Goal: Task Accomplishment & Management: Complete application form

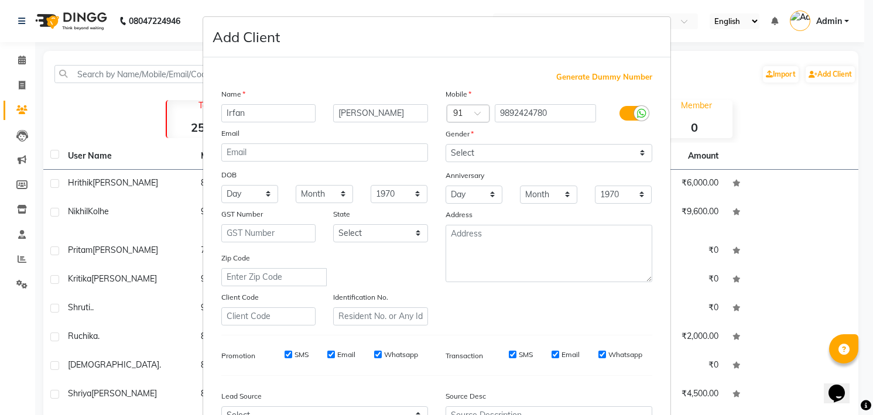
type input "[PERSON_NAME]"
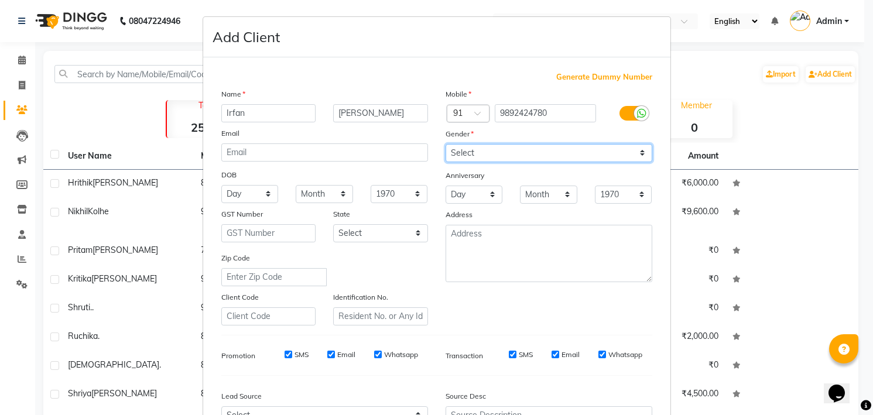
click at [488, 150] on select "Select [DEMOGRAPHIC_DATA] [DEMOGRAPHIC_DATA] Other Prefer Not To Say" at bounding box center [549, 153] width 207 height 18
select select "[DEMOGRAPHIC_DATA]"
click at [446, 144] on select "Select [DEMOGRAPHIC_DATA] [DEMOGRAPHIC_DATA] Other Prefer Not To Say" at bounding box center [549, 153] width 207 height 18
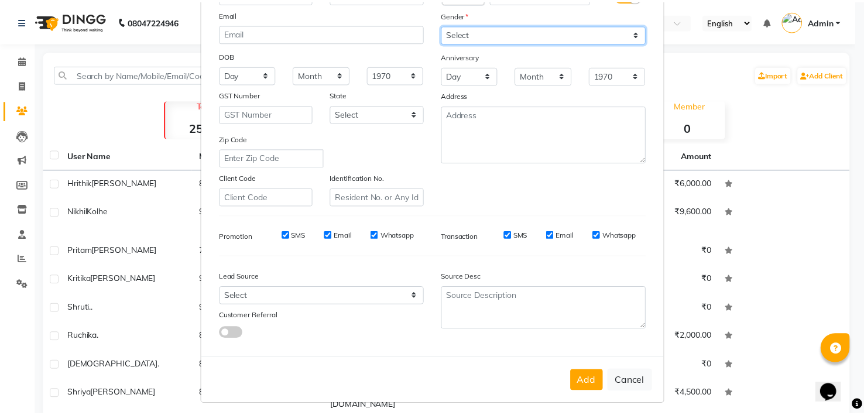
scroll to position [125, 0]
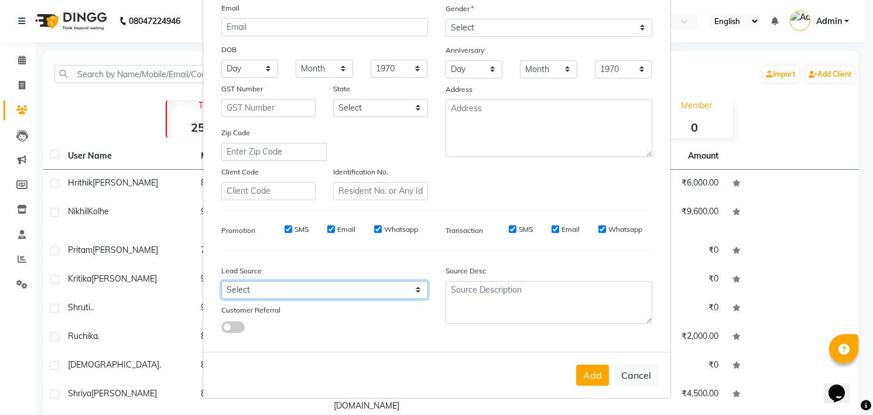
click at [392, 287] on select "Select Walk-in Referral Internet Friend Word of Mouth Advertisement Facebook Ju…" at bounding box center [324, 290] width 207 height 18
select select "33838"
click at [221, 281] on select "Select Walk-in Referral Internet Friend Word of Mouth Advertisement Facebook Ju…" at bounding box center [324, 290] width 207 height 18
click at [578, 369] on button "Add" at bounding box center [592, 375] width 33 height 21
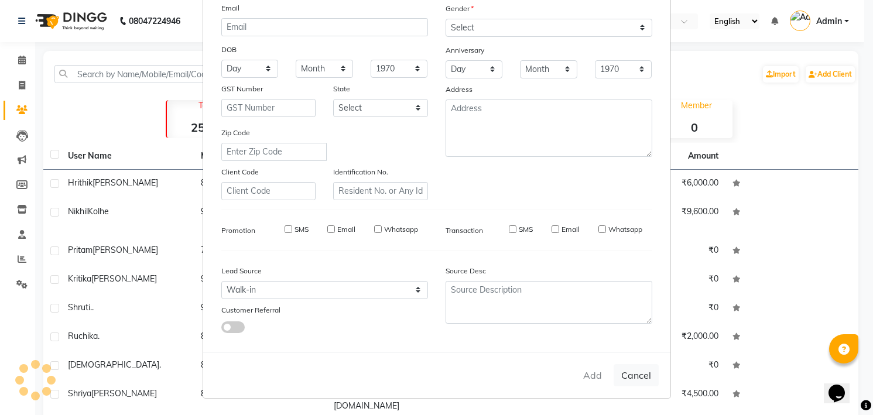
select select
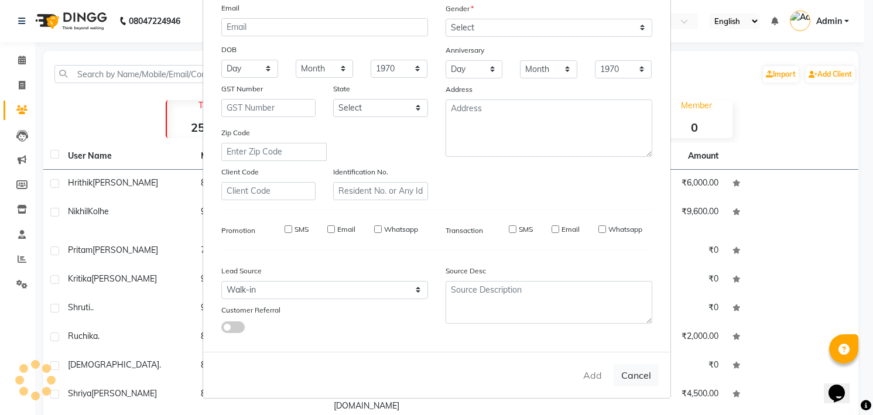
select select
checkbox input "false"
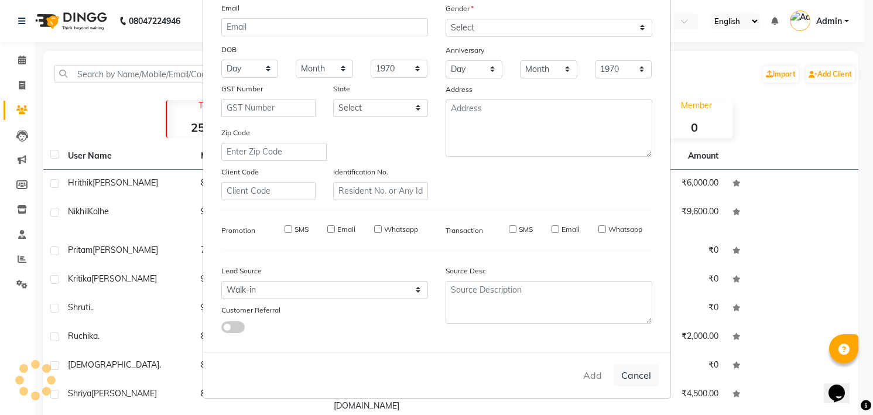
checkbox input "false"
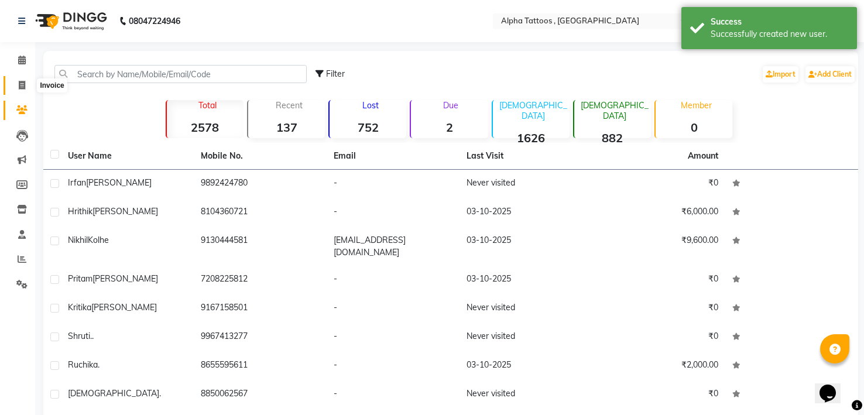
click at [27, 81] on span at bounding box center [22, 85] width 20 height 13
select select "service"
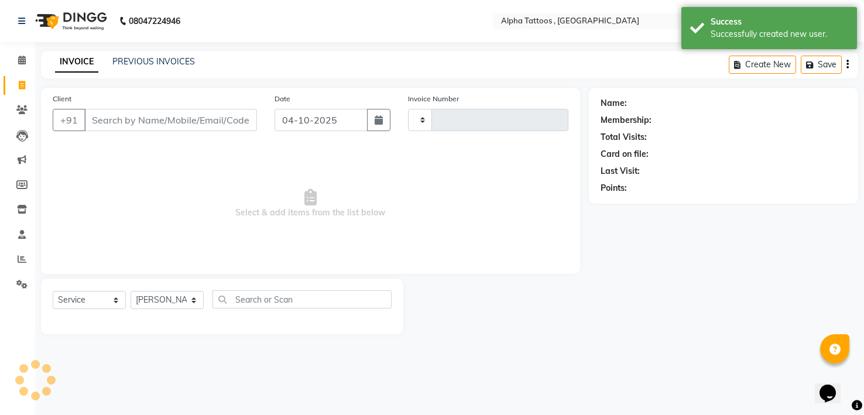
type input "0335"
select select "5140"
click at [152, 117] on input "Client" at bounding box center [172, 120] width 176 height 22
type input "9892424780"
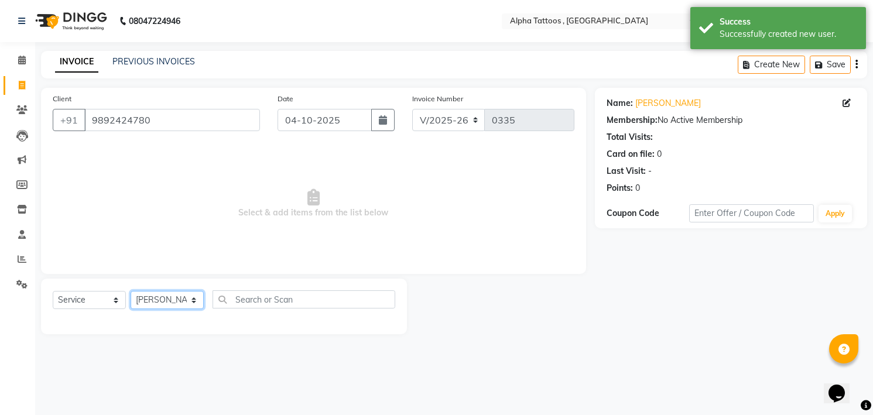
click at [160, 302] on select "Select Artist Bhoumik Trivedi Dev Vasani Maverick Fernz Parth Vasani" at bounding box center [167, 300] width 73 height 18
select select "32645"
click at [131, 291] on select "Select Artist Bhoumik Trivedi Dev Vasani Maverick Fernz Parth Vasani" at bounding box center [167, 300] width 73 height 18
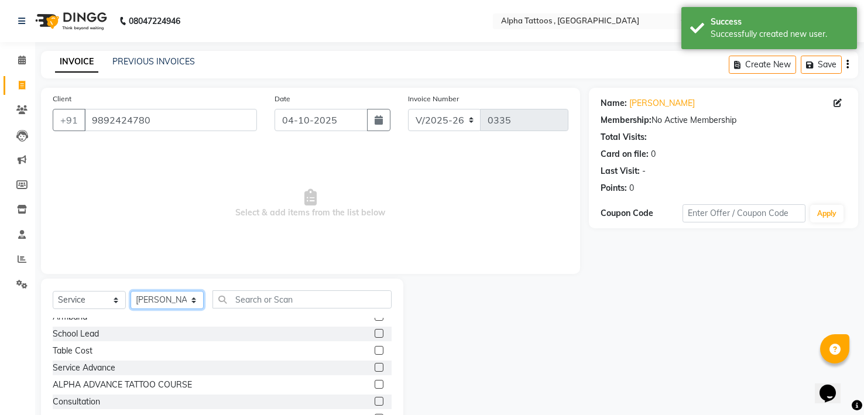
scroll to position [180, 0]
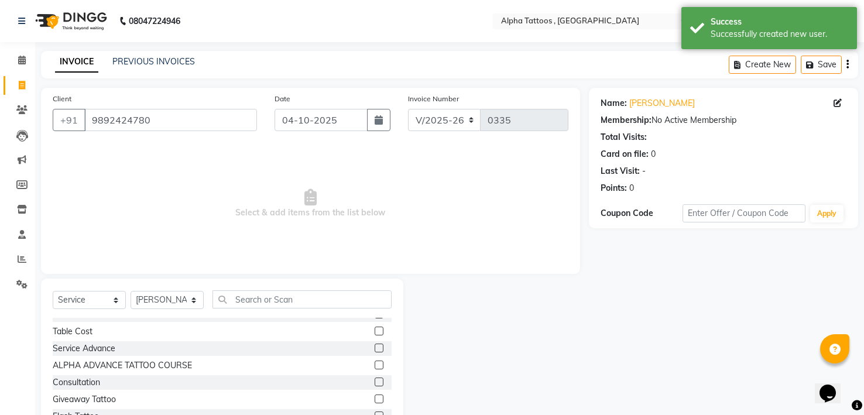
click at [364, 345] on div "Service Advance" at bounding box center [222, 348] width 339 height 15
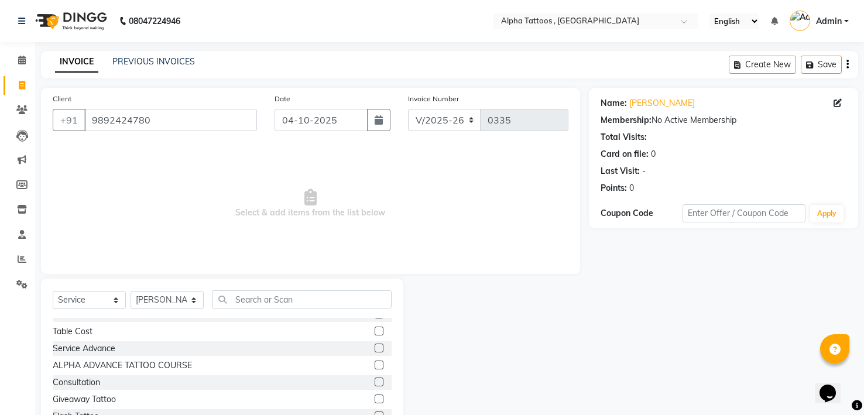
click at [375, 350] on label at bounding box center [379, 348] width 9 height 9
click at [375, 350] on input "checkbox" at bounding box center [379, 349] width 8 height 8
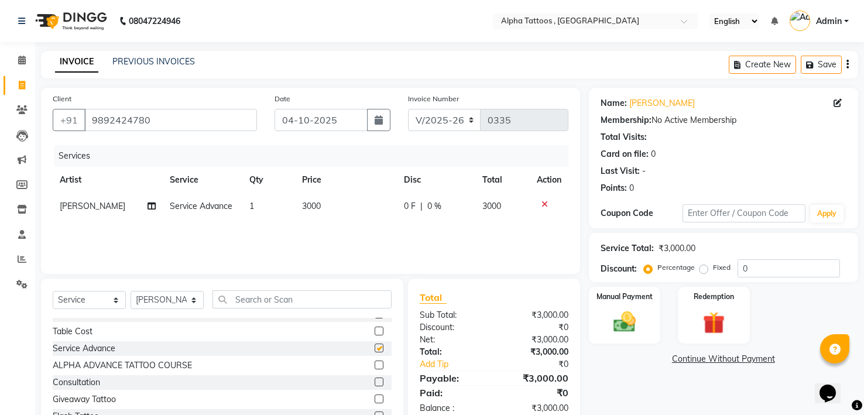
checkbox input "false"
click at [303, 203] on span "3000" at bounding box center [311, 206] width 19 height 11
select select "32645"
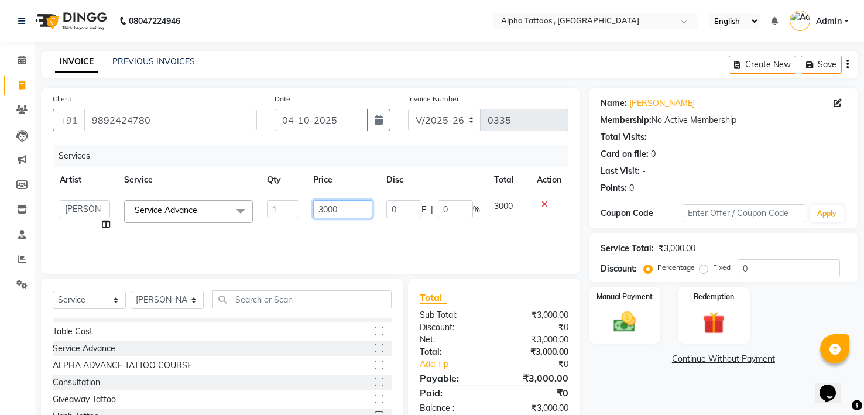
click at [335, 205] on input "3000" at bounding box center [342, 209] width 59 height 18
type input "5000"
click at [336, 239] on div "Services Artist Service Qty Price Disc Total Action Bhoumik Trivedi Dev Vasani …" at bounding box center [311, 203] width 516 height 117
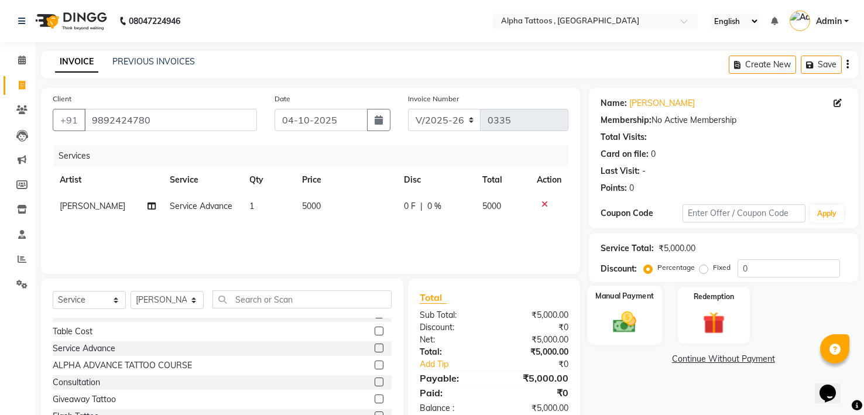
click at [642, 298] on label "Manual Payment" at bounding box center [625, 295] width 59 height 11
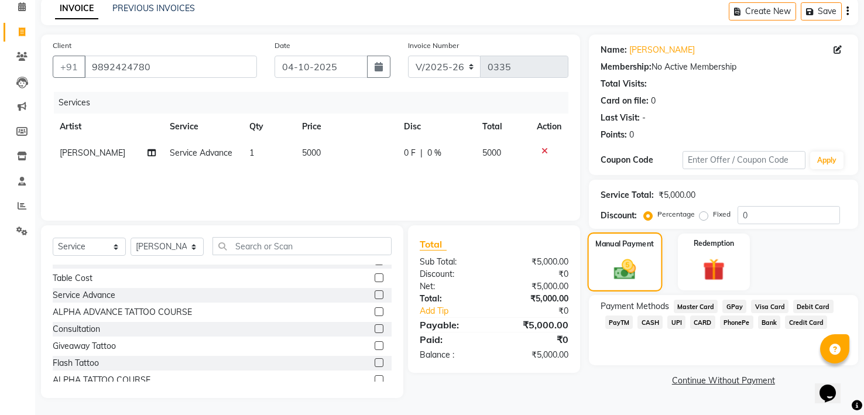
scroll to position [54, 0]
click at [730, 302] on span "GPay" at bounding box center [735, 305] width 24 height 13
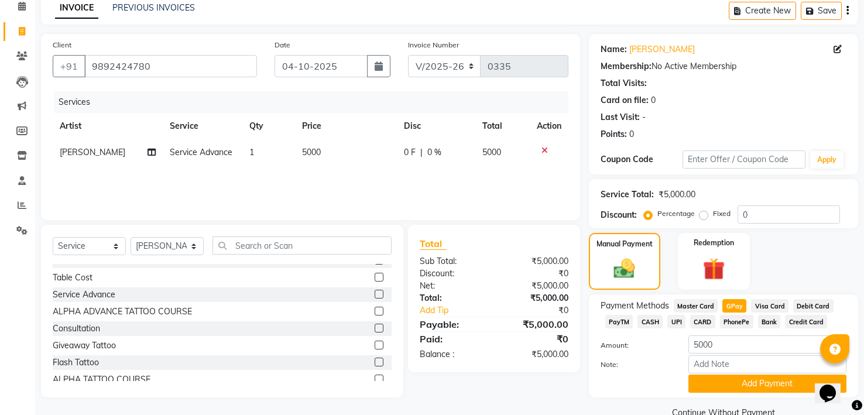
scroll to position [78, 0]
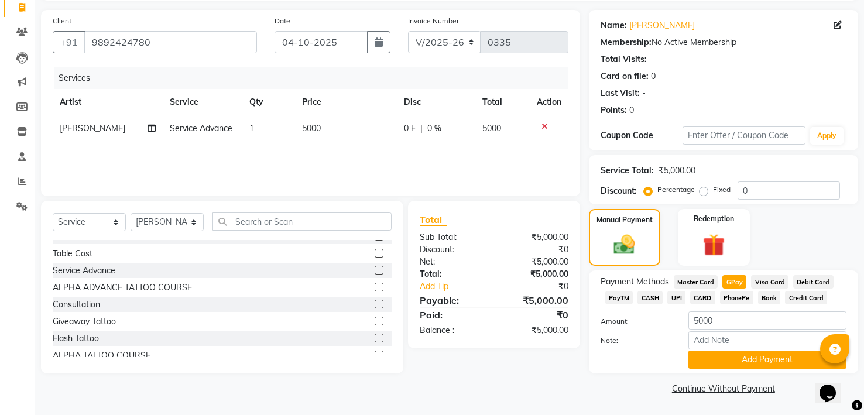
click at [648, 300] on span "CASH" at bounding box center [650, 297] width 25 height 13
click at [738, 346] on input "Note:" at bounding box center [768, 340] width 158 height 18
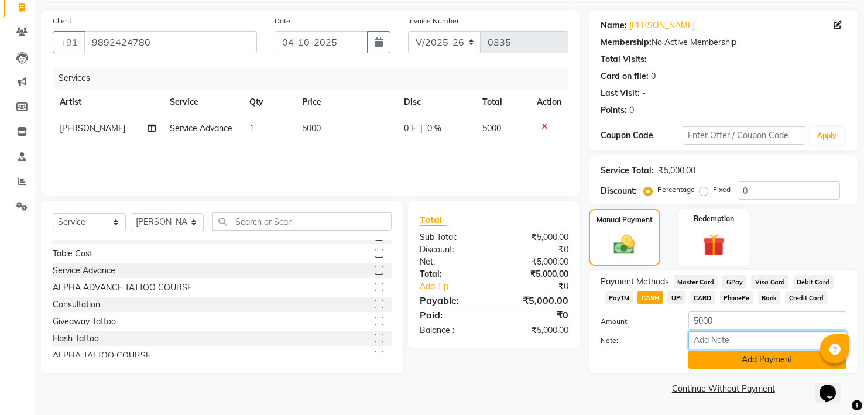
type input "Advance"
click at [773, 359] on button "Add Payment" at bounding box center [768, 360] width 158 height 18
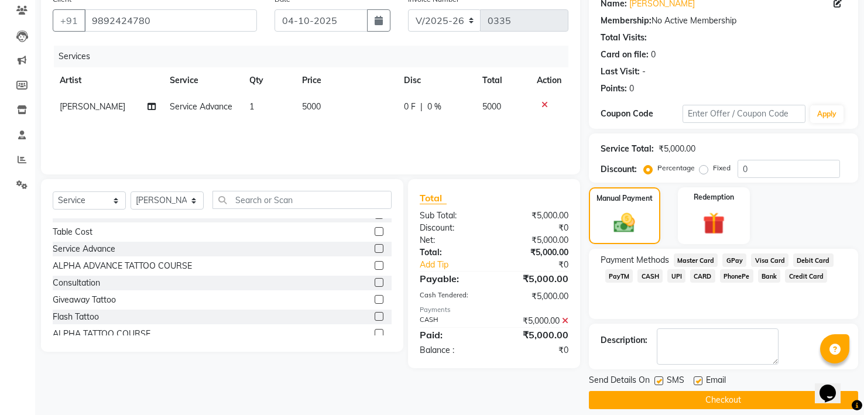
scroll to position [111, 0]
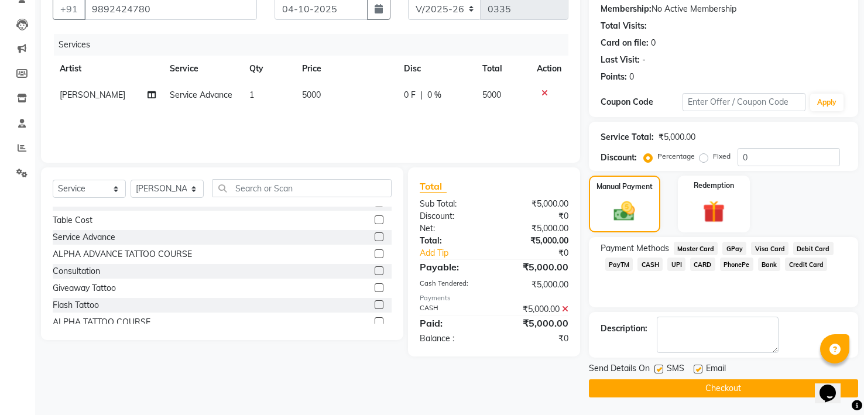
click at [766, 388] on button "Checkout" at bounding box center [723, 388] width 269 height 18
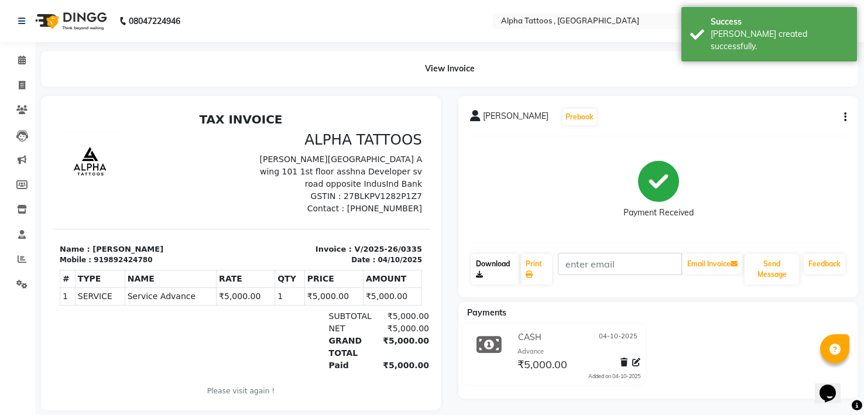
click at [491, 273] on link "Download" at bounding box center [494, 269] width 47 height 30
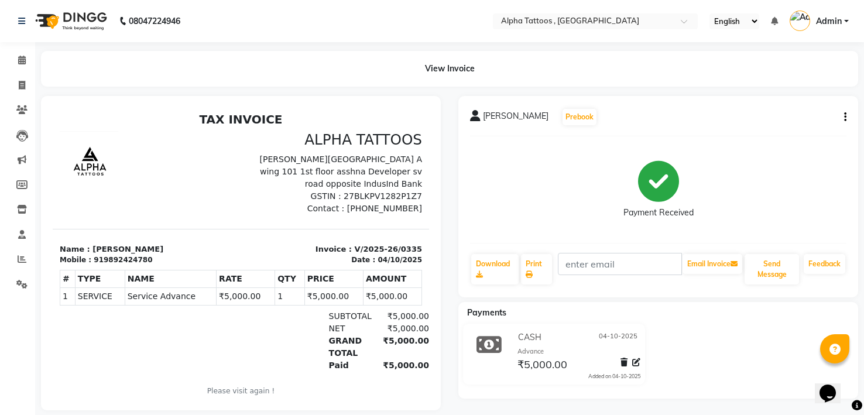
click at [63, 27] on img at bounding box center [70, 21] width 80 height 33
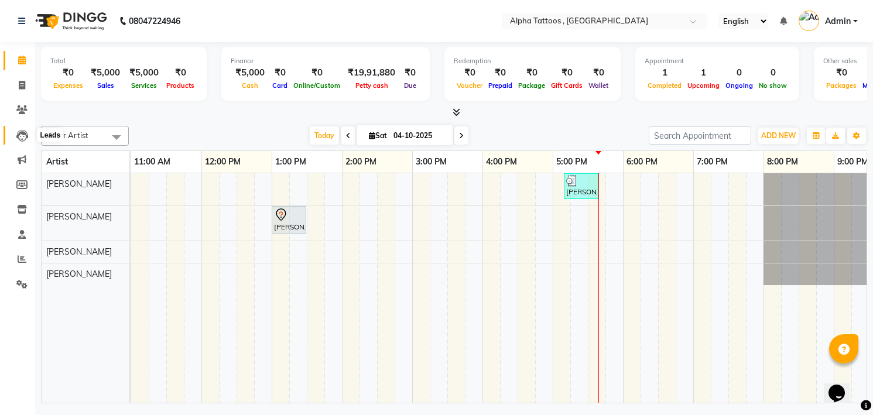
click at [13, 138] on span at bounding box center [22, 135] width 20 height 13
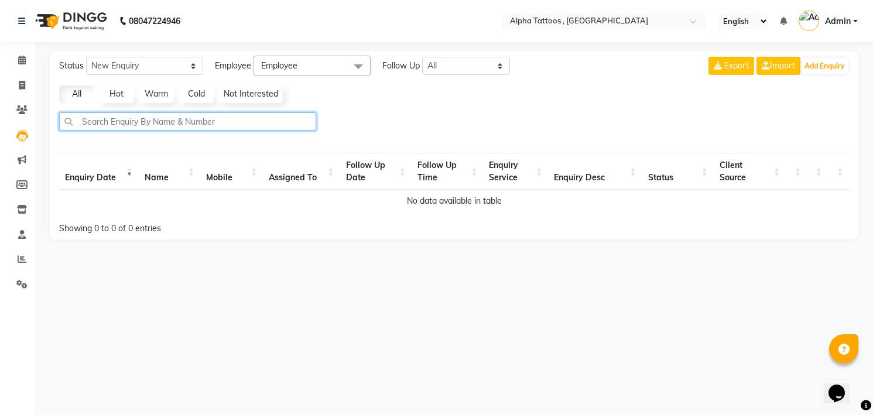
click at [144, 125] on input "text" at bounding box center [187, 121] width 257 height 18
type input "floy"
select select "10"
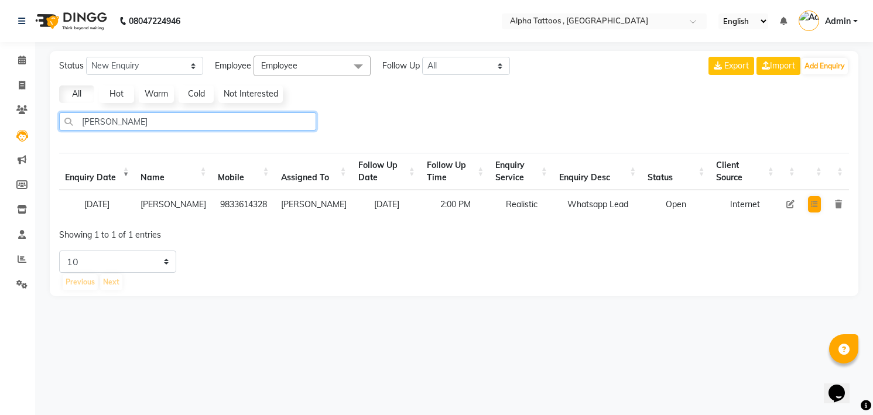
type input "floy"
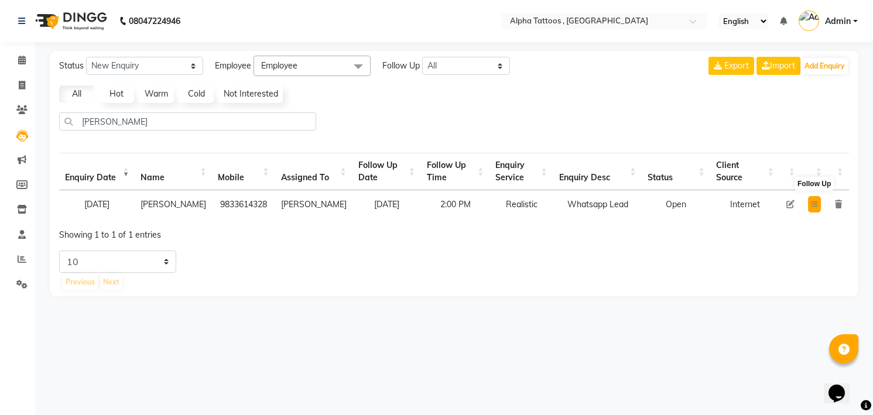
click at [812, 201] on button at bounding box center [814, 204] width 13 height 16
click at [72, 22] on img at bounding box center [70, 21] width 80 height 33
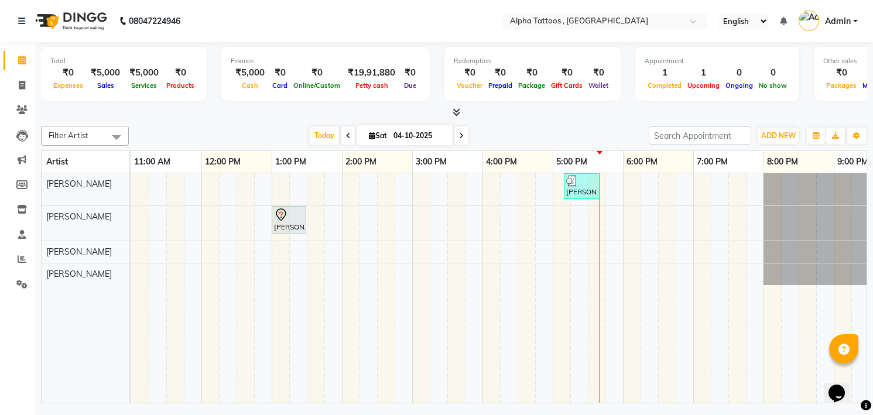
click at [460, 128] on span at bounding box center [461, 135] width 14 height 18
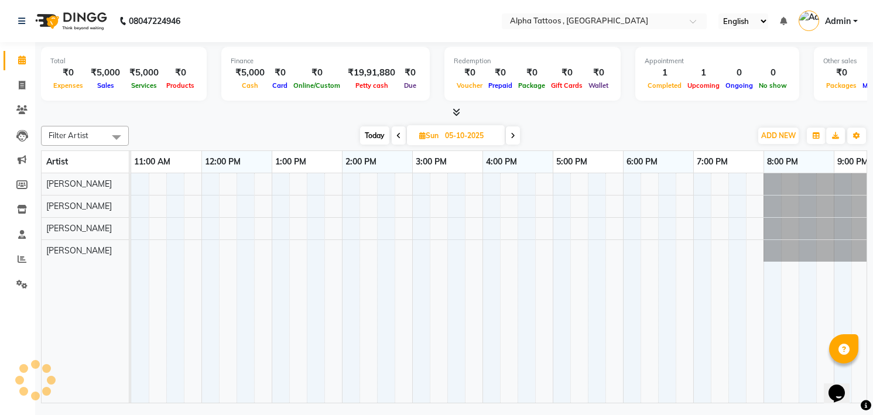
scroll to position [0, 37]
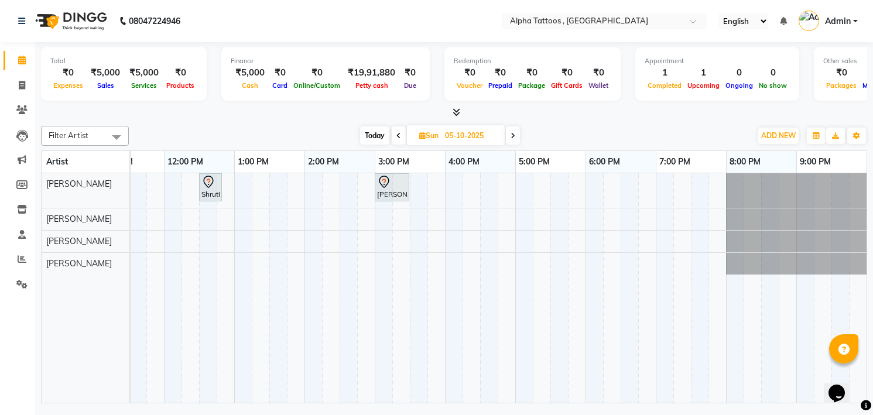
click at [513, 138] on icon at bounding box center [513, 135] width 5 height 7
click at [372, 136] on span "Today" at bounding box center [374, 135] width 29 height 18
type input "04-10-2025"
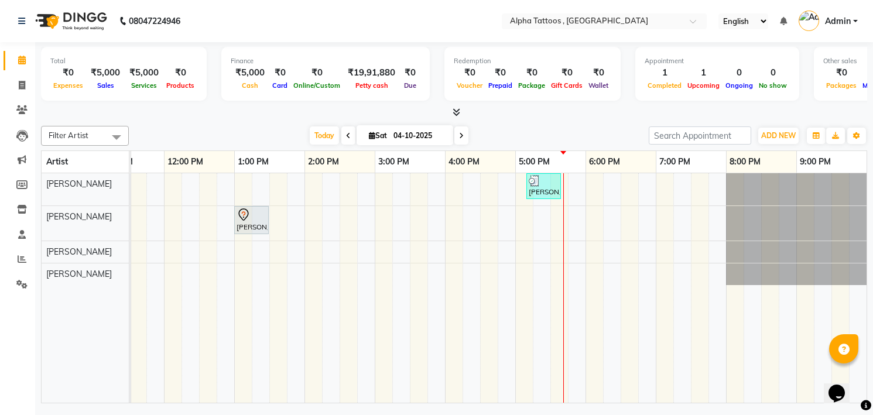
click at [193, 129] on div "[DATE] [DATE]" at bounding box center [389, 136] width 508 height 18
click at [4, 139] on link "Leads" at bounding box center [18, 135] width 28 height 19
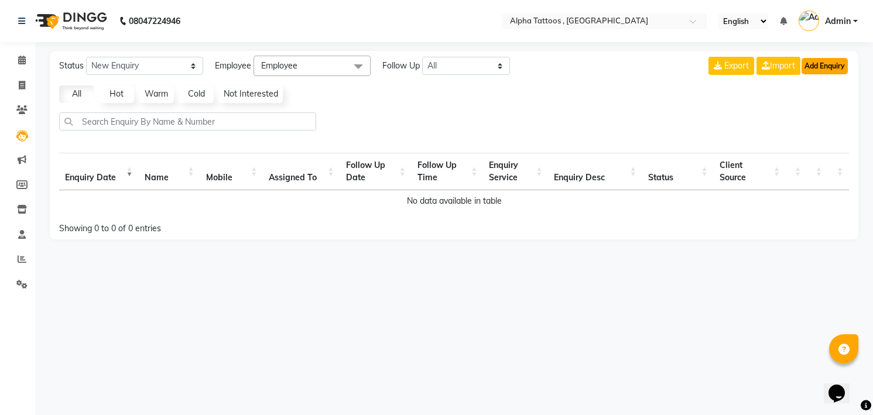
click at [820, 65] on button "Add Enquiry" at bounding box center [825, 66] width 46 height 16
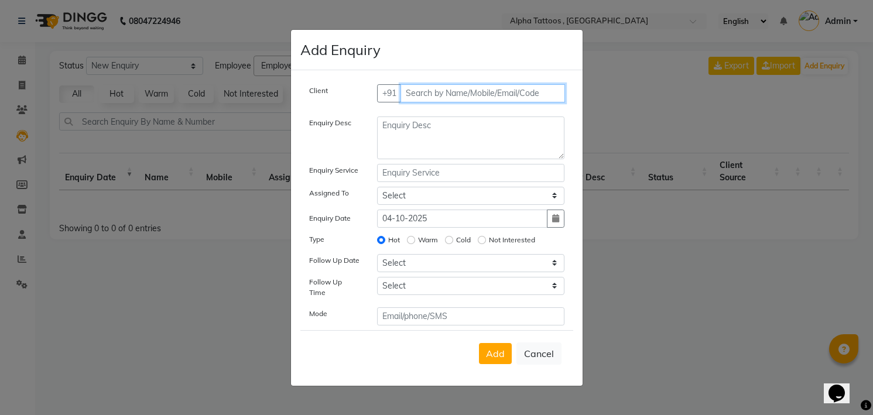
click at [504, 100] on input "text" at bounding box center [483, 93] width 165 height 18
paste input "80800 01397"
type input "8080001397"
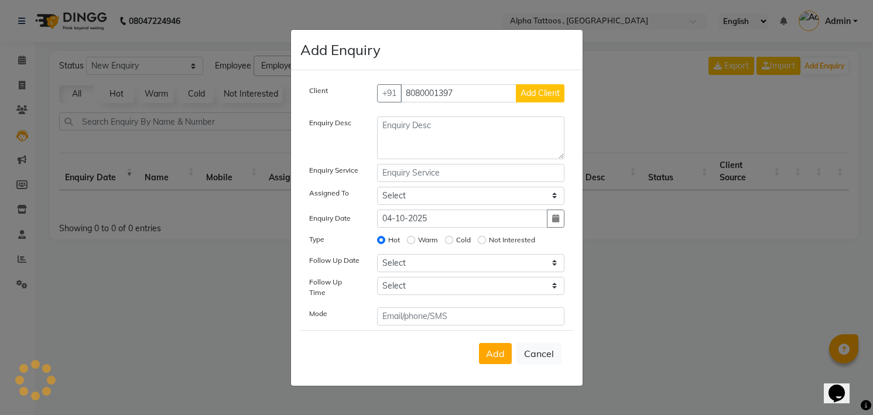
click at [525, 97] on span "Add Client" at bounding box center [540, 93] width 39 height 11
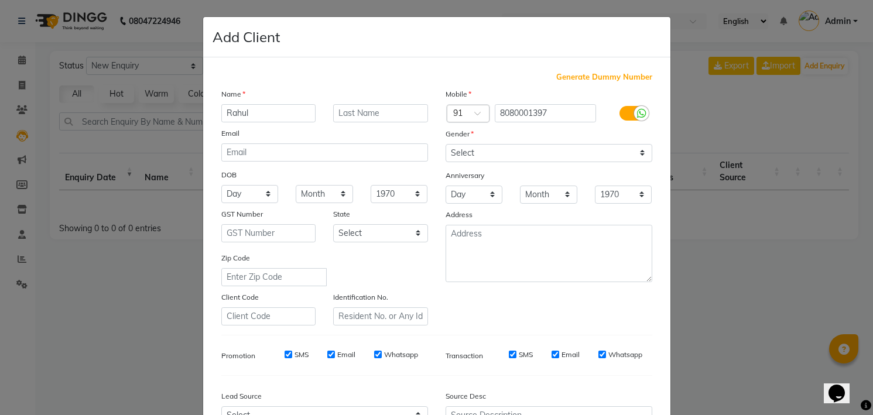
type input "Rahul"
type input "Yadav"
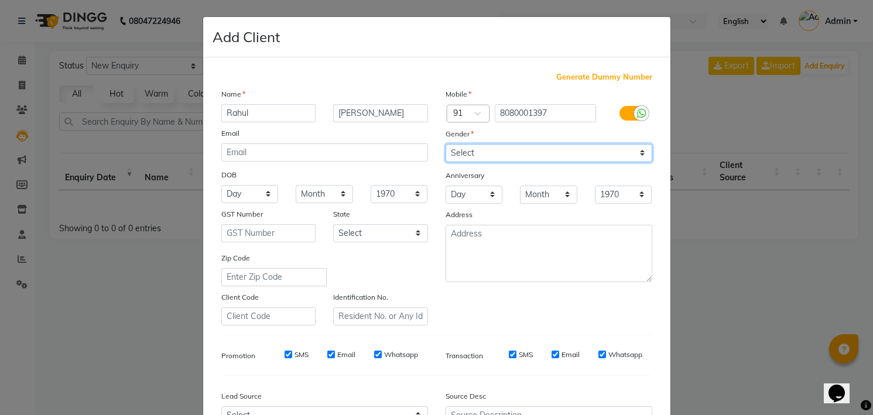
click at [518, 153] on select "Select [DEMOGRAPHIC_DATA] [DEMOGRAPHIC_DATA] Other Prefer Not To Say" at bounding box center [549, 153] width 207 height 18
select select "[DEMOGRAPHIC_DATA]"
click at [446, 144] on select "Select [DEMOGRAPHIC_DATA] [DEMOGRAPHIC_DATA] Other Prefer Not To Say" at bounding box center [549, 153] width 207 height 18
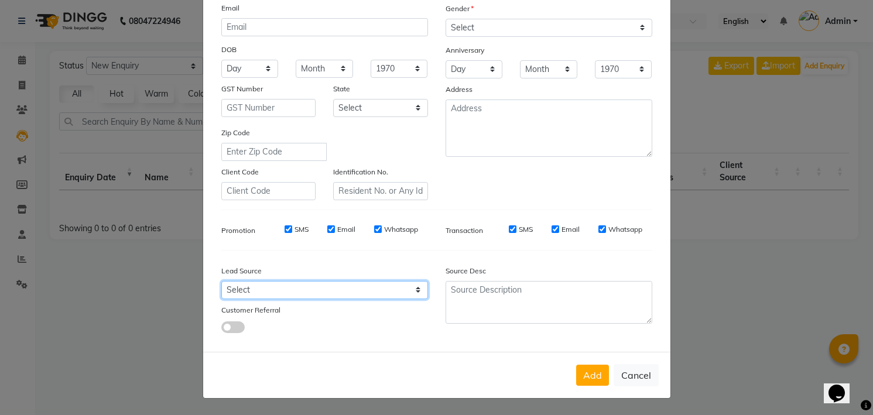
click at [367, 288] on select "Select Walk-in Referral Internet Friend Word of Mouth Advertisement Facebook Ju…" at bounding box center [324, 290] width 207 height 18
select select "33840"
click at [221, 281] on select "Select Walk-in Referral Internet Friend Word of Mouth Advertisement Facebook Ju…" at bounding box center [324, 290] width 207 height 18
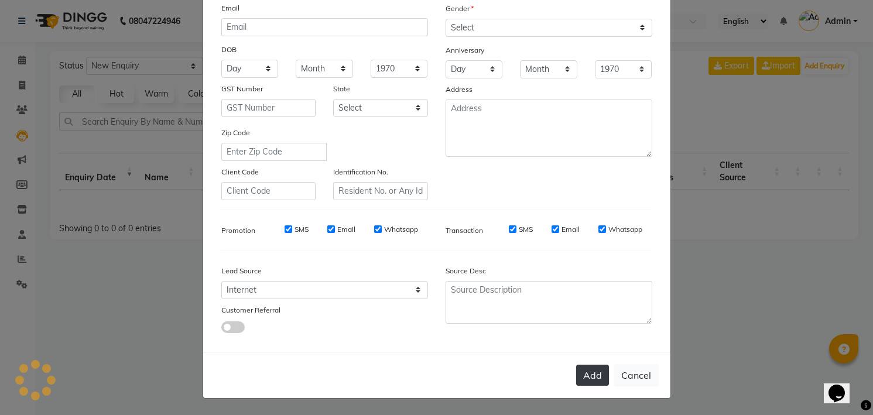
click at [588, 379] on button "Add" at bounding box center [592, 375] width 33 height 21
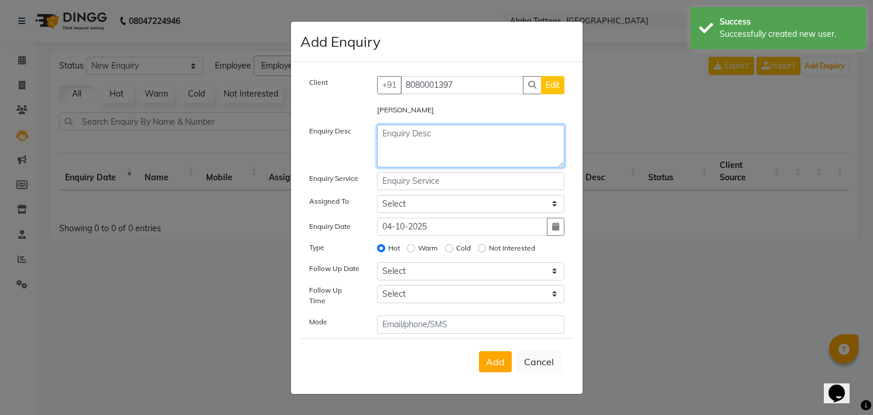
click at [449, 152] on textarea at bounding box center [470, 146] width 187 height 43
type textarea "Website Lead"
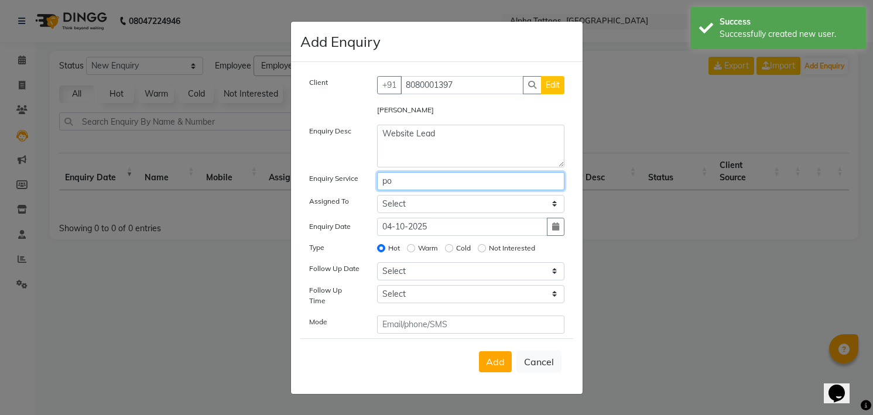
type input "p"
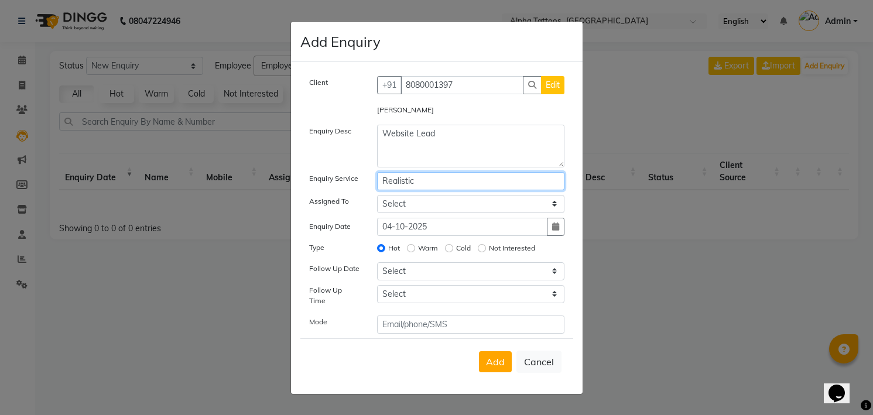
type input "Realistic"
select select "32724"
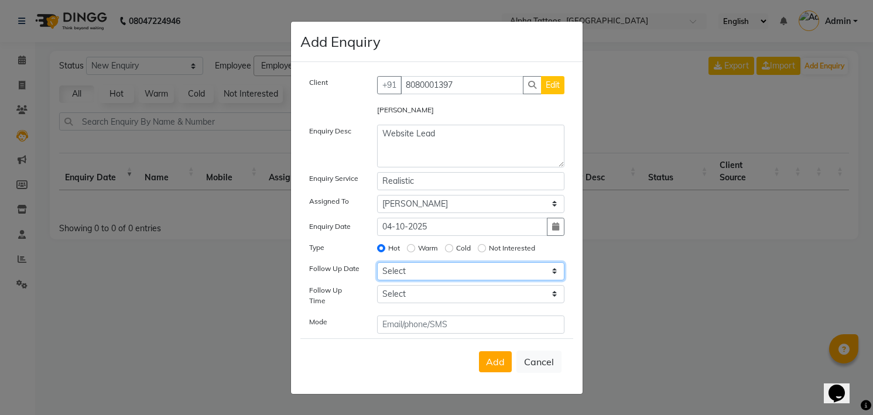
select select "[DATE]"
select select "840"
click at [489, 363] on span "Add" at bounding box center [495, 362] width 19 height 12
select select
radio input "false"
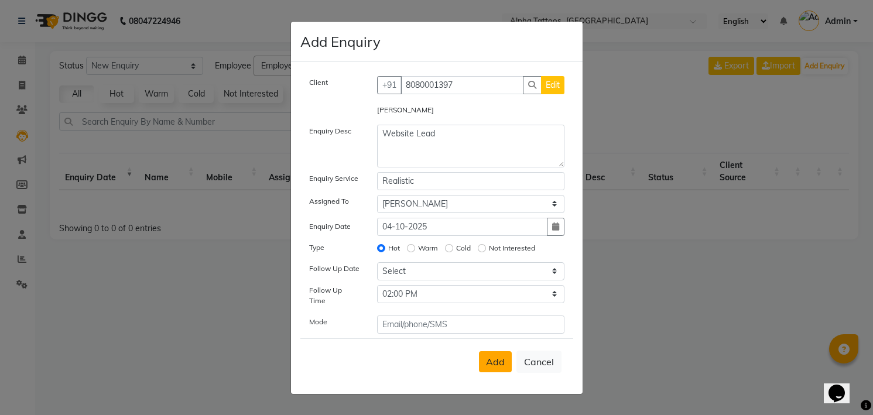
select select
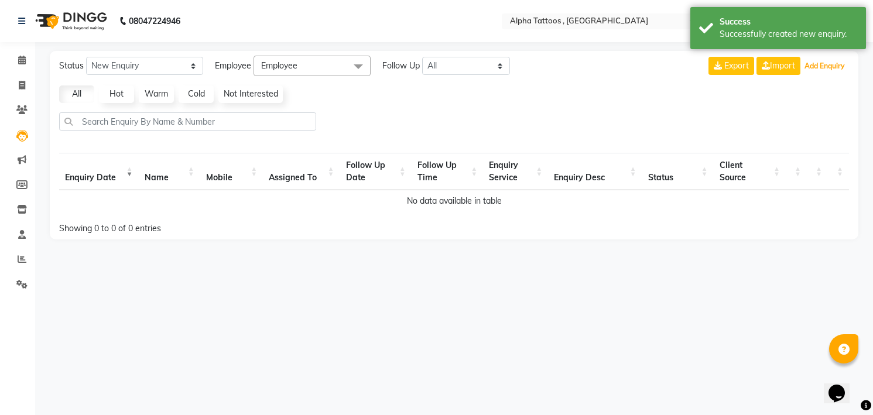
select select "10"
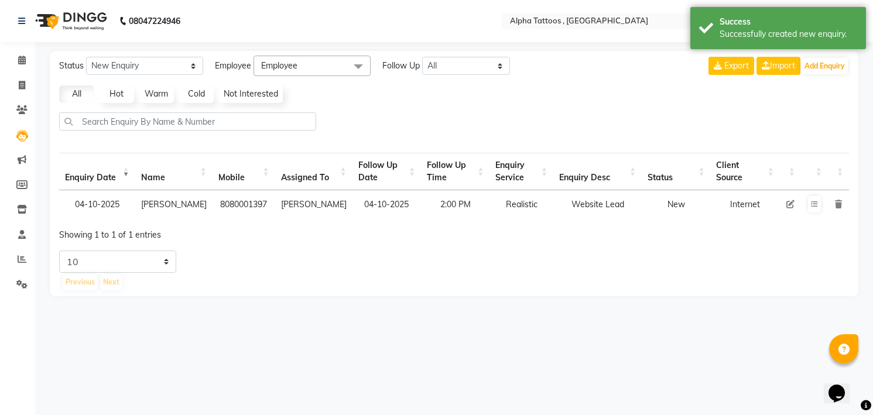
click at [787, 203] on icon at bounding box center [790, 204] width 8 height 8
select select "32724"
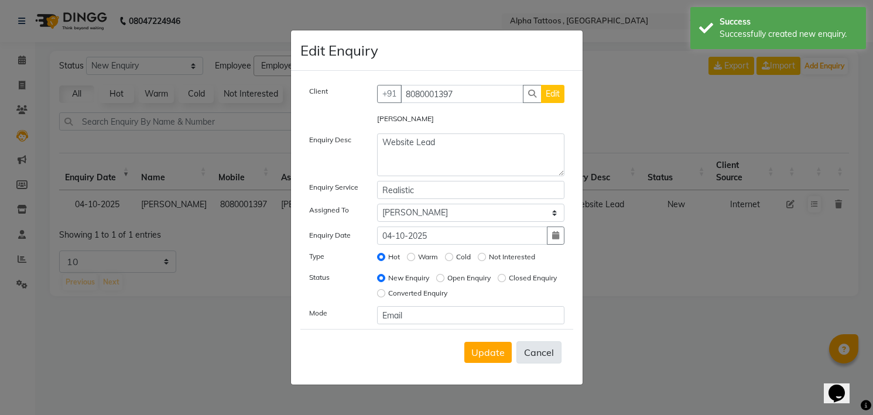
click at [557, 360] on button "Cancel" at bounding box center [538, 352] width 45 height 22
select select
radio input "false"
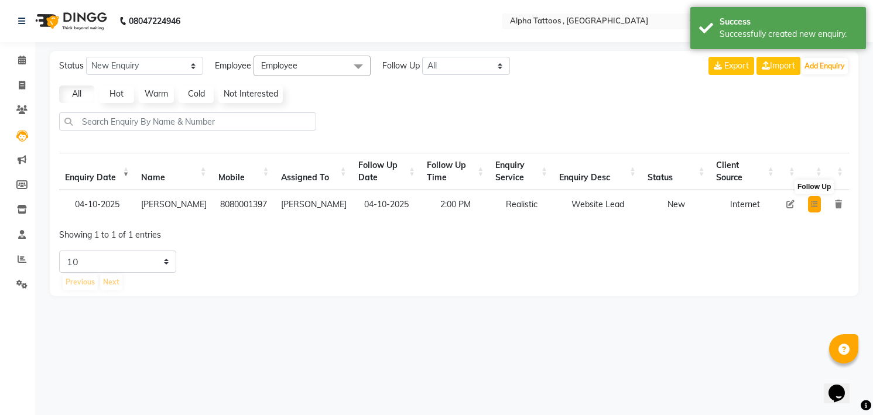
click at [815, 210] on button at bounding box center [814, 204] width 13 height 16
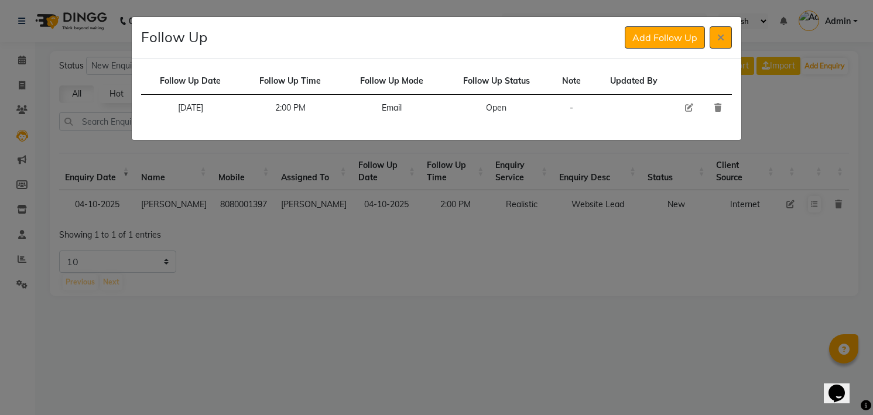
click at [693, 110] on icon at bounding box center [689, 108] width 8 height 8
select select "[DATE]"
select select "840"
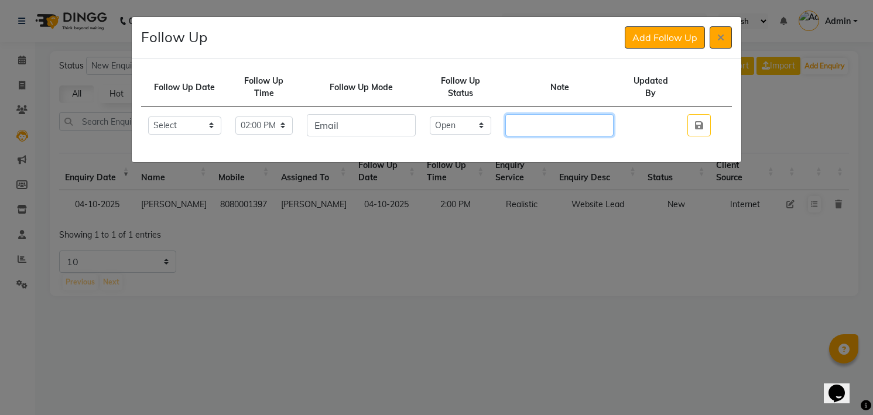
click at [578, 125] on input "text" at bounding box center [559, 125] width 108 height 22
click at [480, 128] on select "Select Open Pending Done" at bounding box center [461, 126] width 62 height 18
select select "Done"
click at [442, 117] on select "Select Open Pending Done" at bounding box center [461, 126] width 62 height 18
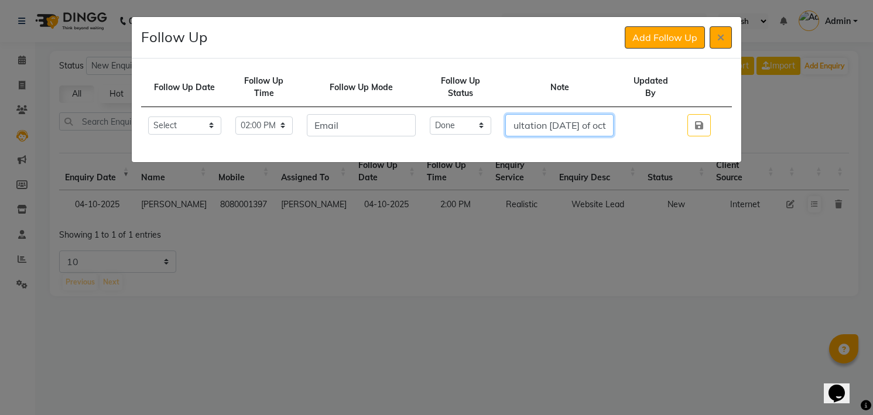
type input "He is planning for a Portrait tattoo of his dad he will come for a consultation…"
click at [700, 127] on icon "button" at bounding box center [699, 125] width 8 height 9
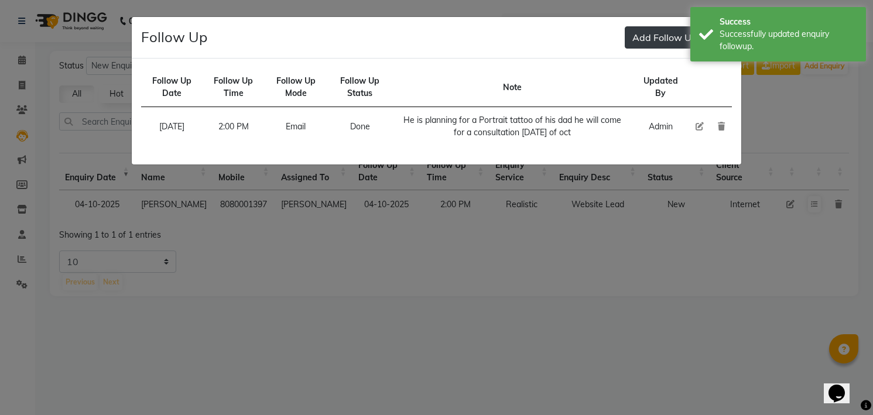
click at [657, 33] on button "Add Follow Up" at bounding box center [665, 37] width 80 height 22
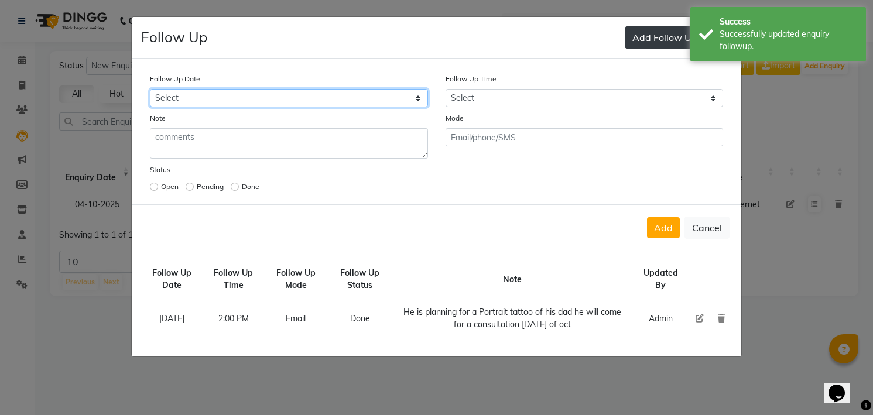
select select "custom_date"
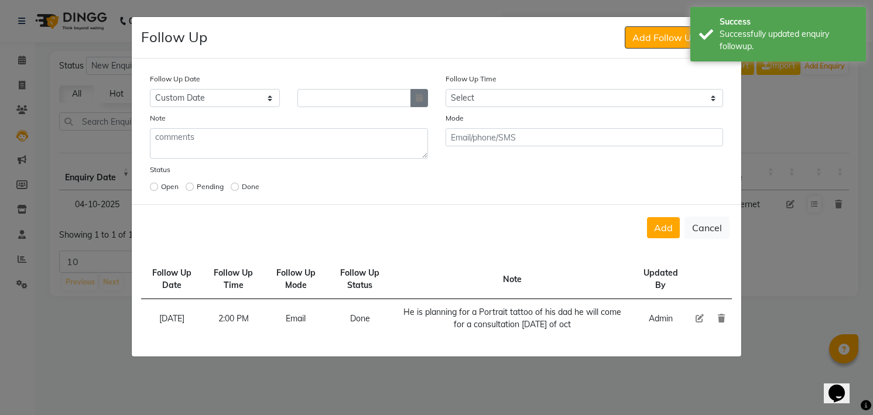
click at [418, 93] on button "button" at bounding box center [420, 98] width 18 height 18
select select "10"
select select "2025"
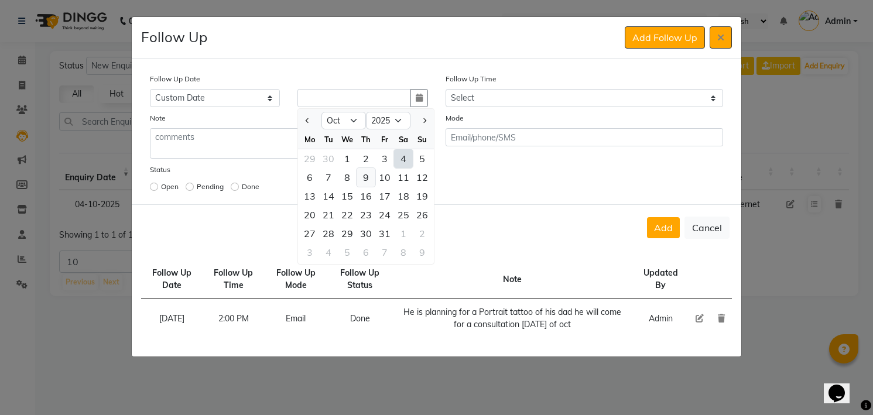
click at [365, 177] on div "9" at bounding box center [366, 177] width 19 height 19
type input "[DATE]"
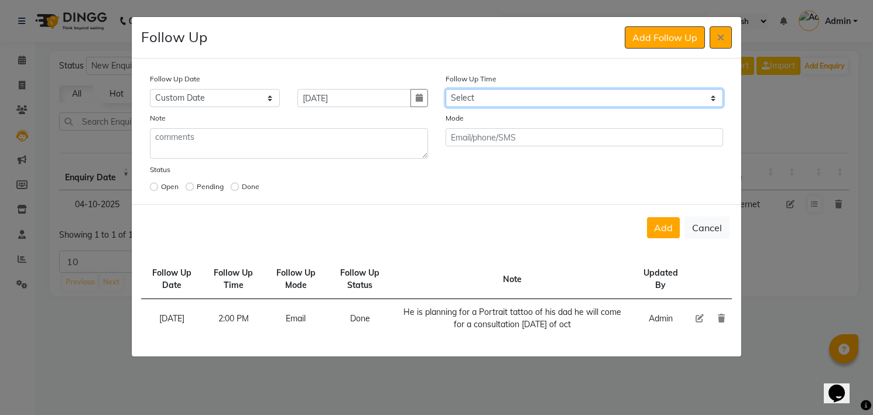
click at [522, 101] on select "Select 07:00 AM 07:15 AM 07:30 AM 07:45 AM 08:00 AM 08:15 AM 08:30 AM 08:45 AM …" at bounding box center [585, 98] width 278 height 18
select select "840"
click at [446, 89] on select "Select 07:00 AM 07:15 AM 07:30 AM 07:45 AM 08:00 AM 08:15 AM 08:30 AM 08:45 AM …" at bounding box center [585, 98] width 278 height 18
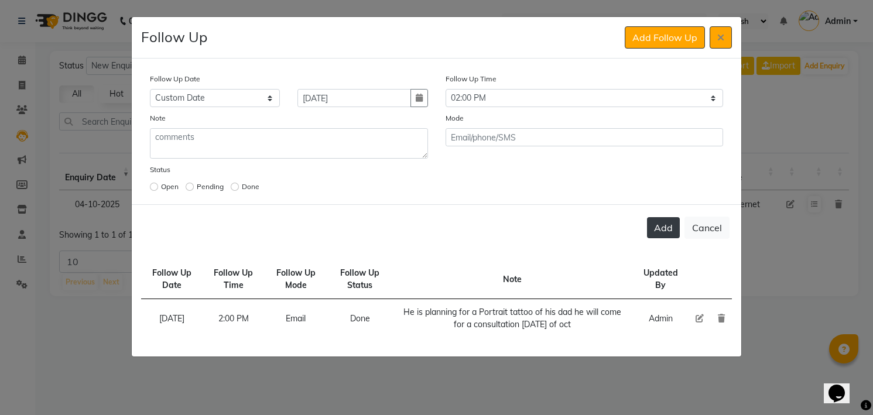
click at [672, 225] on button "Add" at bounding box center [663, 227] width 33 height 21
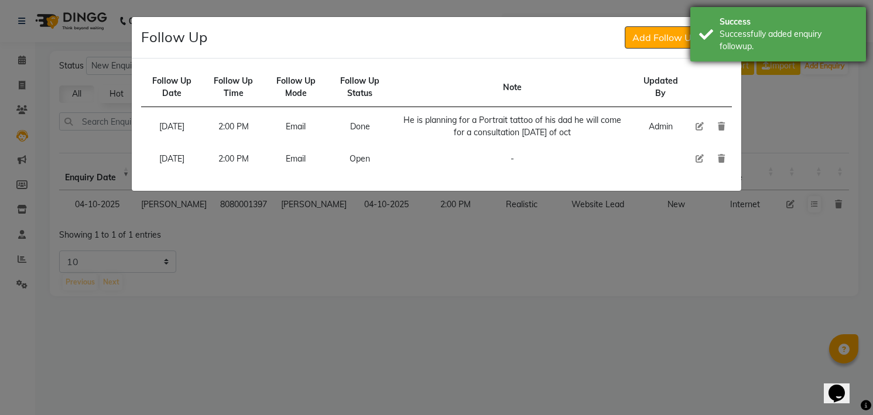
click at [723, 35] on div "Successfully added enquiry followup." at bounding box center [789, 40] width 138 height 25
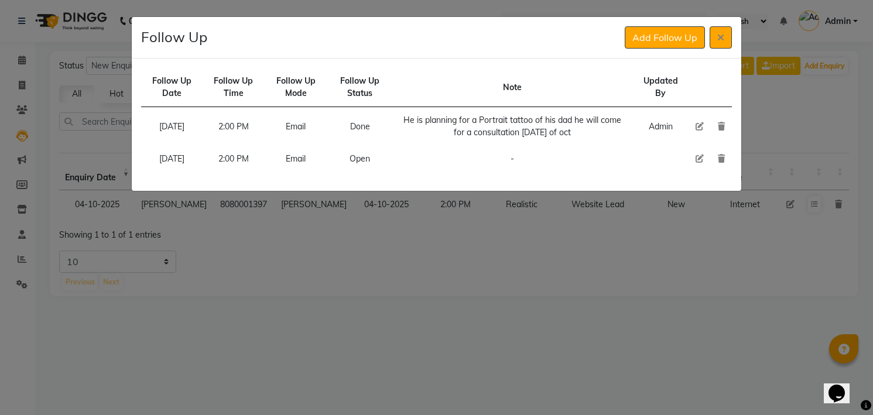
click at [723, 35] on icon at bounding box center [720, 37] width 7 height 9
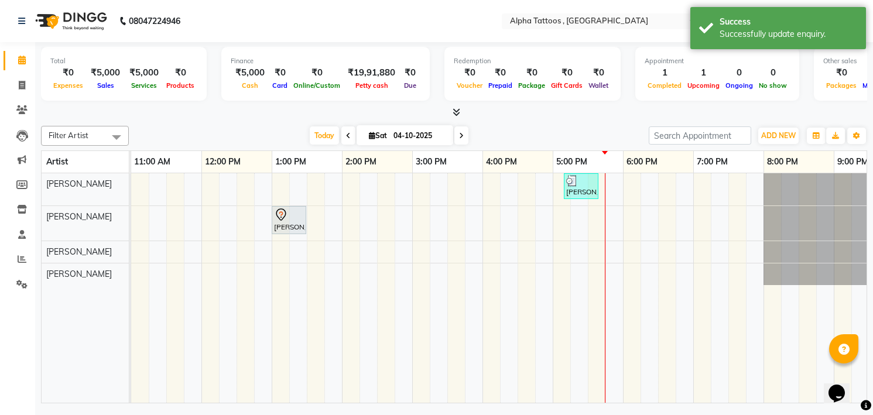
click at [32, 126] on li "Leads" at bounding box center [17, 135] width 35 height 25
click at [22, 134] on icon at bounding box center [22, 136] width 12 height 12
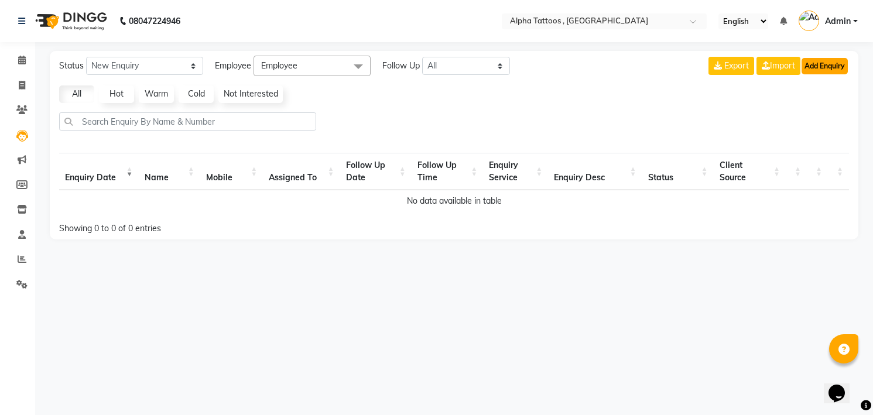
click at [837, 67] on button "Add Enquiry" at bounding box center [825, 66] width 46 height 16
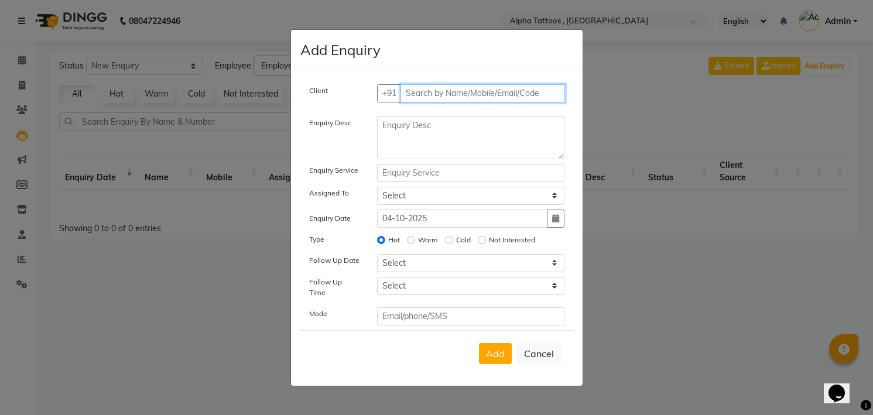
click at [507, 97] on input "text" at bounding box center [483, 93] width 165 height 18
paste input "98338 62760"
type input "9833862760"
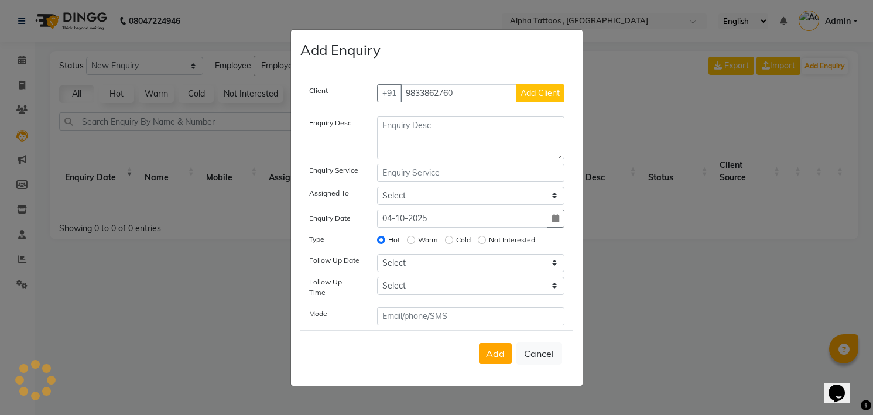
click at [516, 84] on button "Add Client" at bounding box center [540, 93] width 49 height 18
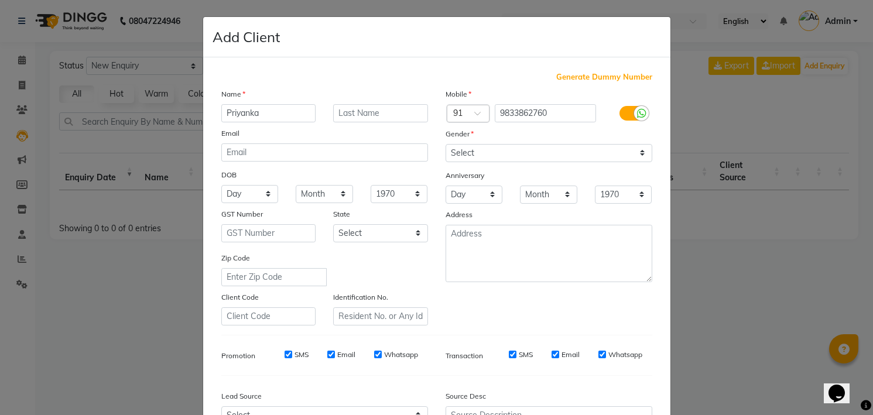
type input "Priyanka"
type input "[PERSON_NAME]"
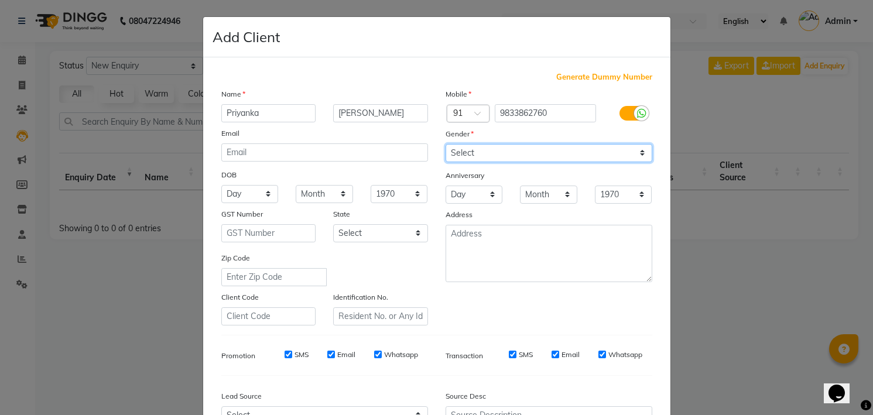
click at [465, 156] on select "Select [DEMOGRAPHIC_DATA] [DEMOGRAPHIC_DATA] Other Prefer Not To Say" at bounding box center [549, 153] width 207 height 18
select select "[DEMOGRAPHIC_DATA]"
click at [446, 144] on select "Select [DEMOGRAPHIC_DATA] [DEMOGRAPHIC_DATA] Other Prefer Not To Say" at bounding box center [549, 153] width 207 height 18
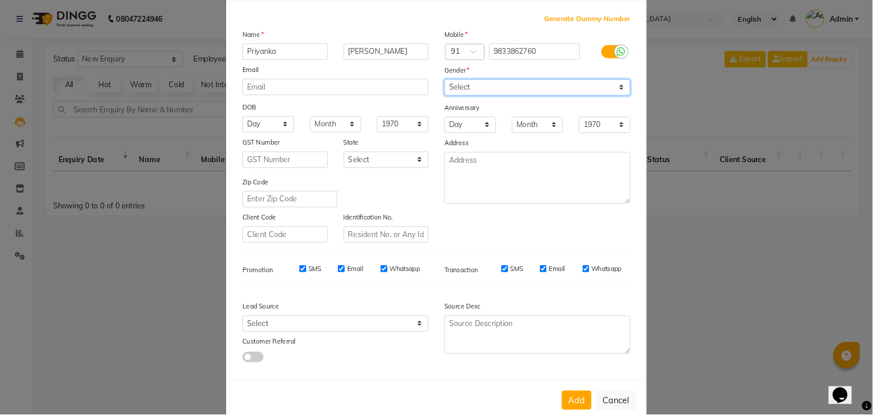
scroll to position [80, 0]
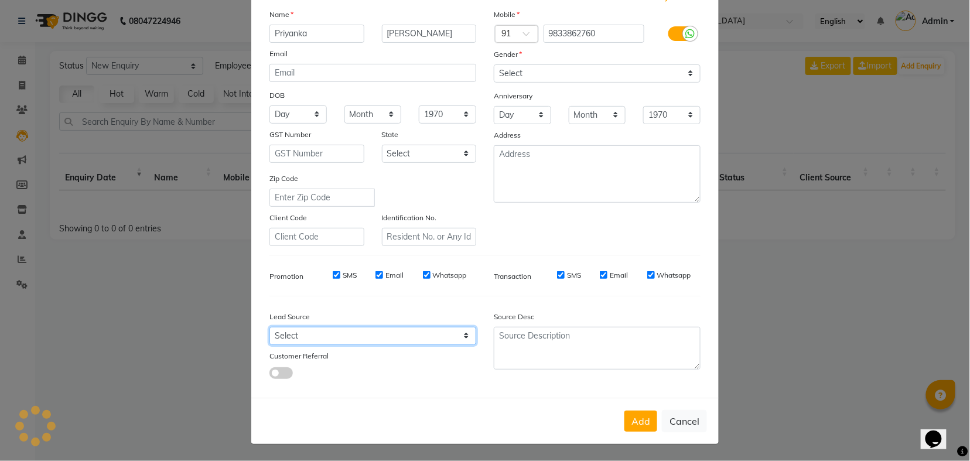
click at [344, 330] on select "Select Walk-in Referral Internet Friend Word of Mouth Advertisement Facebook Ju…" at bounding box center [372, 336] width 207 height 18
select select "33840"
click at [269, 327] on select "Select Walk-in Referral Internet Friend Word of Mouth Advertisement Facebook Ju…" at bounding box center [372, 336] width 207 height 18
click at [624, 411] on button "Add" at bounding box center [640, 421] width 33 height 21
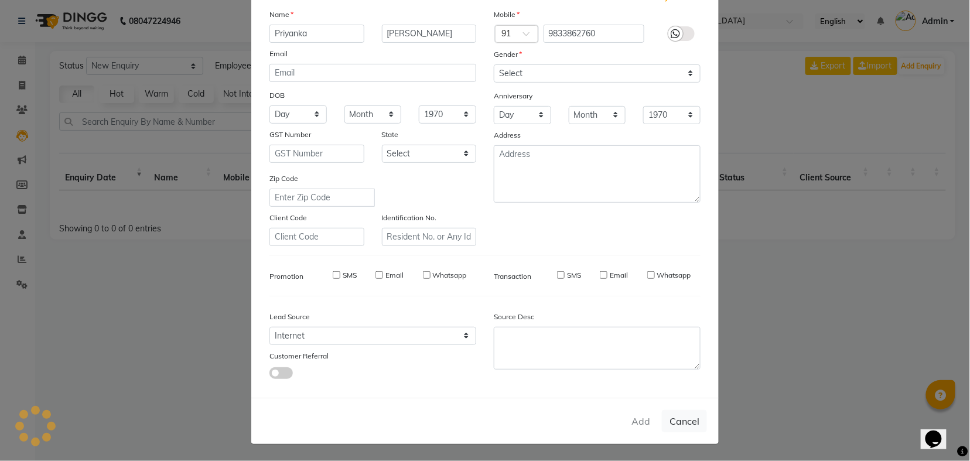
select select
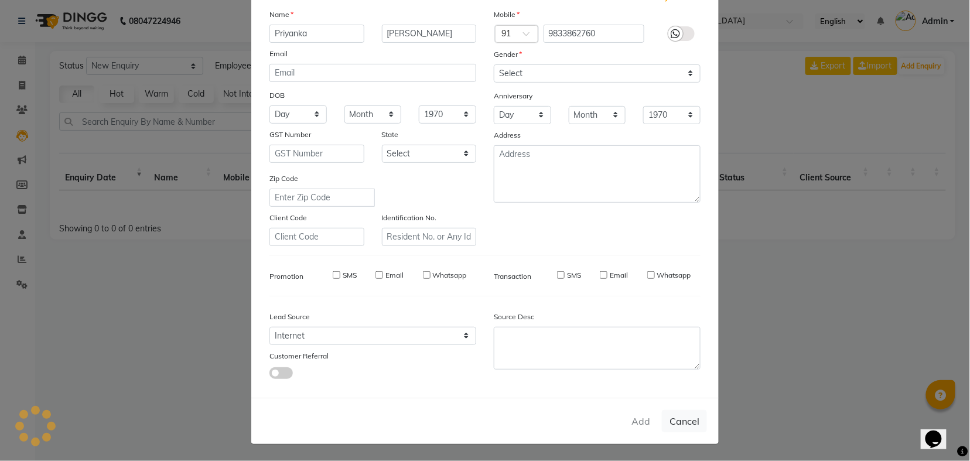
select select
checkbox input "false"
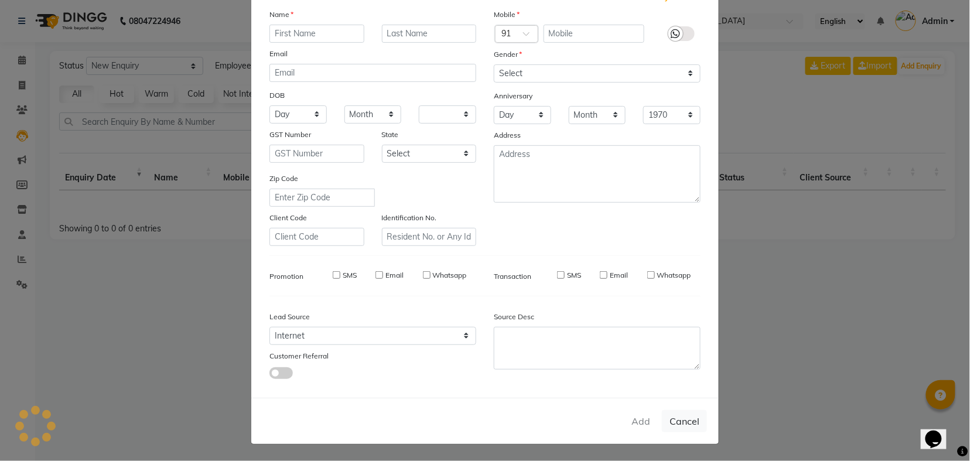
checkbox input "false"
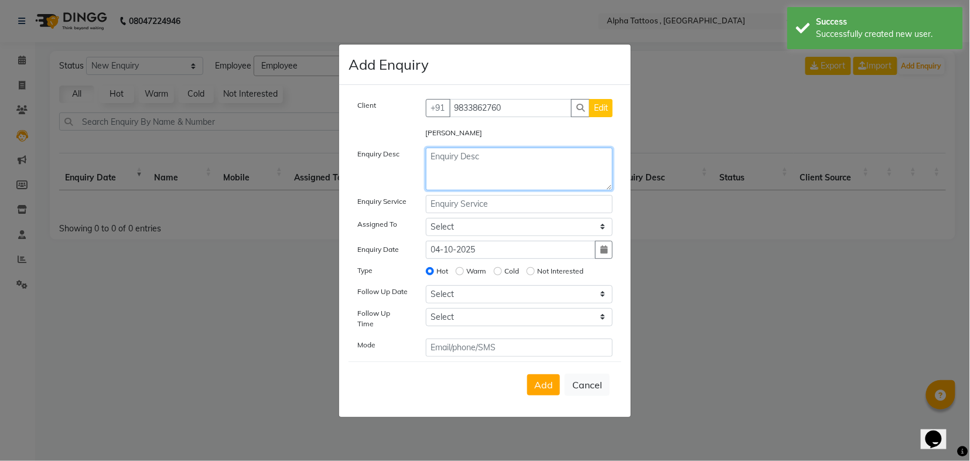
click at [492, 159] on textarea at bounding box center [519, 169] width 187 height 43
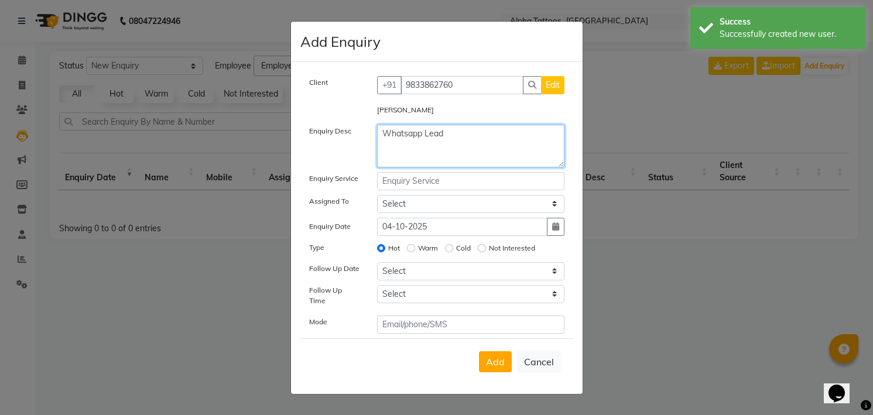
type textarea "Whatsapp Lead"
type input "Minimal"
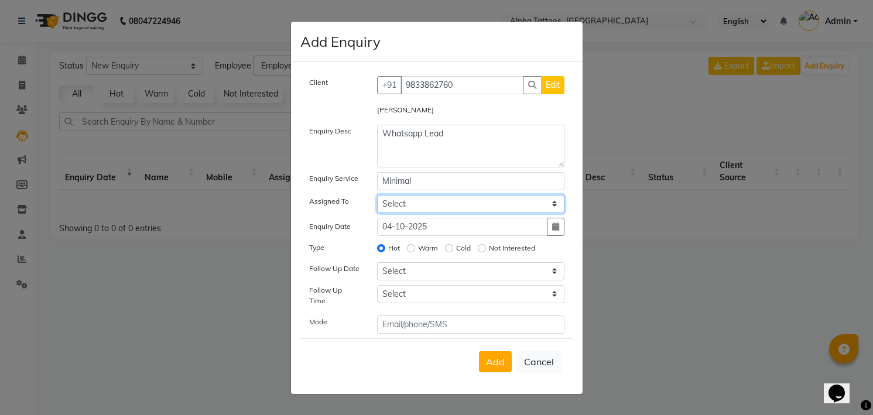
select select "32724"
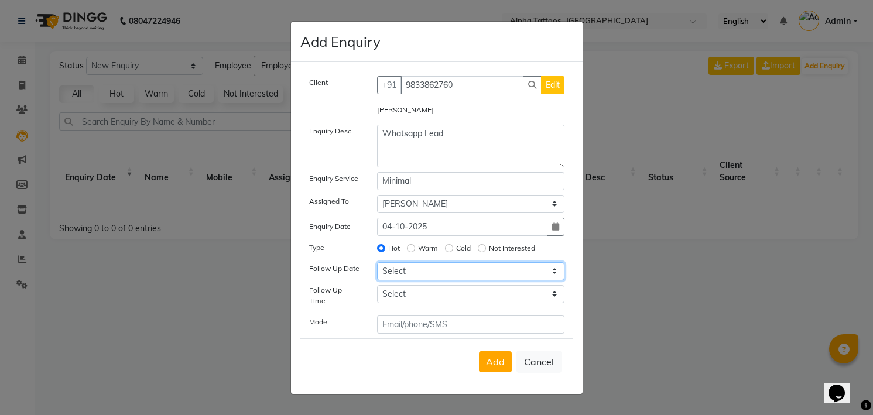
select select "[DATE]"
select select "840"
click at [479, 351] on button "Add" at bounding box center [495, 361] width 33 height 21
select select
radio input "false"
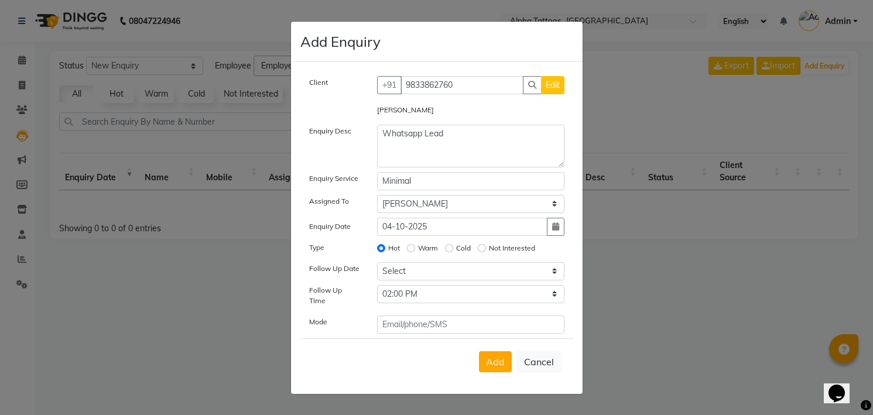
select select
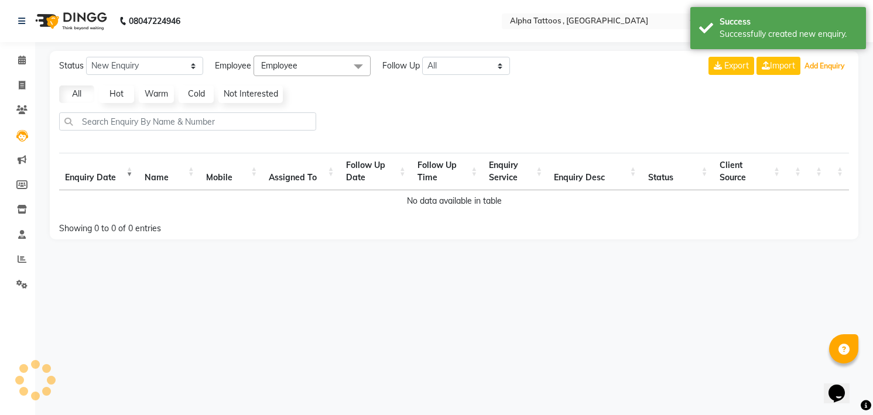
select select "10"
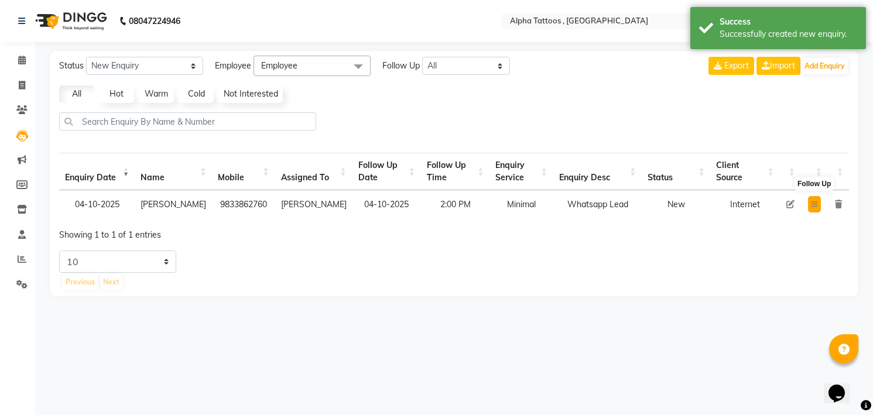
click at [809, 206] on button at bounding box center [814, 204] width 13 height 16
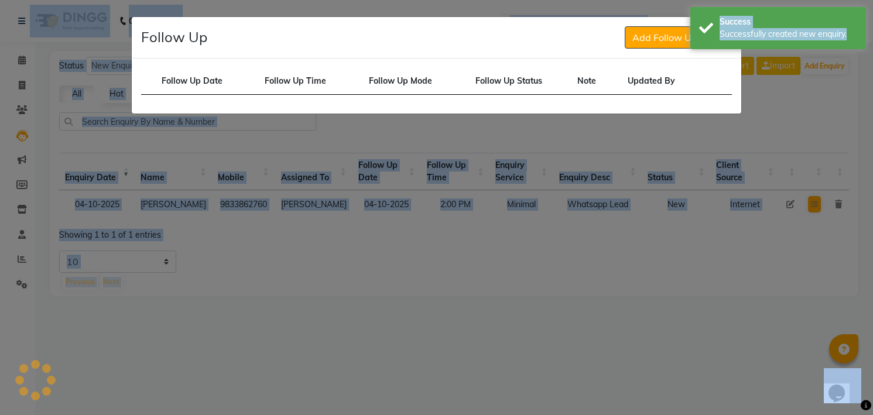
click at [809, 206] on ngb-modal-window "Follow Up Add Follow Up Follow Up Date Follow Up Time Follow Up Mode Follow Up …" at bounding box center [436, 207] width 873 height 415
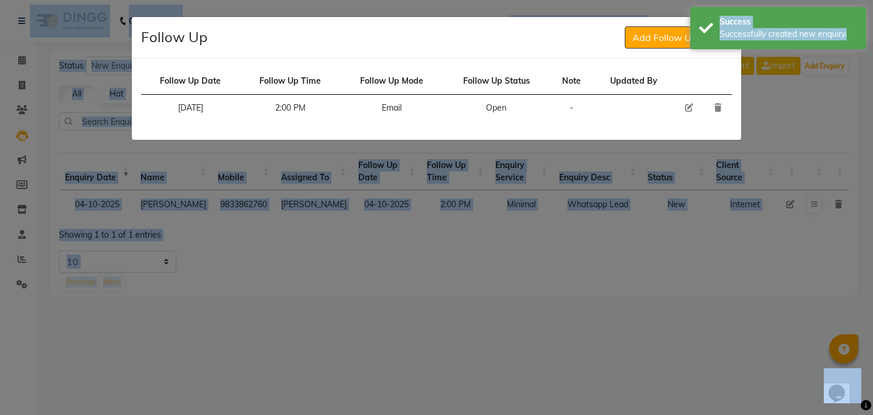
click at [689, 104] on icon at bounding box center [689, 108] width 8 height 8
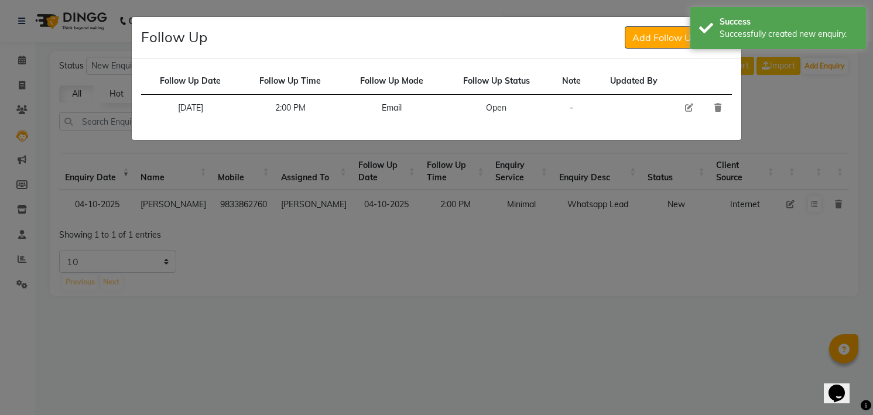
select select "[DATE]"
select select "840"
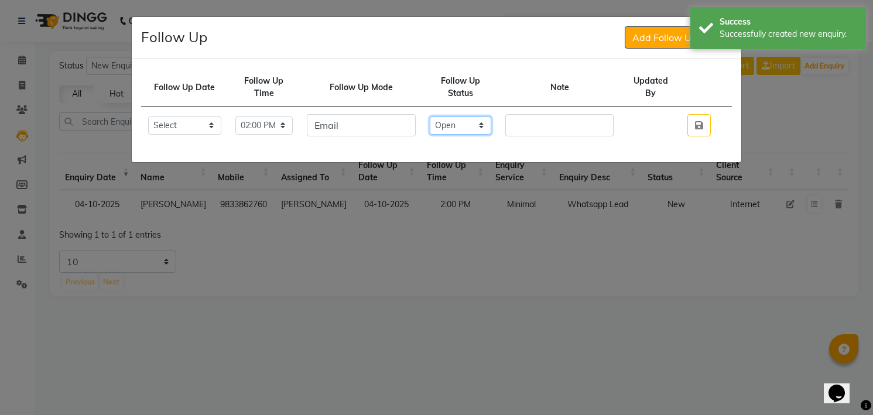
click at [490, 126] on select "Select Open Pending Done" at bounding box center [461, 126] width 62 height 18
select select "Done"
click at [442, 117] on select "Select Open Pending Done" at bounding box center [461, 126] width 62 height 18
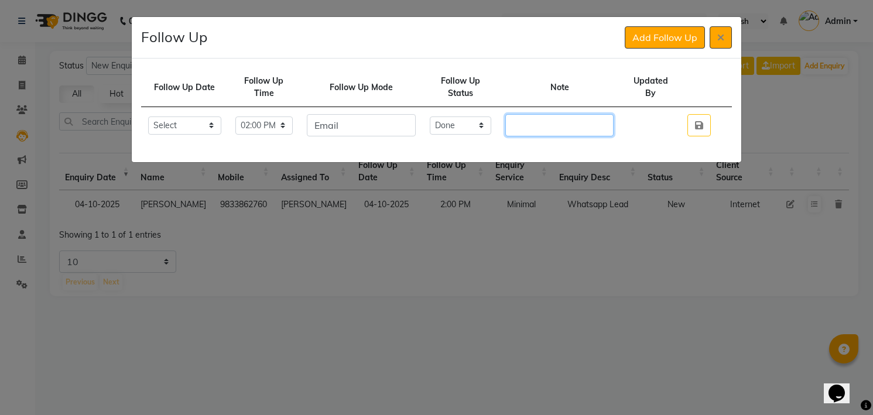
paste input "will come for 2 flash tattoos before [DATE]"
type input "will come for 2 flash tattoos before [DATE] She will let us know on next week f…"
click at [687, 114] on button "button" at bounding box center [698, 125] width 23 height 22
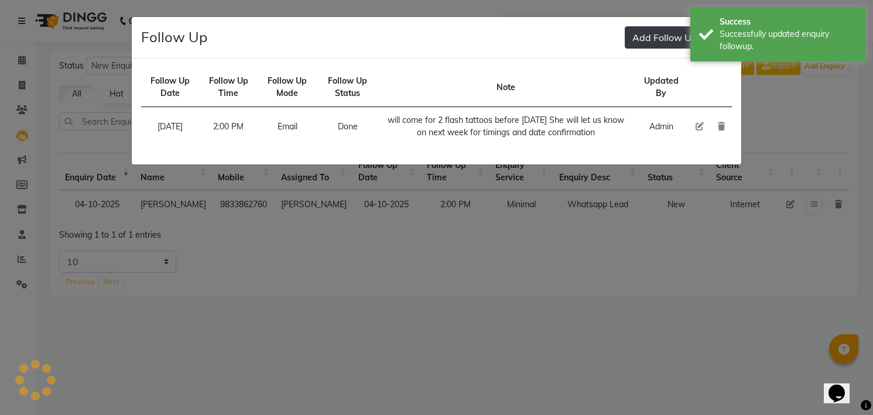
click at [647, 40] on button "Add Follow Up" at bounding box center [665, 37] width 80 height 22
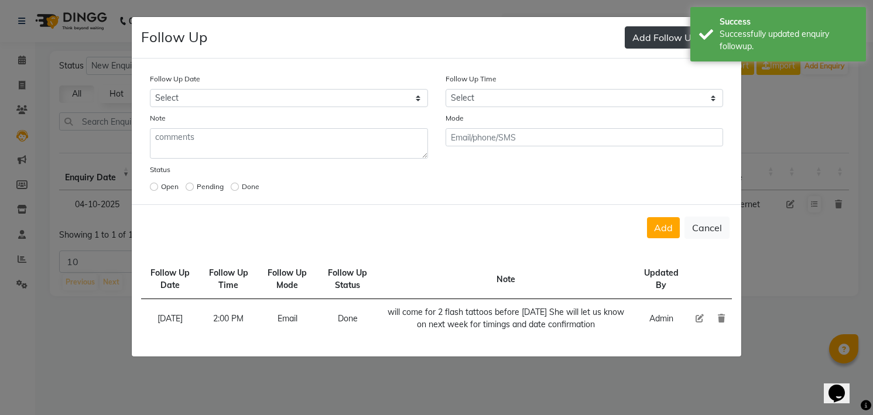
select select "custom_date"
click at [411, 89] on button "button" at bounding box center [420, 98] width 18 height 18
select select "10"
select select "2025"
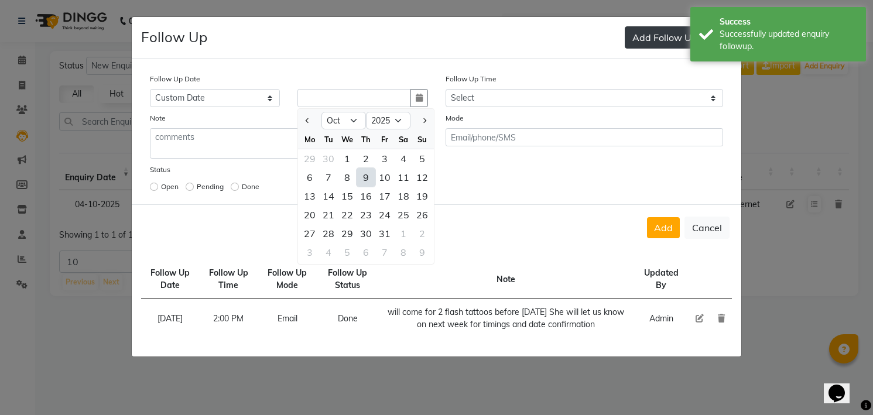
type input "[DATE]"
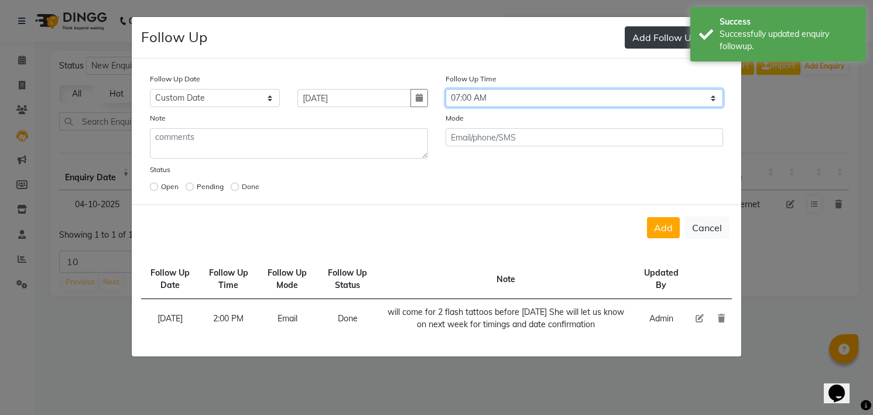
select select "900"
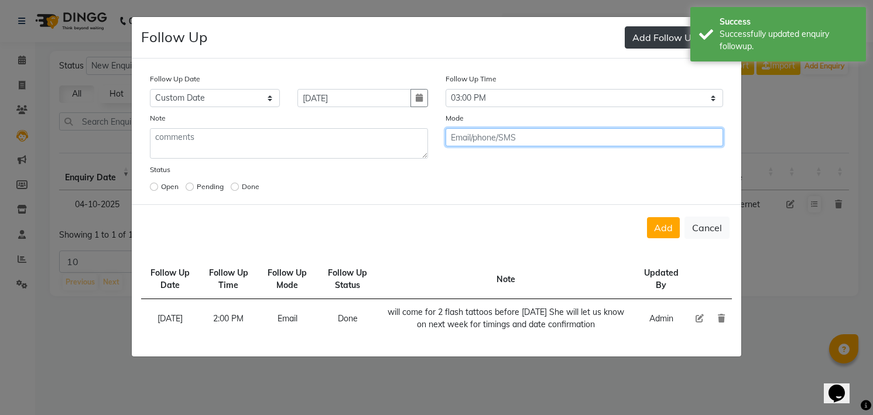
click at [647, 217] on button "Add" at bounding box center [663, 227] width 33 height 21
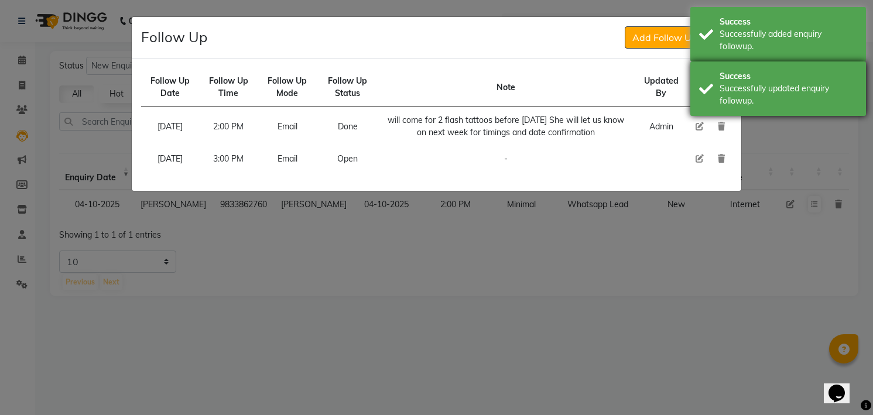
click at [696, 67] on div "Success Successfully updated enquiry followup." at bounding box center [778, 88] width 176 height 54
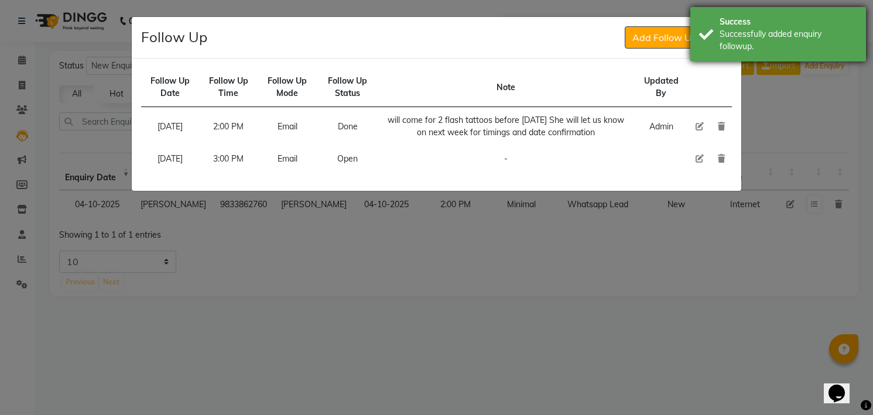
click at [707, 58] on div "Success Successfully added enquiry followup." at bounding box center [778, 34] width 176 height 54
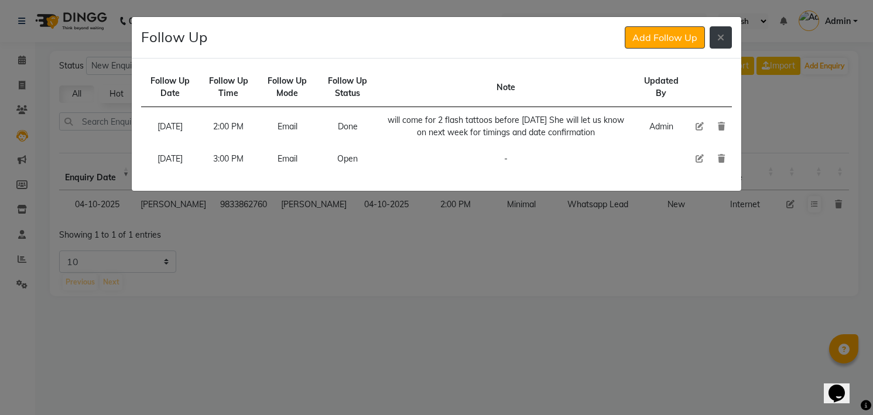
click at [713, 40] on button at bounding box center [721, 37] width 22 height 22
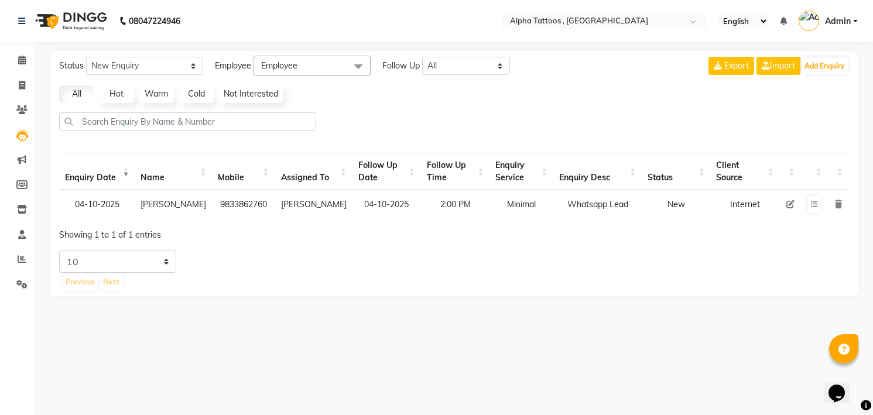
click at [789, 204] on icon at bounding box center [790, 204] width 8 height 8
select select "32724"
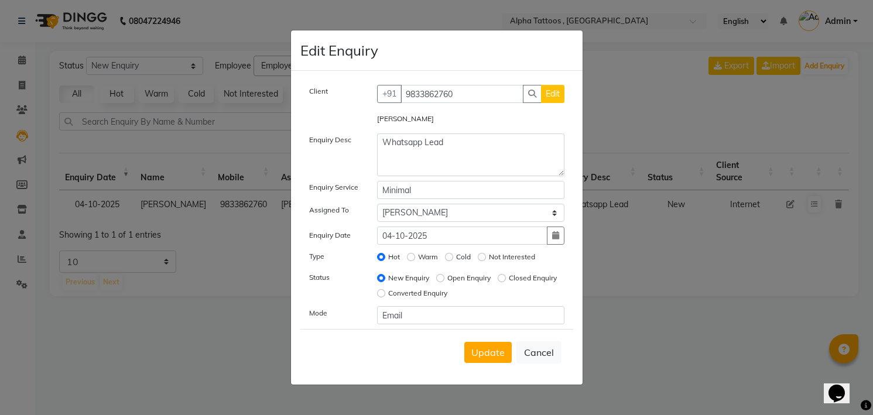
click at [481, 273] on label "Open Enquiry" at bounding box center [468, 278] width 43 height 11
click at [444, 274] on input "Open Enquiry" at bounding box center [440, 278] width 8 height 8
radio input "true"
radio input "false"
click at [485, 348] on span "Update" at bounding box center [487, 353] width 33 height 12
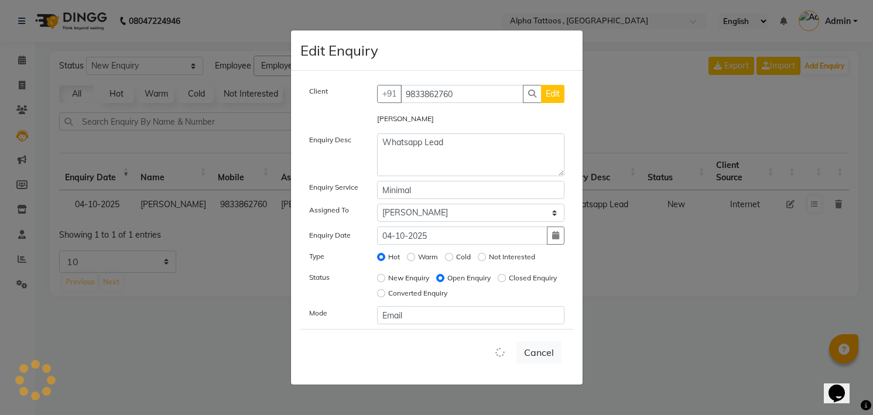
select select
radio input "false"
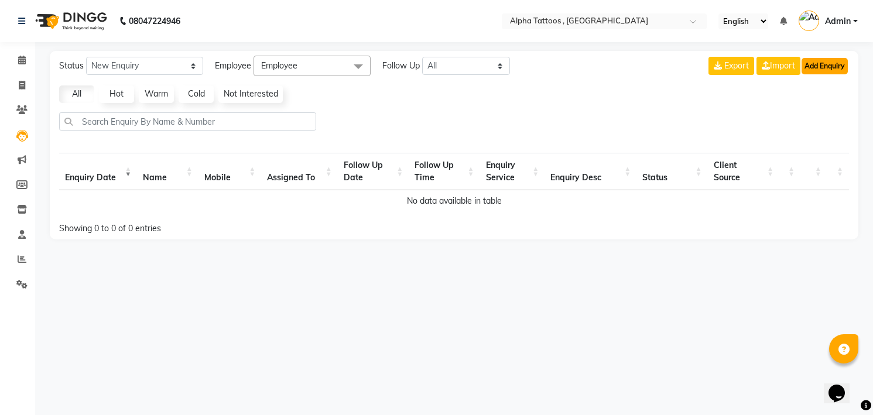
click at [842, 67] on button "Add Enquiry" at bounding box center [825, 66] width 46 height 16
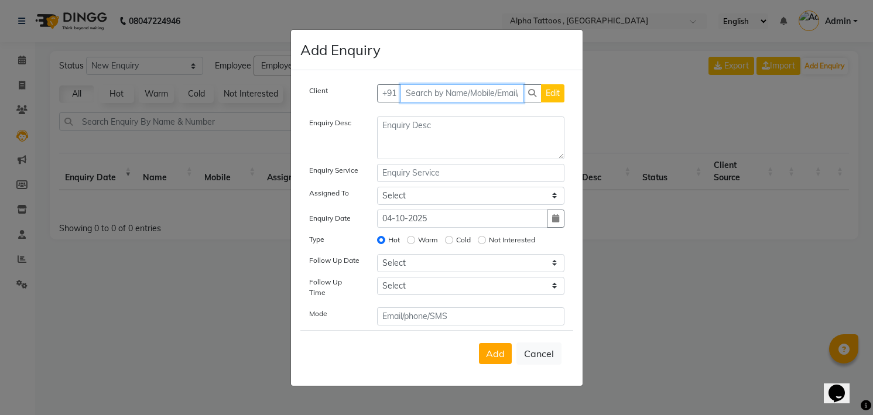
click at [480, 92] on input "text" at bounding box center [462, 93] width 123 height 18
paste input "93213 26200"
type input "9321326200"
click at [516, 84] on button "Add Client" at bounding box center [540, 93] width 49 height 18
select select "33840"
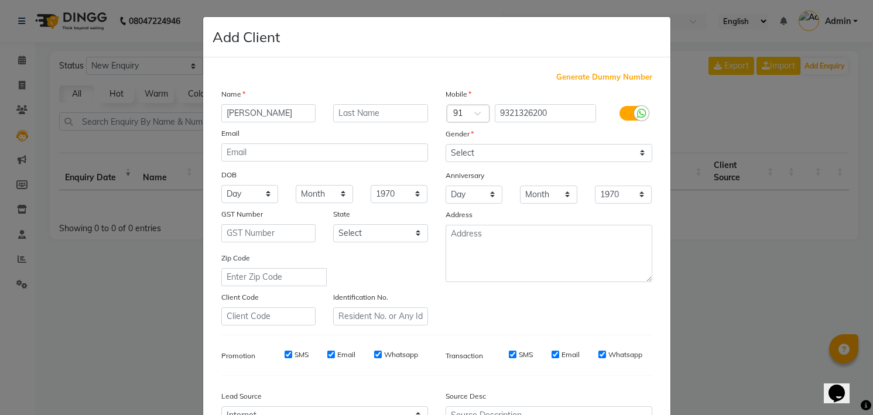
type input "[PERSON_NAME]"
type input "."
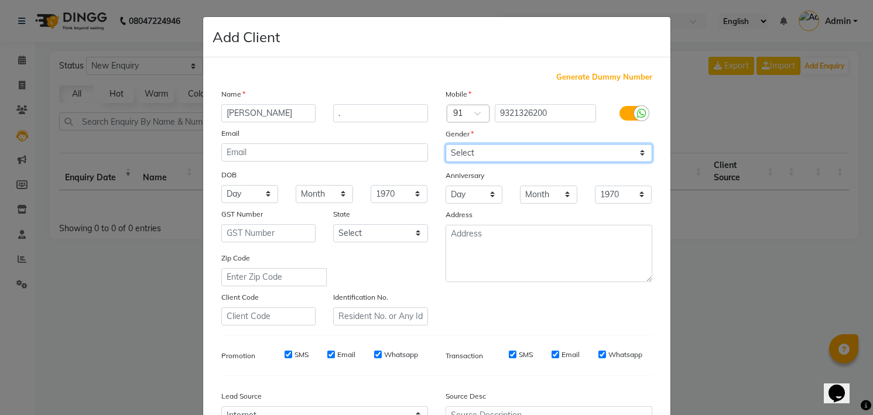
click at [485, 148] on select "Select [DEMOGRAPHIC_DATA] [DEMOGRAPHIC_DATA] Other Prefer Not To Say" at bounding box center [549, 153] width 207 height 18
select select "[DEMOGRAPHIC_DATA]"
click at [446, 144] on select "Select [DEMOGRAPHIC_DATA] [DEMOGRAPHIC_DATA] Other Prefer Not To Say" at bounding box center [549, 153] width 207 height 18
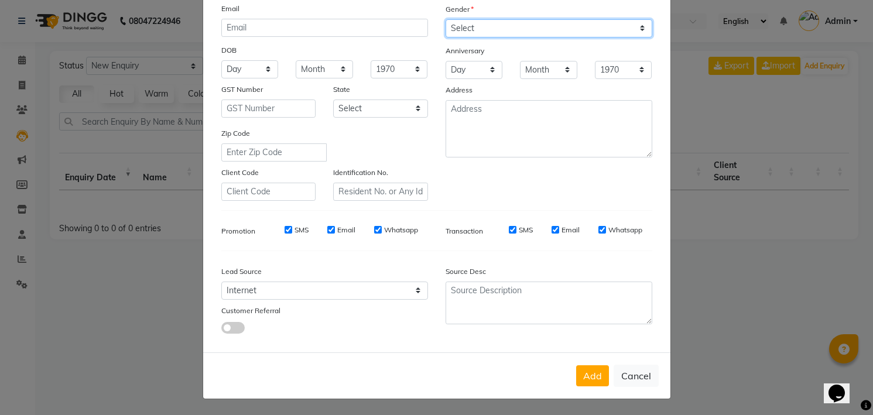
scroll to position [125, 0]
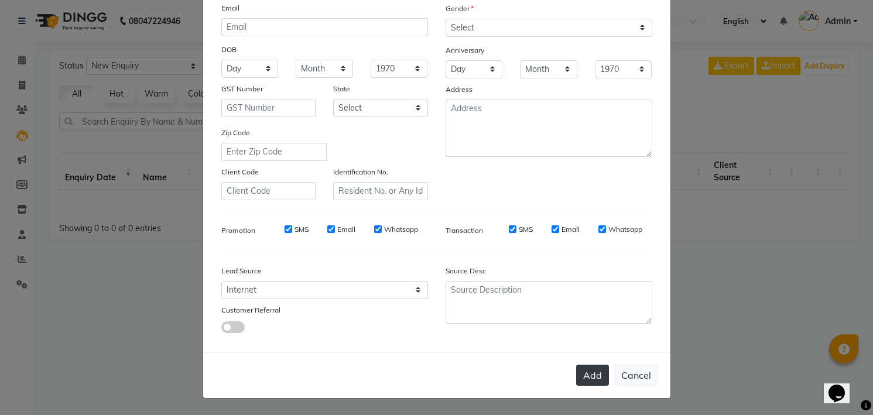
click at [596, 374] on button "Add" at bounding box center [592, 375] width 33 height 21
select select
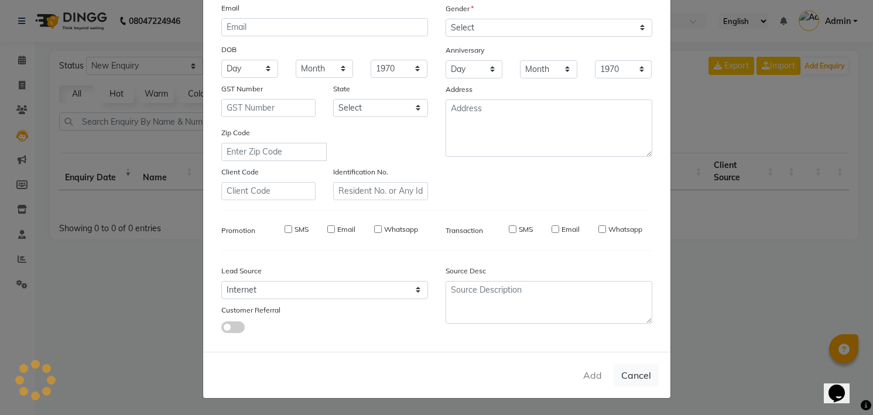
select select
checkbox input "false"
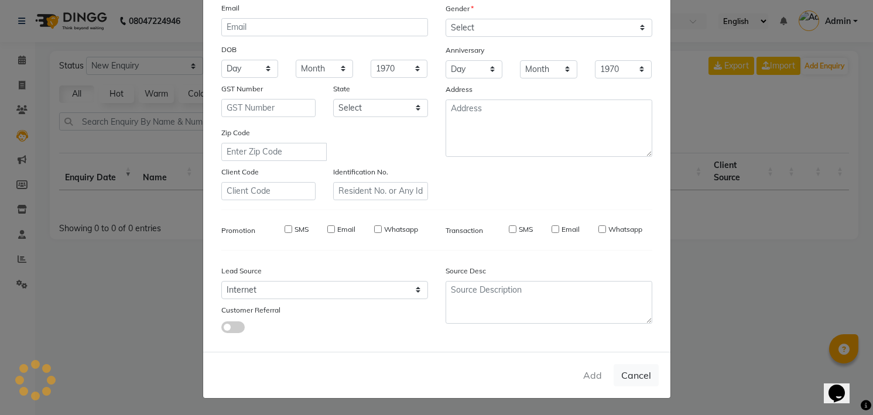
checkbox input "false"
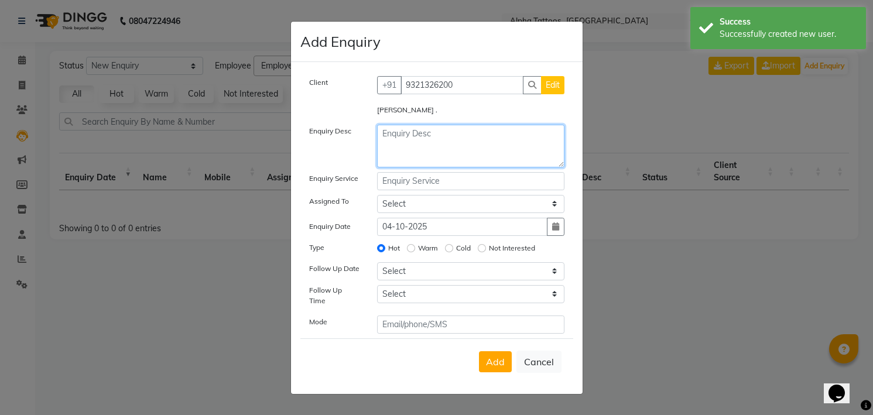
click at [425, 152] on textarea at bounding box center [470, 146] width 187 height 43
type textarea "Website Lead"
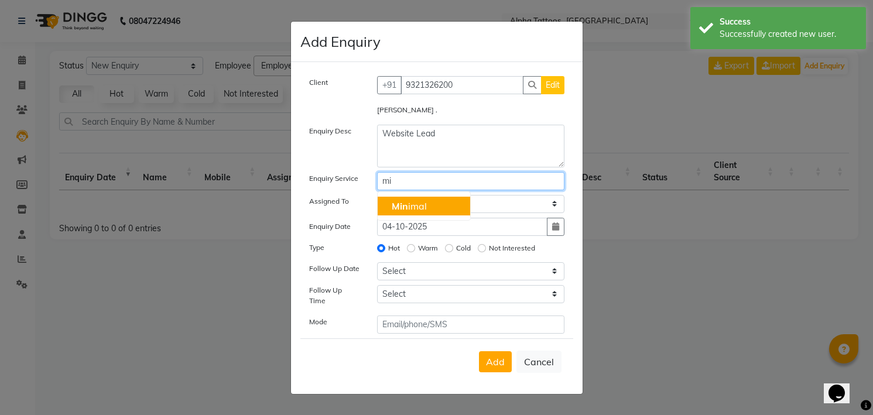
type input "m"
type input "Realistic"
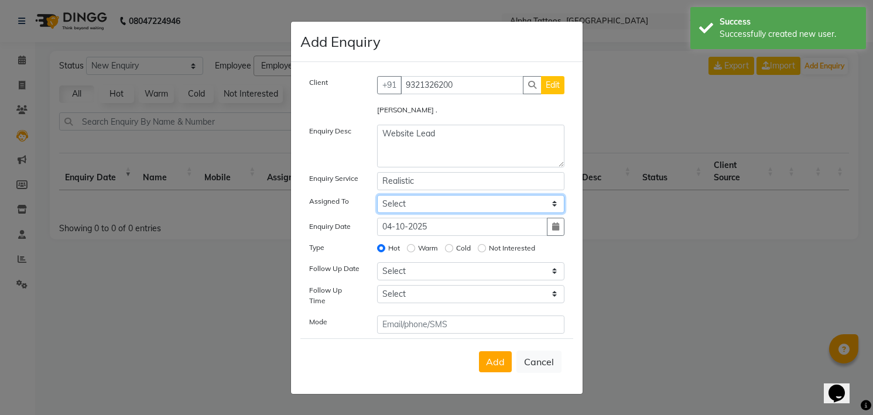
select select "32724"
click at [478, 244] on input "Not Interested" at bounding box center [482, 248] width 8 height 8
radio input "true"
radio input "false"
click at [445, 244] on input "Cold" at bounding box center [449, 248] width 8 height 8
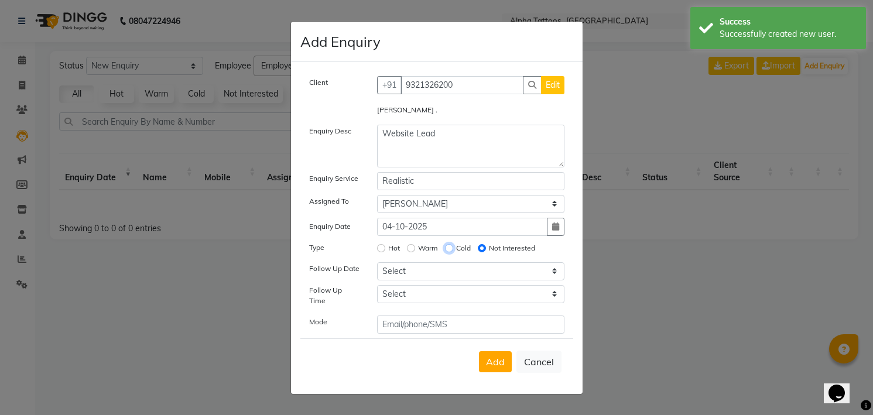
radio input "true"
radio input "false"
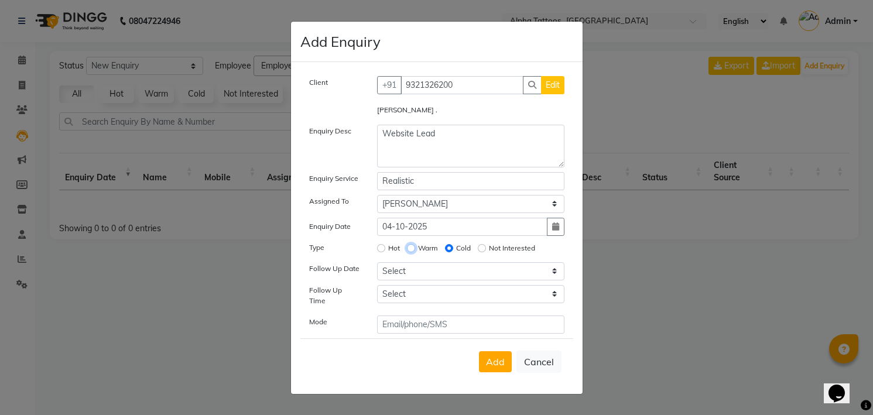
click at [407, 244] on input "Warm" at bounding box center [411, 248] width 8 height 8
radio input "true"
radio input "false"
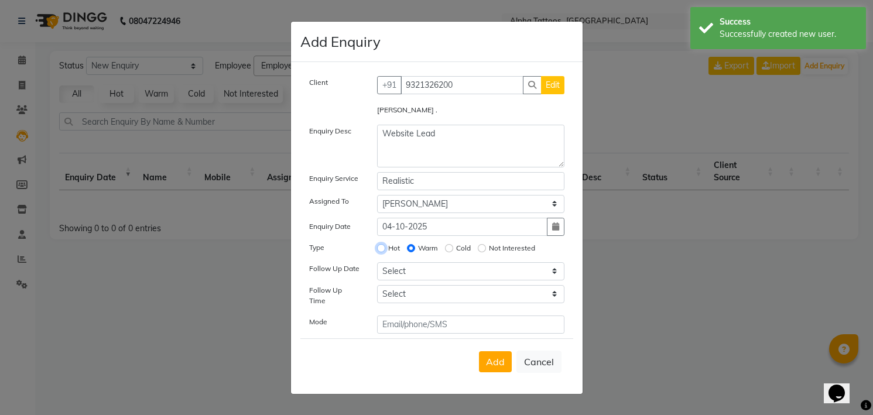
click at [377, 244] on input "Hot" at bounding box center [381, 248] width 8 height 8
radio input "true"
radio input "false"
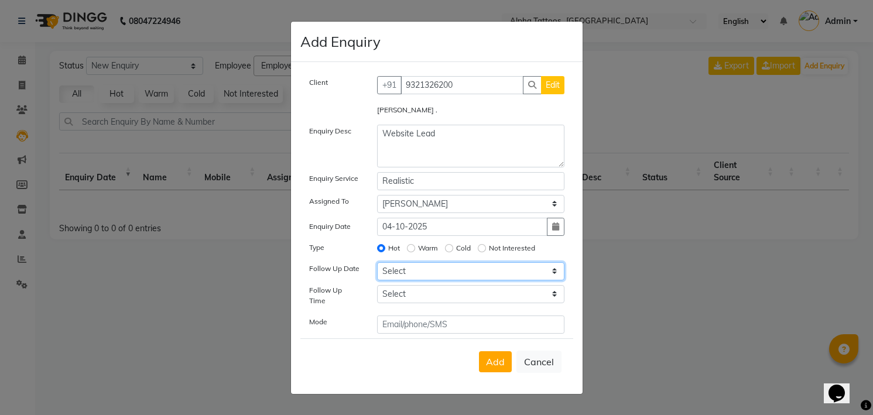
click at [453, 268] on select "Select [DATE] [DATE] [DATE] ([DATE]) [DATE] ([DATE]) [DATE] ([DATE]) [DATE] ([D…" at bounding box center [470, 271] width 187 height 18
select select "[DATE]"
click at [377, 266] on select "Select [DATE] [DATE] [DATE] ([DATE]) [DATE] ([DATE]) [DATE] ([DATE]) [DATE] ([D…" at bounding box center [470, 271] width 187 height 18
select select "900"
click at [479, 351] on button "Add" at bounding box center [495, 361] width 33 height 21
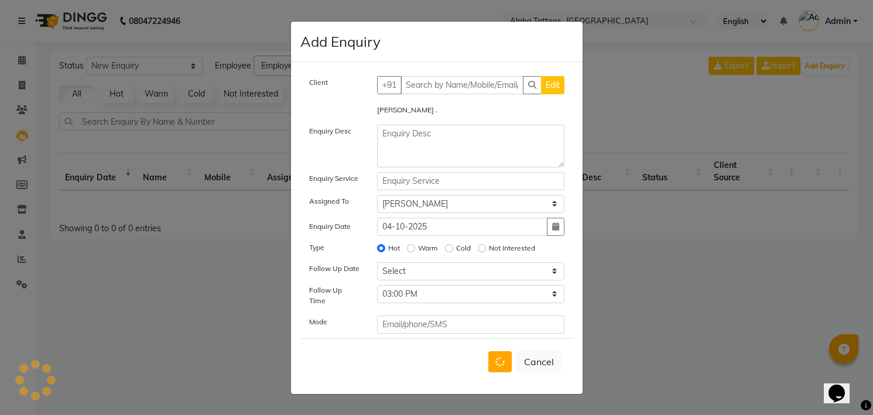
select select
radio input "false"
select select
select select "10"
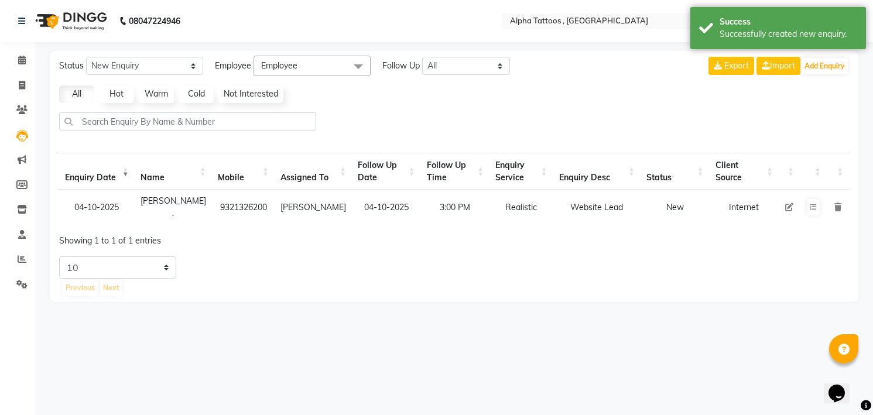
click at [792, 208] on td at bounding box center [789, 207] width 21 height 34
click at [790, 203] on icon at bounding box center [789, 207] width 8 height 8
select select "32724"
click at [812, 205] on icon at bounding box center [813, 207] width 7 height 7
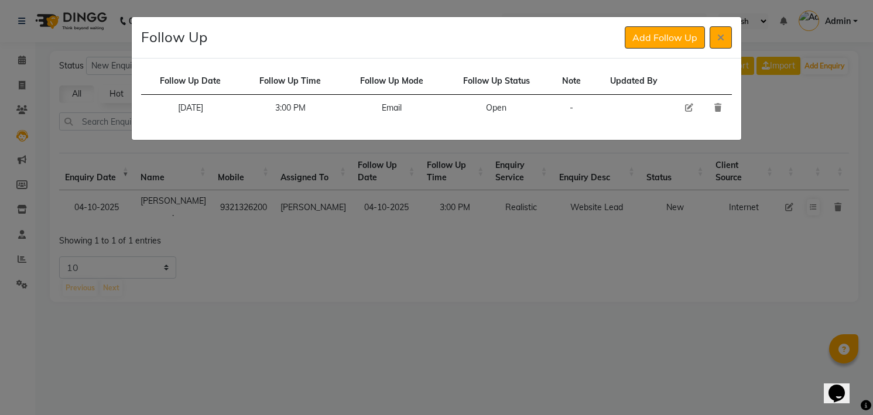
click at [688, 104] on icon at bounding box center [689, 108] width 8 height 8
select select "[DATE]"
select select "900"
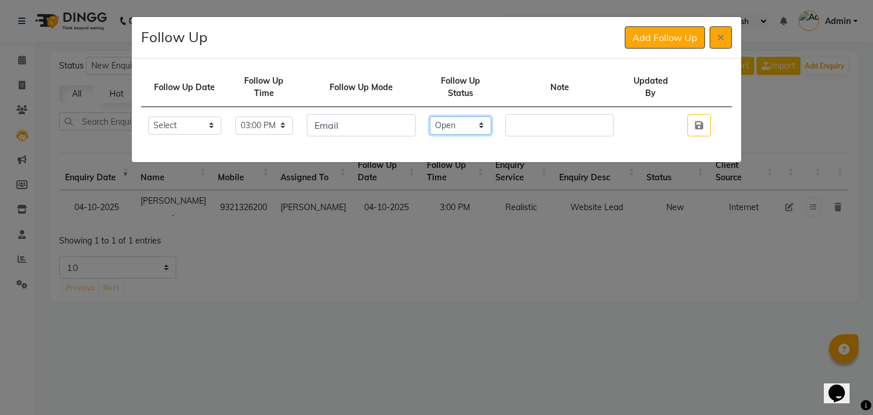
click at [487, 128] on select "Select Open Pending Done" at bounding box center [461, 126] width 62 height 18
select select "Done"
click at [541, 121] on input "text" at bounding box center [559, 125] width 108 height 22
paste input "planning a half sleeve 360, but he has a budget of 20-25k, will come for a cons…"
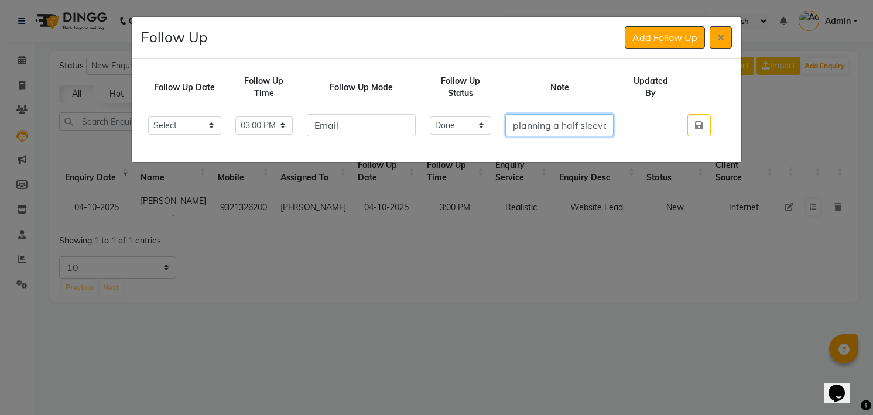
scroll to position [0, 327]
type input "planning a half sleeve 360, but he has a budget of 20-25k, will come for a cons…"
click at [707, 117] on button "button" at bounding box center [698, 125] width 23 height 22
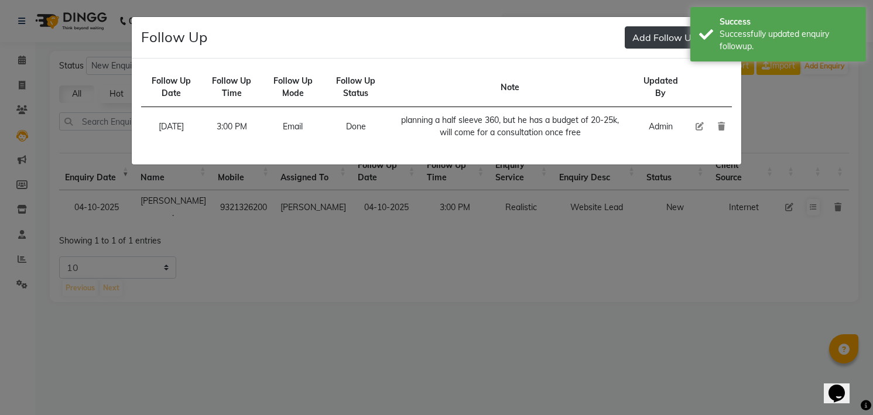
click at [666, 45] on button "Add Follow Up" at bounding box center [665, 37] width 80 height 22
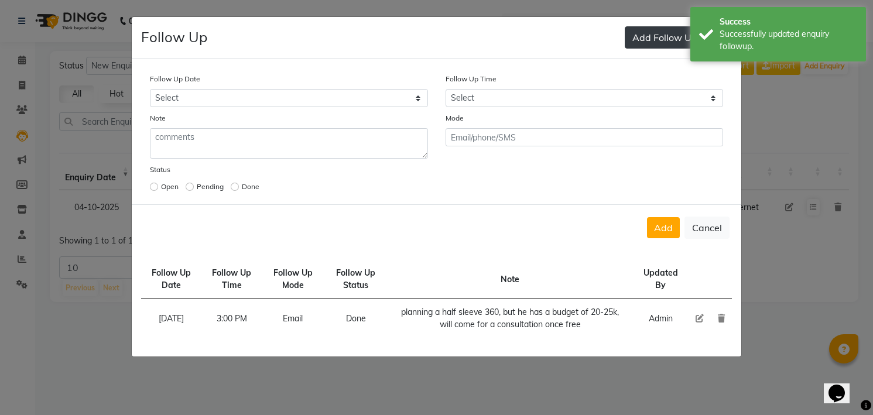
select select "custom_date"
click at [411, 89] on button "button" at bounding box center [420, 98] width 18 height 18
select select "10"
select select "2025"
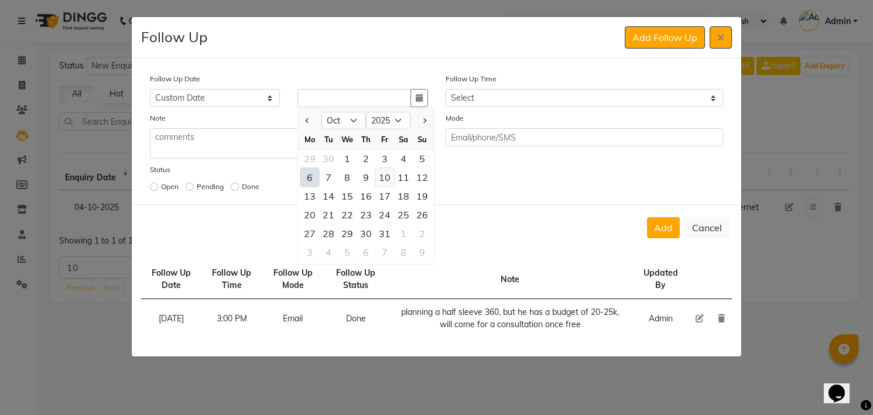
click at [379, 177] on div "10" at bounding box center [384, 177] width 19 height 19
type input "[DATE]"
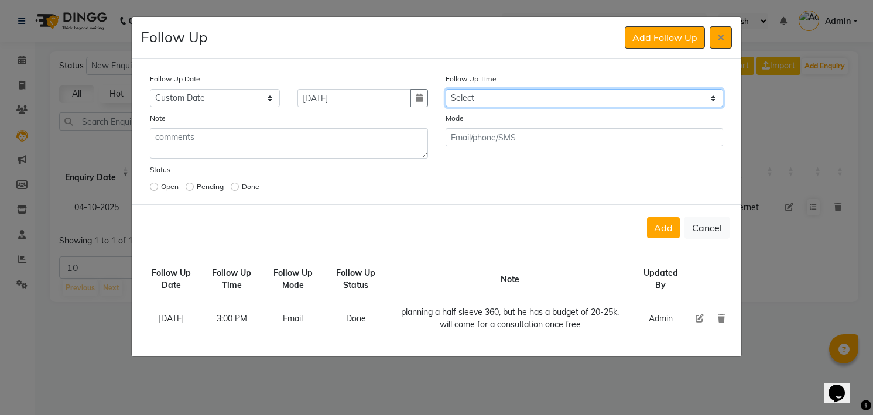
click at [527, 93] on select "Select 07:00 AM 07:15 AM 07:30 AM 07:45 AM 08:00 AM 08:15 AM 08:30 AM 08:45 AM …" at bounding box center [585, 98] width 278 height 18
select select "840"
click at [446, 89] on select "Select 07:00 AM 07:15 AM 07:30 AM 07:45 AM 08:00 AM 08:15 AM 08:30 AM 08:45 AM …" at bounding box center [585, 98] width 278 height 18
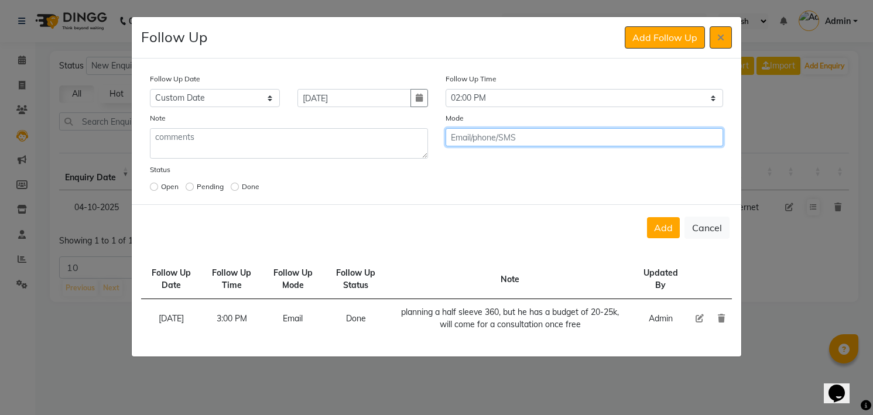
click at [647, 217] on button "Add" at bounding box center [663, 227] width 33 height 21
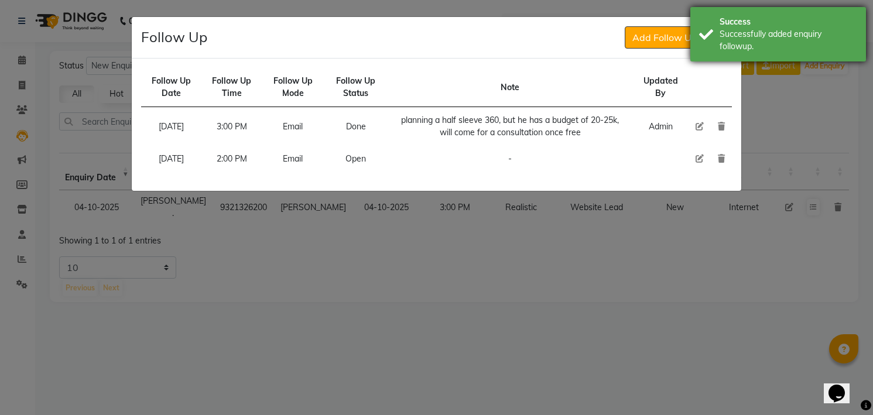
click at [785, 49] on div "Successfully added enquiry followup." at bounding box center [789, 40] width 138 height 25
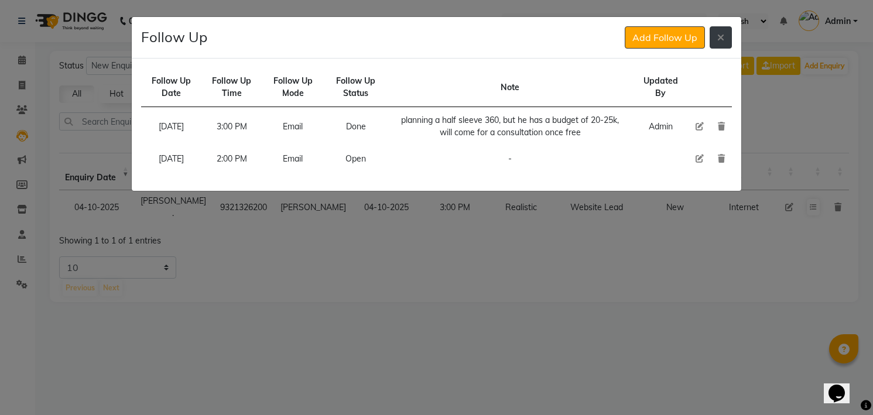
click at [711, 42] on button at bounding box center [721, 37] width 22 height 22
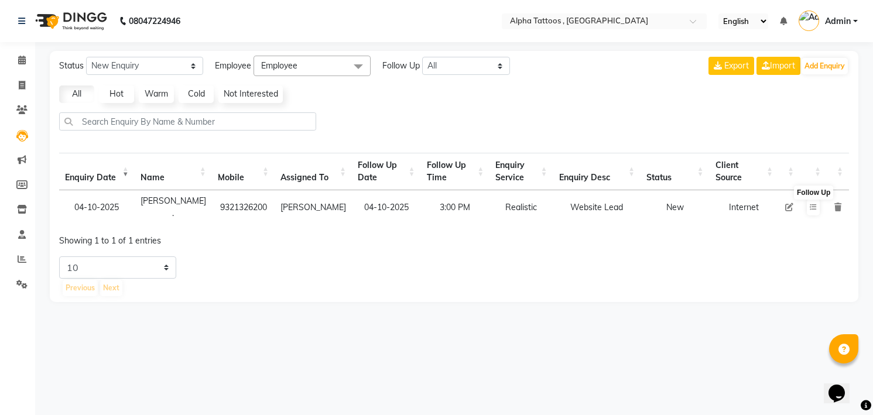
click at [789, 203] on icon at bounding box center [789, 207] width 8 height 8
select select "32724"
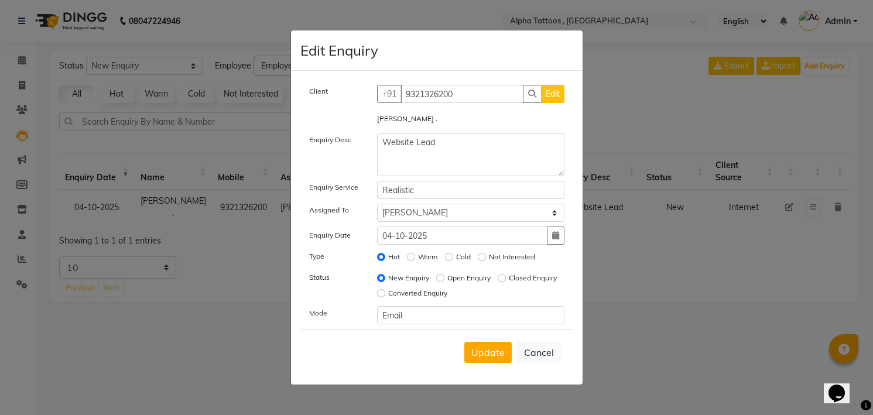
click at [481, 278] on label "Open Enquiry" at bounding box center [468, 278] width 43 height 11
click at [444, 278] on input "Open Enquiry" at bounding box center [440, 278] width 8 height 8
radio input "true"
radio input "false"
click at [488, 348] on span "Update" at bounding box center [487, 353] width 33 height 12
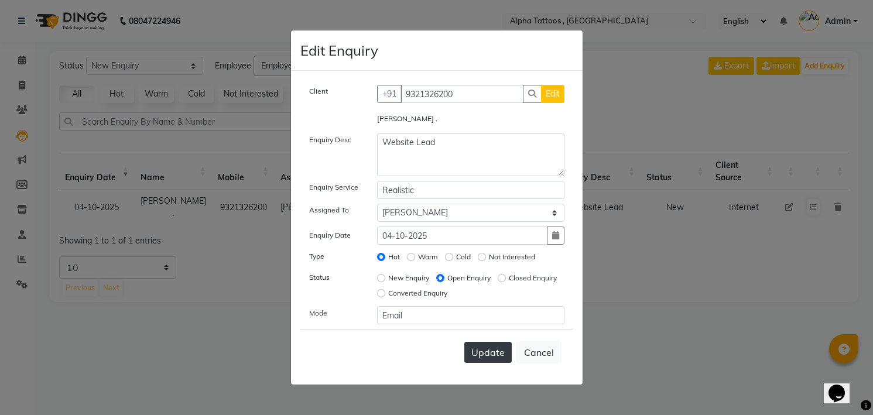
select select
radio input "false"
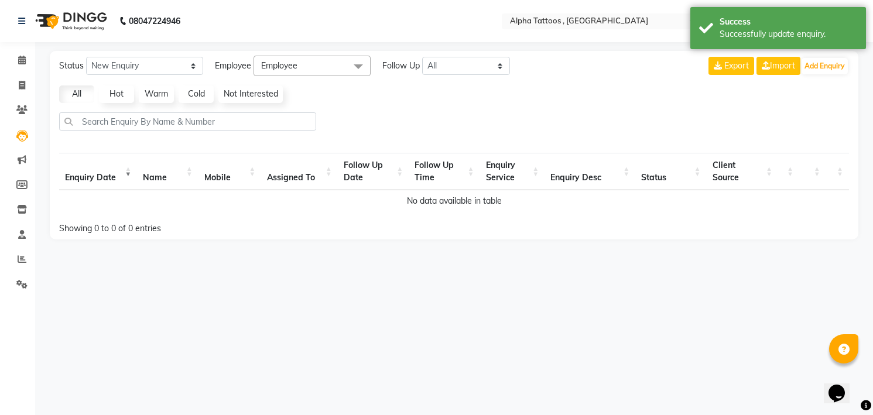
click at [468, 115] on div at bounding box center [453, 126] width 799 height 28
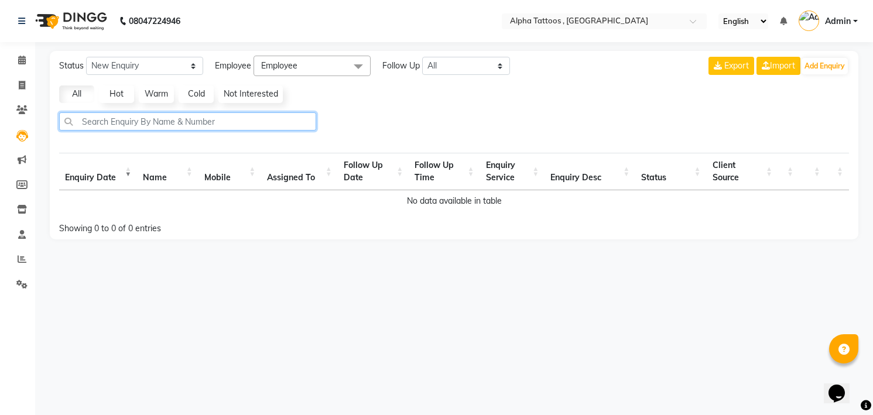
click at [137, 118] on input "text" at bounding box center [187, 121] width 257 height 18
type input "shruti"
select select "10"
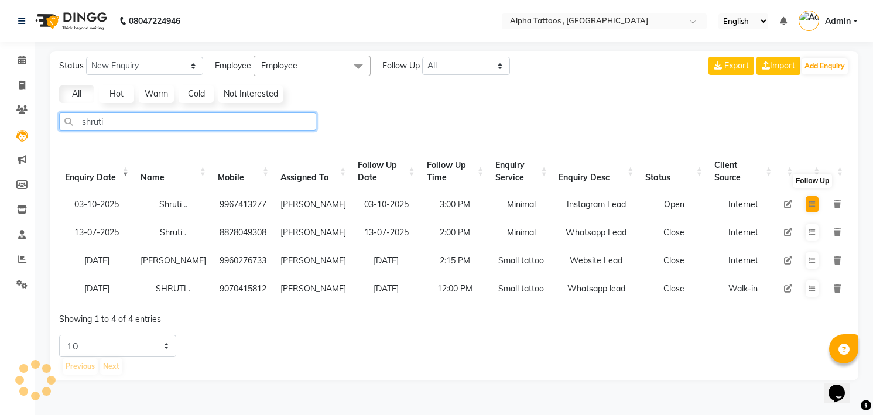
type input "shruti"
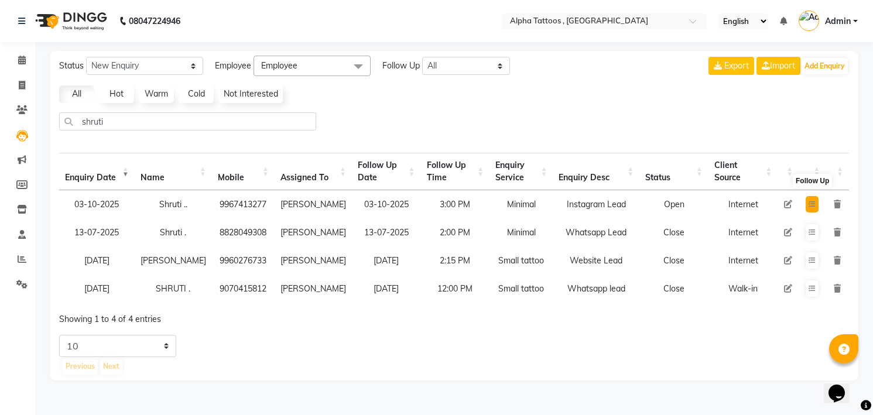
click at [817, 203] on button at bounding box center [812, 204] width 13 height 16
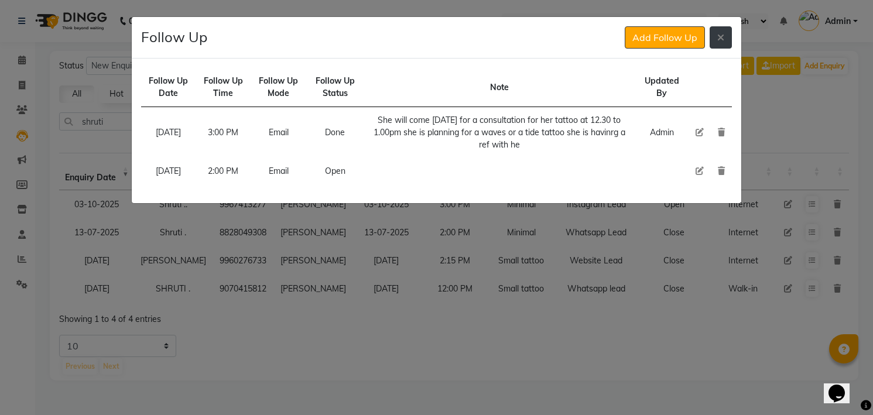
click at [727, 43] on button at bounding box center [721, 37] width 22 height 22
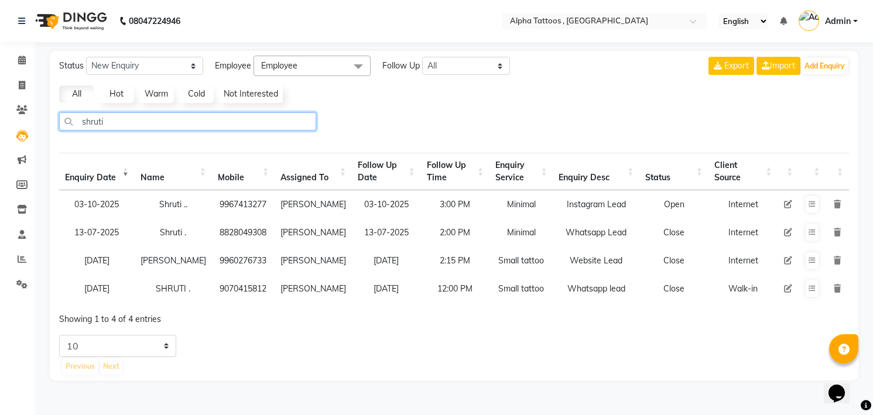
click at [246, 124] on input "shruti" at bounding box center [187, 121] width 257 height 18
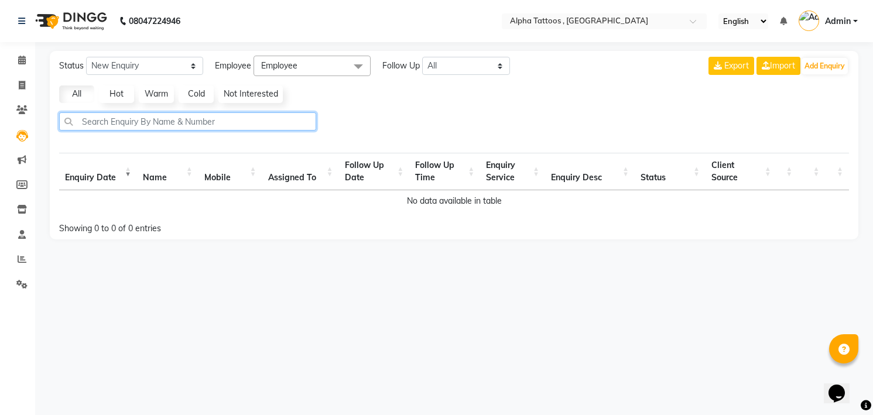
click at [122, 123] on input "text" at bounding box center [187, 121] width 257 height 18
type input "[PERSON_NAME]"
select select "10"
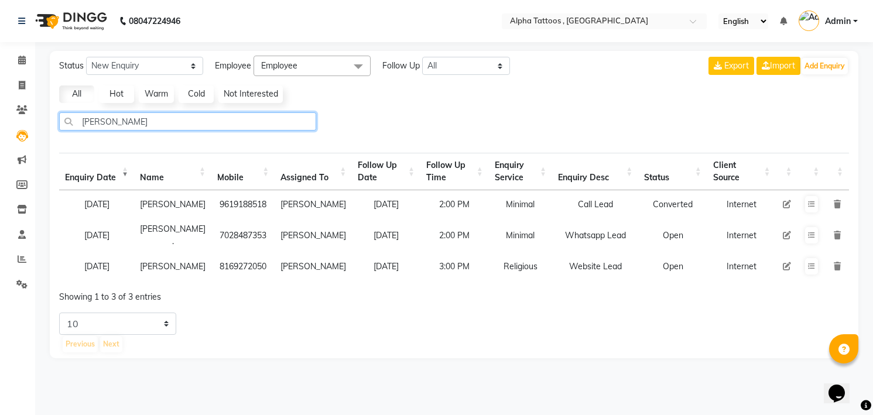
click at [214, 121] on input "[PERSON_NAME]" at bounding box center [187, 121] width 257 height 18
type input "[PERSON_NAME]"
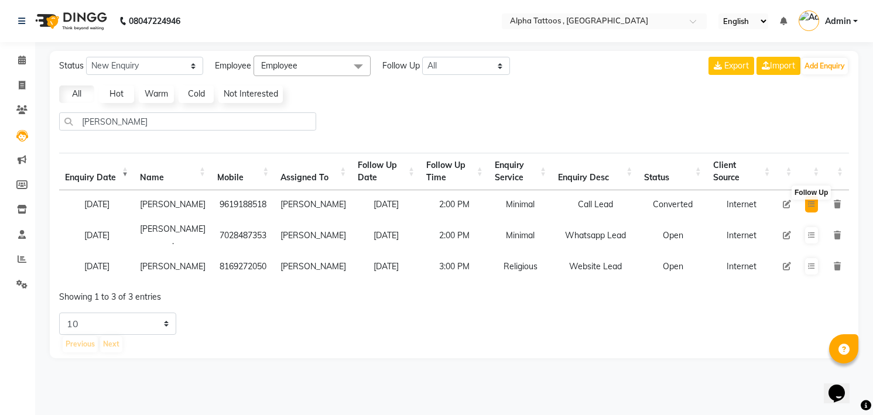
click at [817, 204] on button at bounding box center [811, 204] width 13 height 16
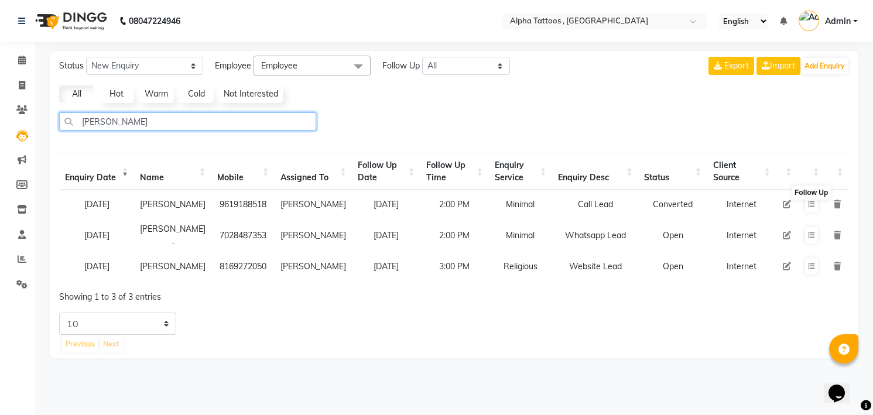
click at [244, 124] on input "[PERSON_NAME]" at bounding box center [187, 121] width 257 height 18
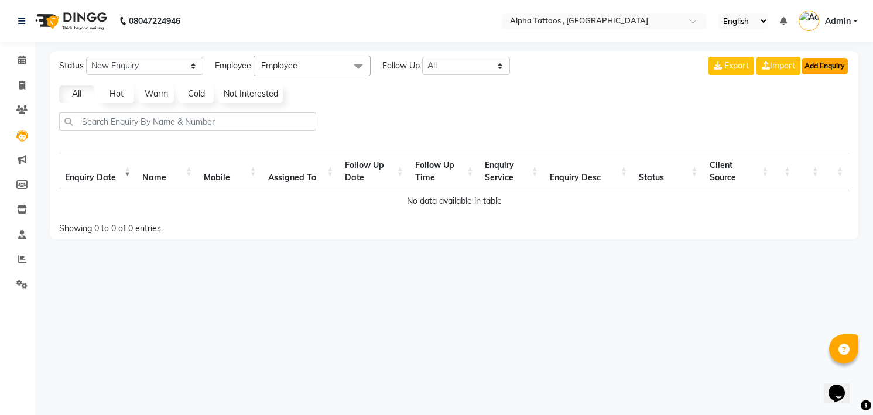
click at [816, 69] on button "Add Enquiry" at bounding box center [825, 66] width 46 height 16
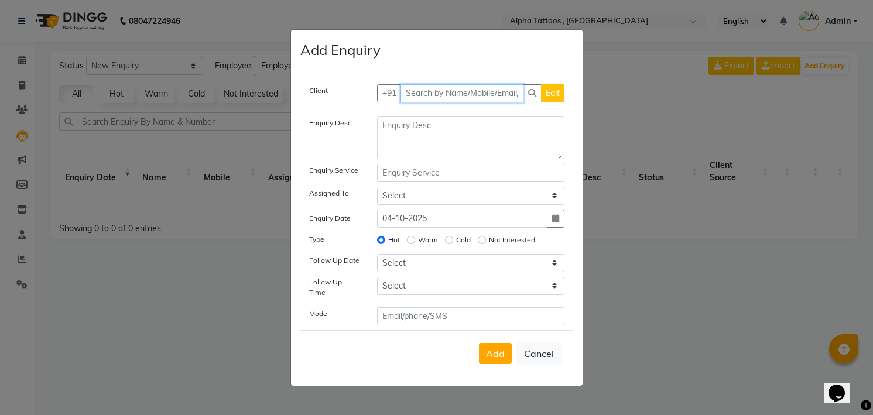
click at [425, 93] on input "text" at bounding box center [462, 93] width 123 height 18
paste input "[PHONE_NUMBER]"
type input "[PHONE_NUMBER]"
click at [516, 84] on button "Add Client" at bounding box center [540, 93] width 49 height 18
select select "33840"
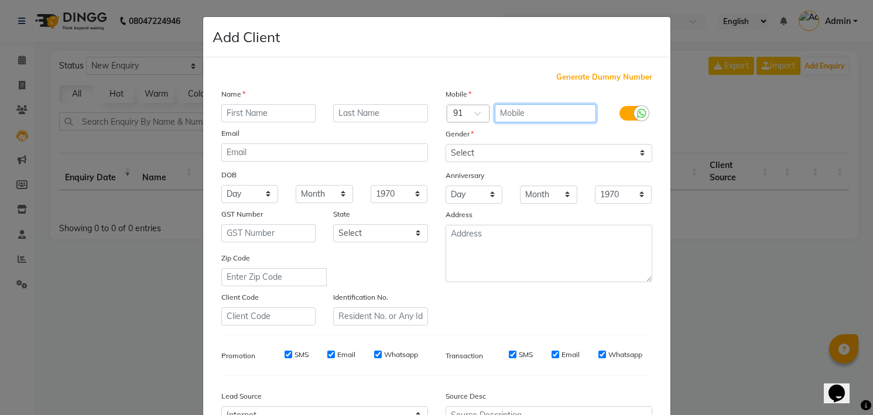
click at [544, 116] on input "text" at bounding box center [545, 113] width 101 height 18
paste input "[PHONE_NUMBER]"
type input "8169028744"
click at [306, 113] on input "text" at bounding box center [268, 113] width 95 height 18
type input "[PERSON_NAME]"
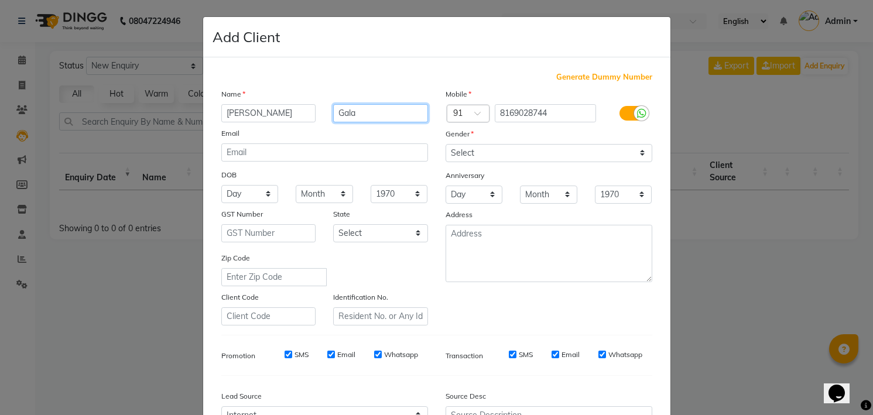
type input "Gala"
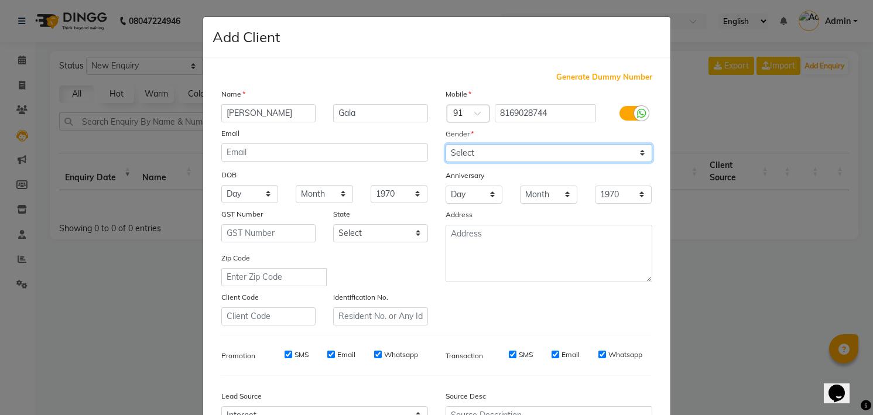
click at [519, 153] on select "Select [DEMOGRAPHIC_DATA] [DEMOGRAPHIC_DATA] Other Prefer Not To Say" at bounding box center [549, 153] width 207 height 18
select select "[DEMOGRAPHIC_DATA]"
click at [446, 144] on select "Select [DEMOGRAPHIC_DATA] [DEMOGRAPHIC_DATA] Other Prefer Not To Say" at bounding box center [549, 153] width 207 height 18
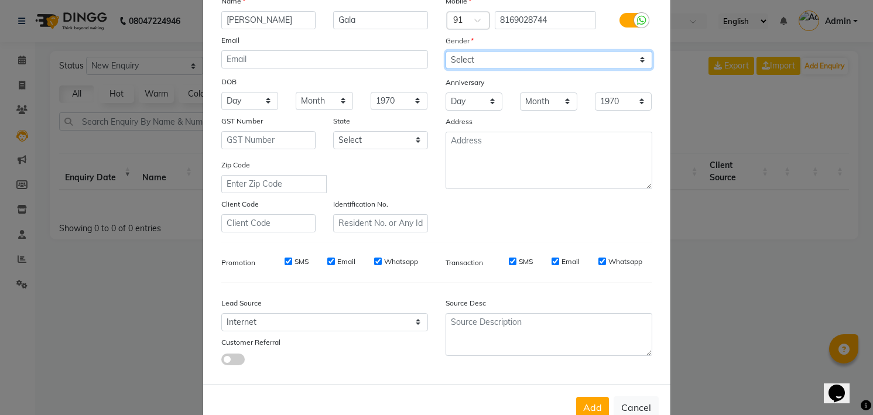
scroll to position [125, 0]
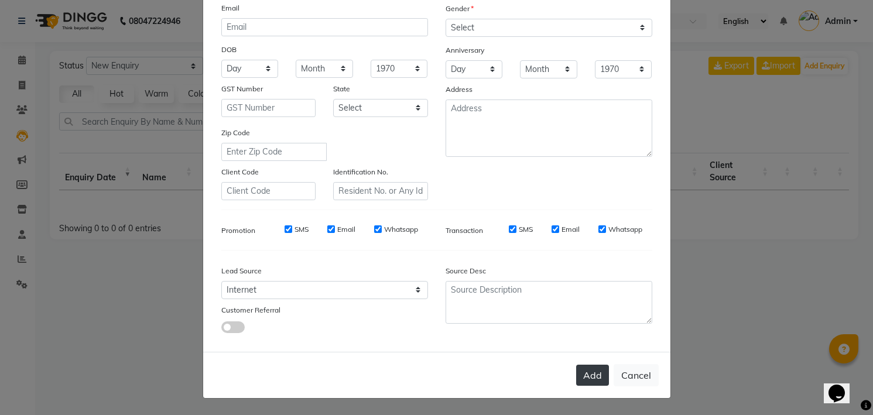
click at [596, 377] on button "Add" at bounding box center [592, 375] width 33 height 21
type input "8169028744"
select select
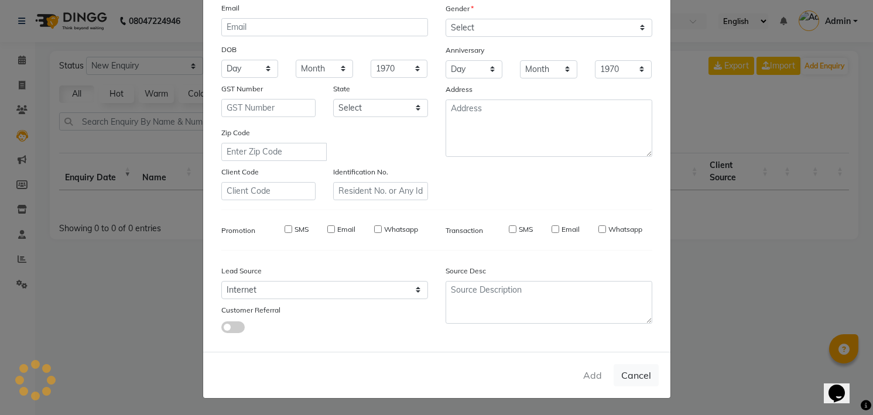
select select
checkbox input "false"
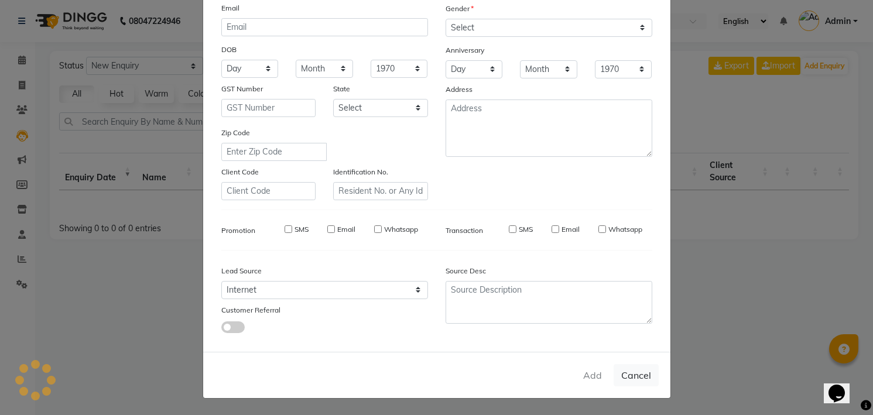
checkbox input "false"
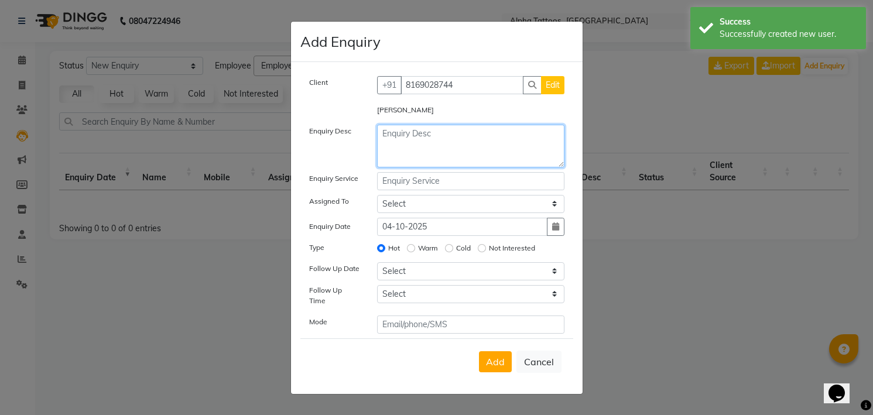
click at [462, 150] on textarea at bounding box center [470, 146] width 187 height 43
type textarea "Whatsapp"
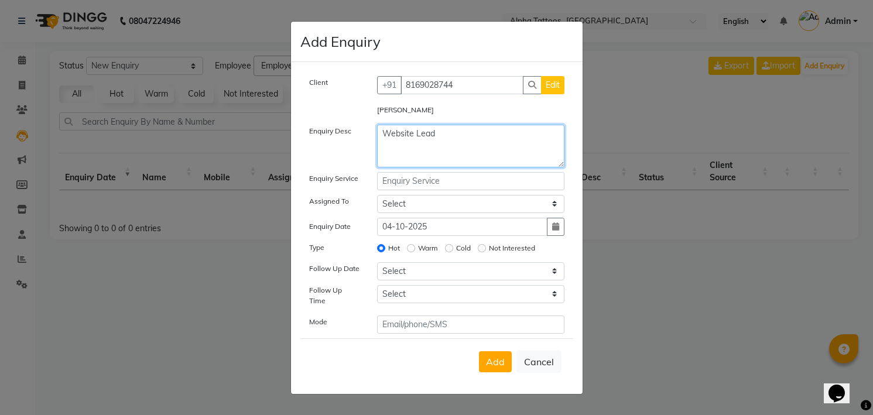
type textarea "Website Lead"
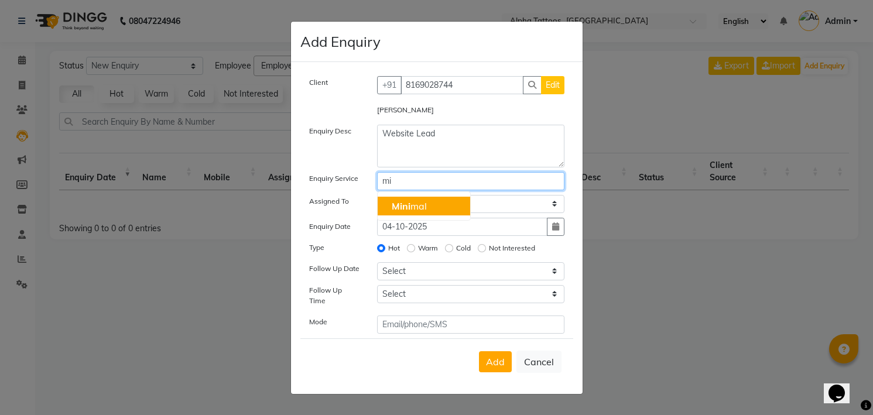
type input "m"
type input "Realistic"
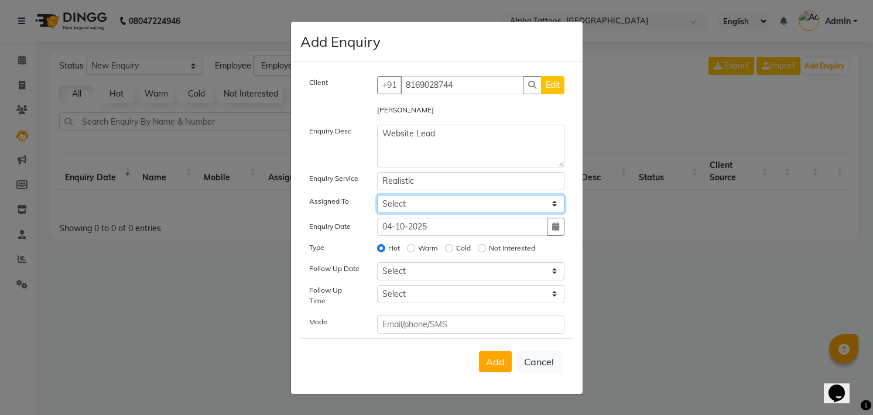
select select "32724"
click at [445, 244] on input "Cold" at bounding box center [449, 248] width 8 height 8
radio input "true"
radio input "false"
click at [407, 244] on input "Warm" at bounding box center [411, 248] width 8 height 8
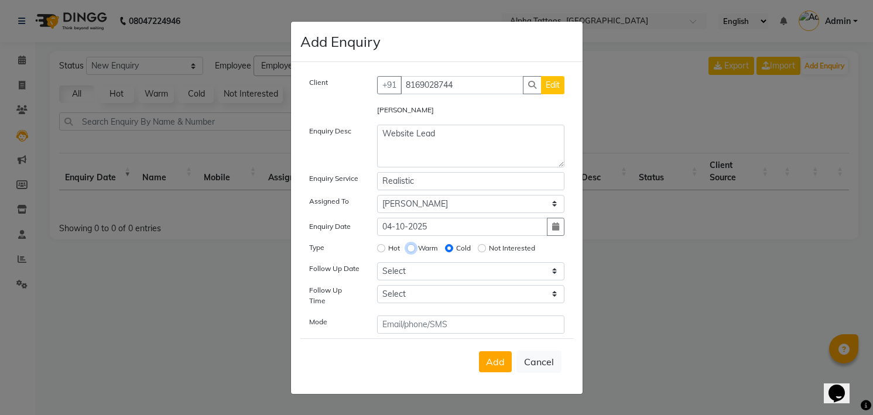
radio input "true"
radio input "false"
click at [377, 244] on input "Hot" at bounding box center [381, 248] width 8 height 8
radio input "true"
radio input "false"
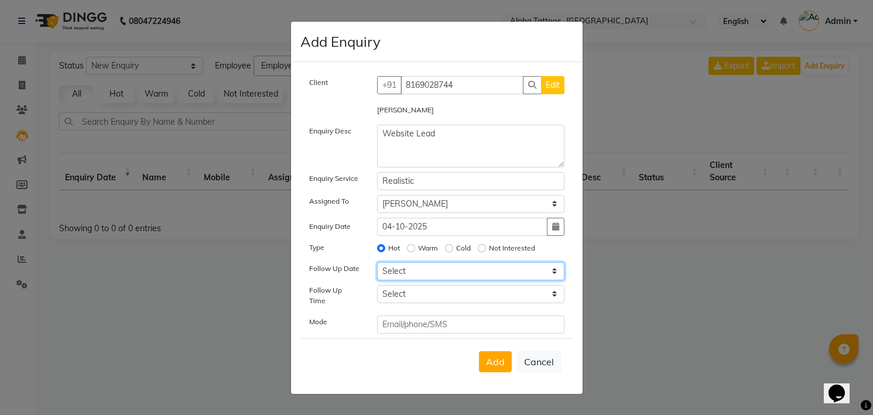
select select "[DATE]"
select select "840"
click at [479, 351] on button "Add" at bounding box center [495, 361] width 33 height 21
select select
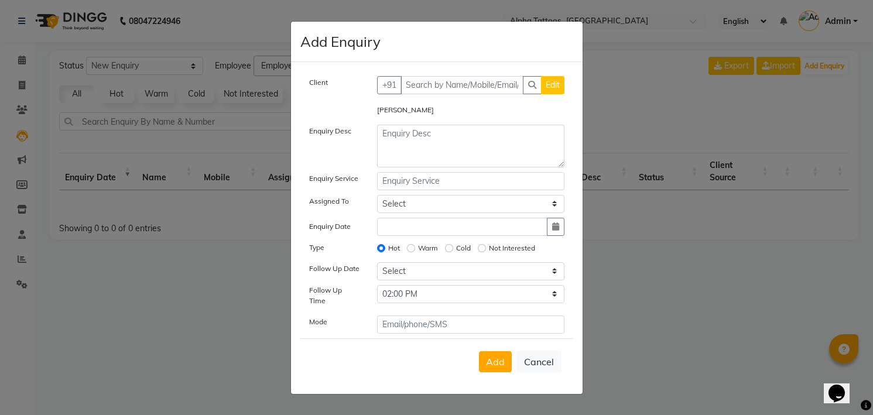
radio input "false"
select select
select select "10"
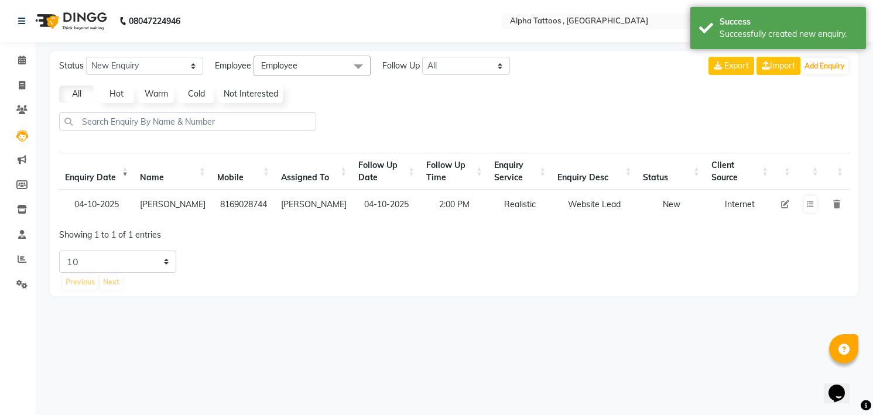
click at [817, 208] on td at bounding box center [810, 204] width 28 height 28
click at [813, 206] on button at bounding box center [810, 204] width 13 height 16
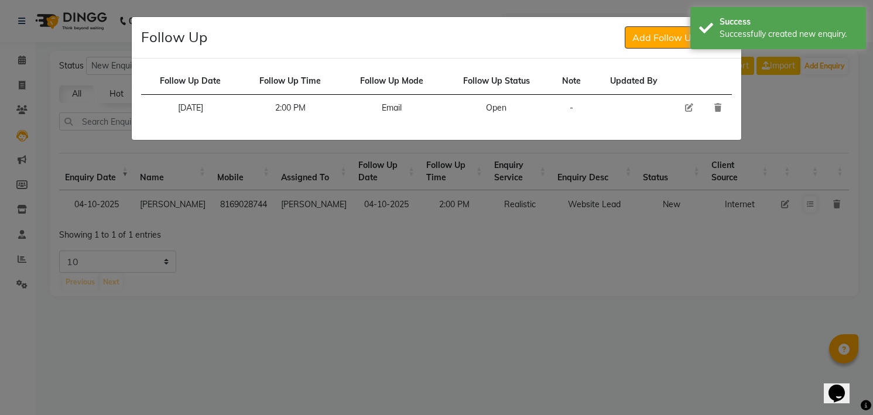
click at [690, 108] on icon at bounding box center [689, 108] width 8 height 8
select select "[DATE]"
select select "840"
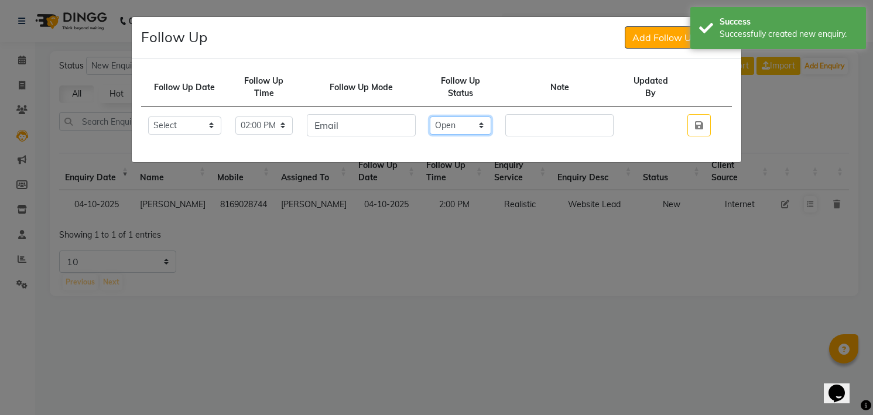
click at [474, 125] on select "Select Open Pending Done" at bounding box center [461, 126] width 62 height 18
select select "Done"
click at [442, 117] on select "Select Open Pending Done" at bounding box center [461, 126] width 62 height 18
paste input "thigh tattoo"
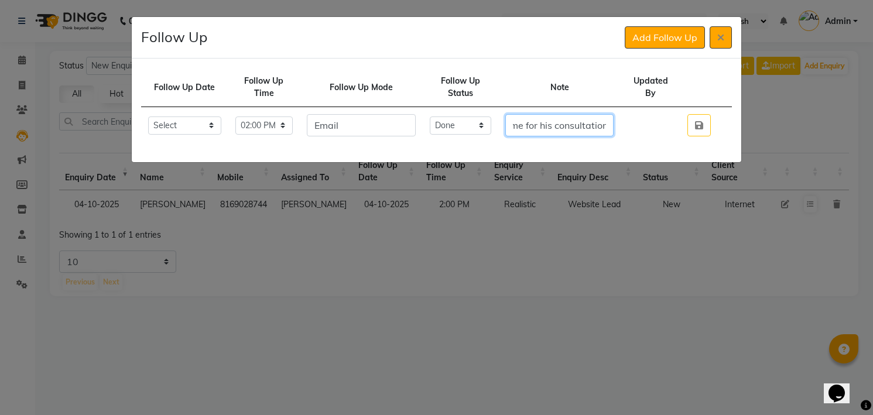
scroll to position [0, 416]
type input "thigh tattoo he was about to come for a consultation he will let us know again …"
click button "button" at bounding box center [698, 125] width 23 height 22
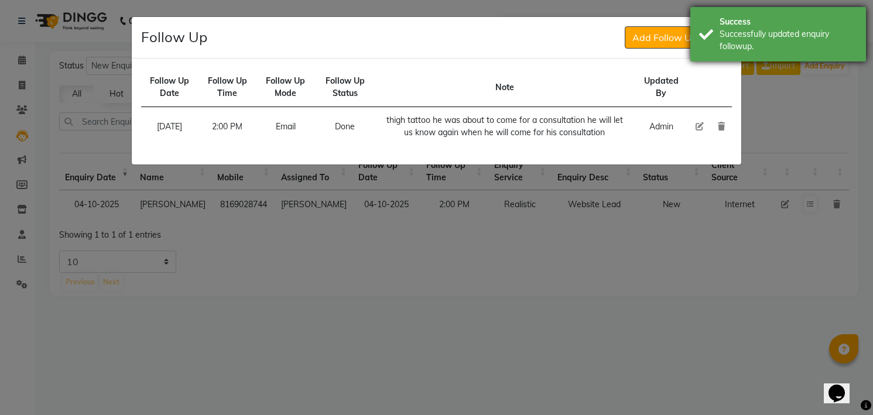
click at [734, 47] on div "Successfully updated enquiry followup." at bounding box center [789, 40] width 138 height 25
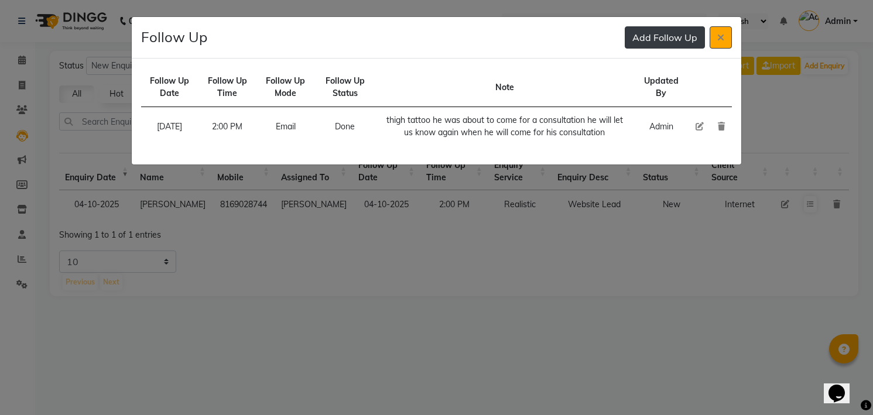
click at [654, 35] on button "Add Follow Up" at bounding box center [665, 37] width 80 height 22
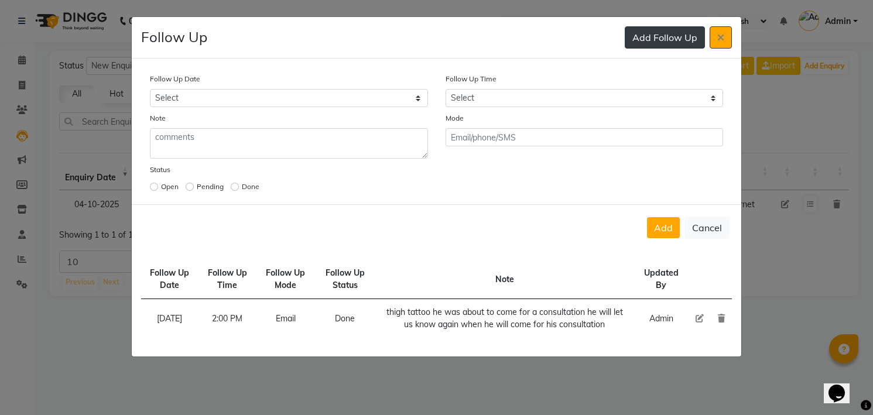
select select "[DATE]"
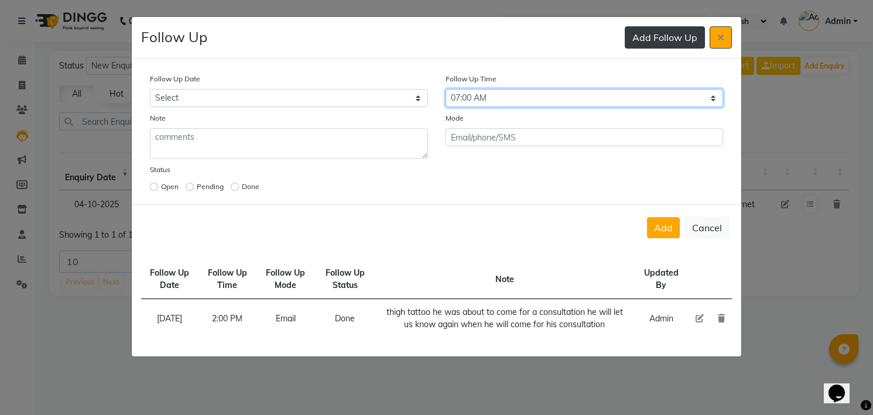
select select "840"
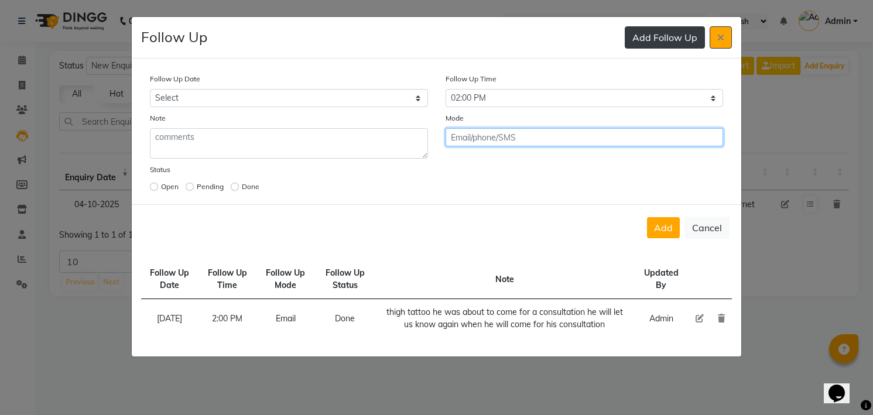
click at [647, 217] on button "Add" at bounding box center [663, 227] width 33 height 21
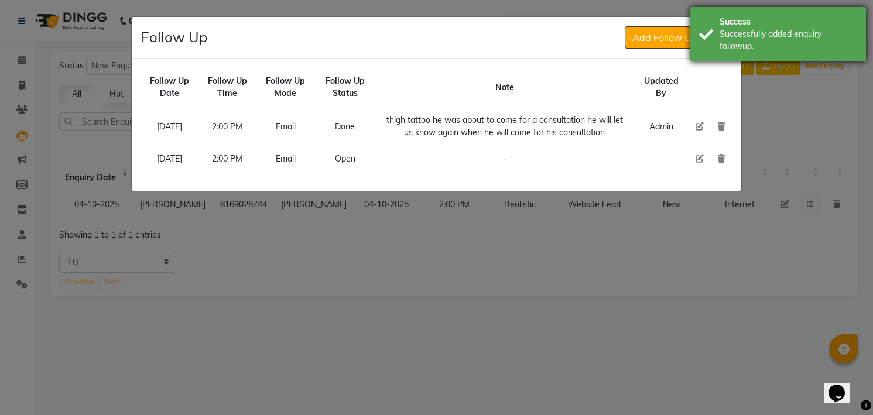
click at [707, 36] on div "Success Successfully added enquiry followup." at bounding box center [778, 34] width 176 height 54
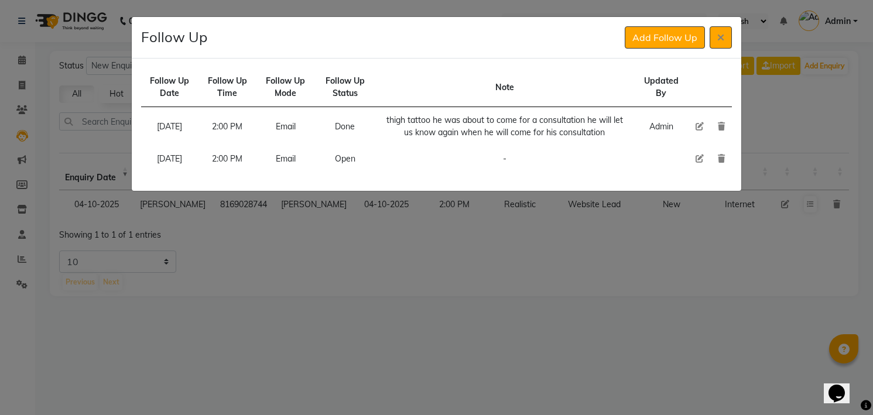
click at [707, 36] on div "Add Follow Up" at bounding box center [678, 37] width 107 height 22
click at [708, 36] on div "Add Follow Up" at bounding box center [678, 37] width 107 height 22
click at [724, 36] on icon at bounding box center [720, 37] width 7 height 9
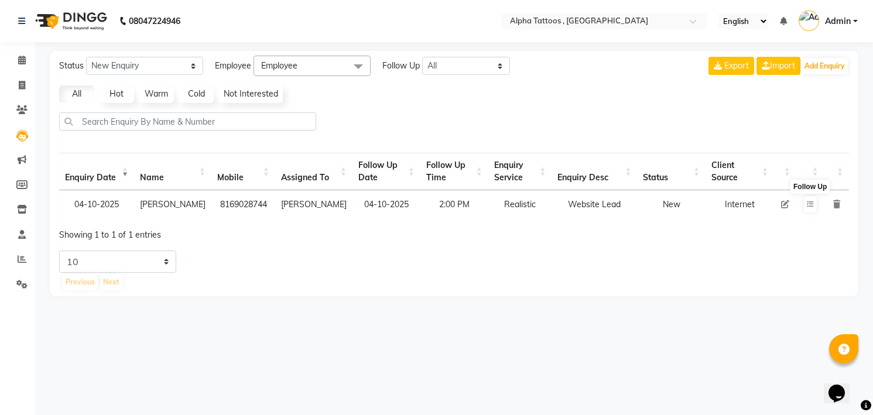
click at [782, 208] on td at bounding box center [785, 204] width 22 height 28
click at [781, 204] on icon at bounding box center [785, 204] width 8 height 8
select select "32724"
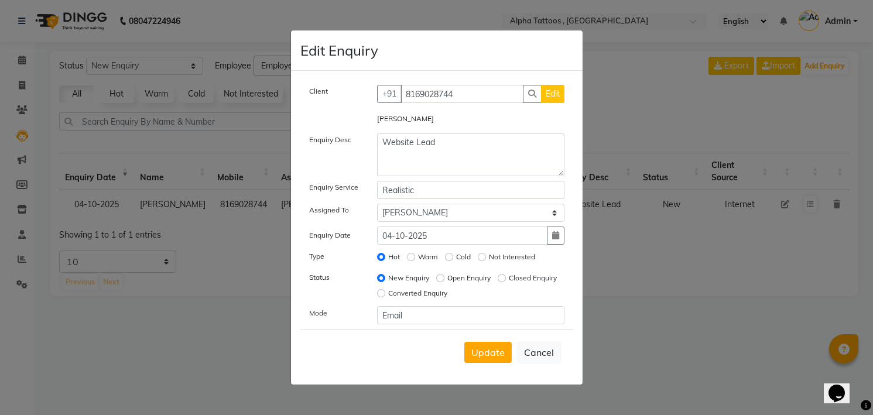
click at [477, 278] on label "Open Enquiry" at bounding box center [468, 278] width 43 height 11
click at [444, 278] on input "Open Enquiry" at bounding box center [440, 278] width 8 height 8
radio input "true"
radio input "false"
click at [490, 351] on span "Update" at bounding box center [487, 353] width 33 height 12
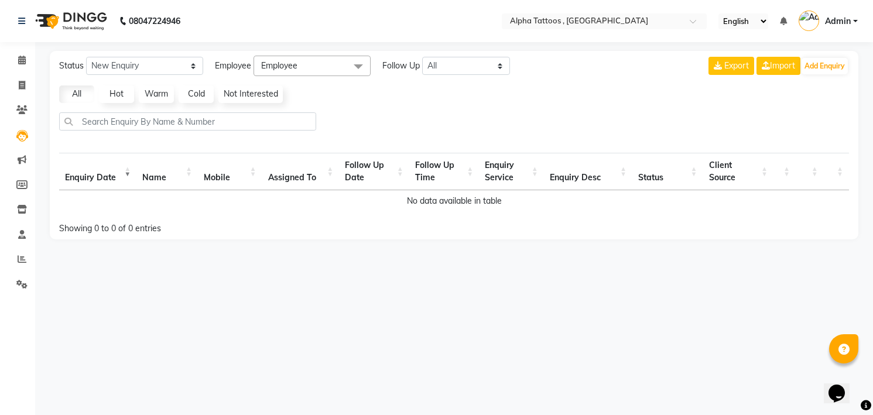
click at [74, 8] on img at bounding box center [70, 21] width 80 height 33
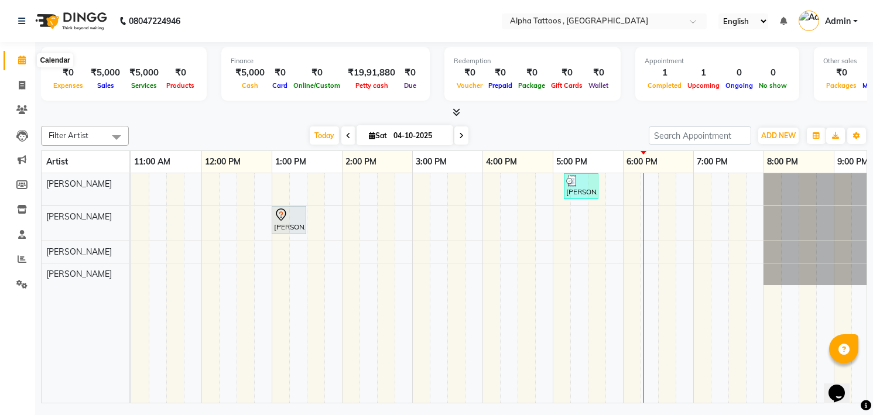
click at [19, 66] on span at bounding box center [22, 60] width 20 height 13
click at [390, 135] on input "04-10-2025" at bounding box center [419, 136] width 59 height 18
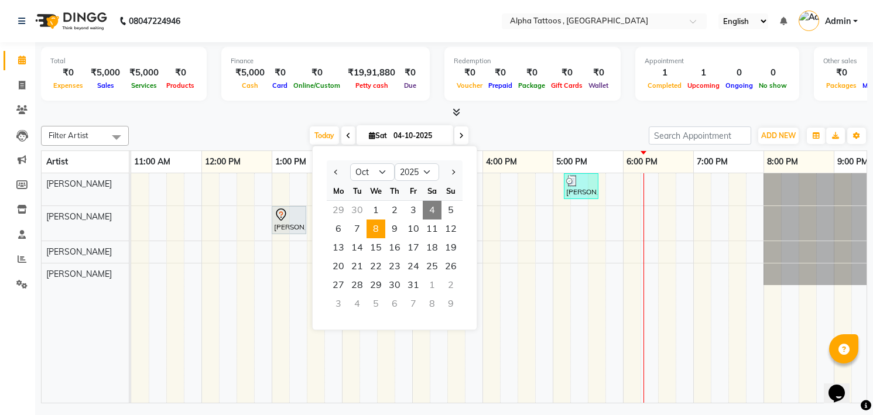
click at [371, 229] on span "8" at bounding box center [376, 229] width 19 height 19
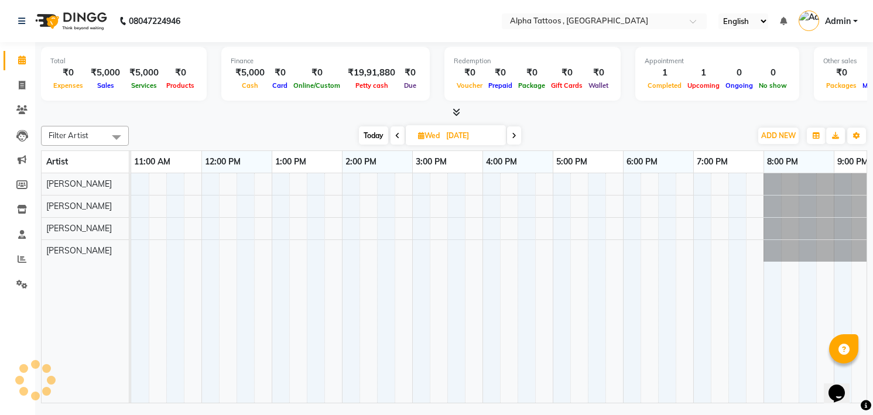
scroll to position [0, 37]
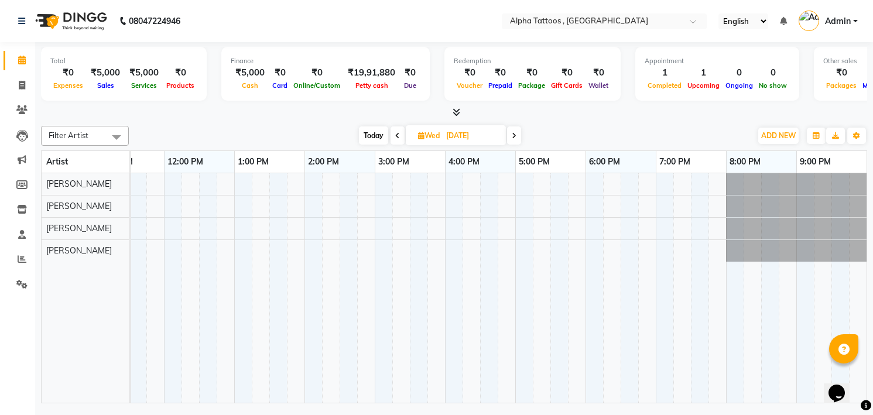
click at [300, 121] on div "Total ₹0 Expenses ₹5,000 Sales ₹5,000 Services ₹0 Products Finance ₹5,000 Cash …" at bounding box center [454, 224] width 838 height 364
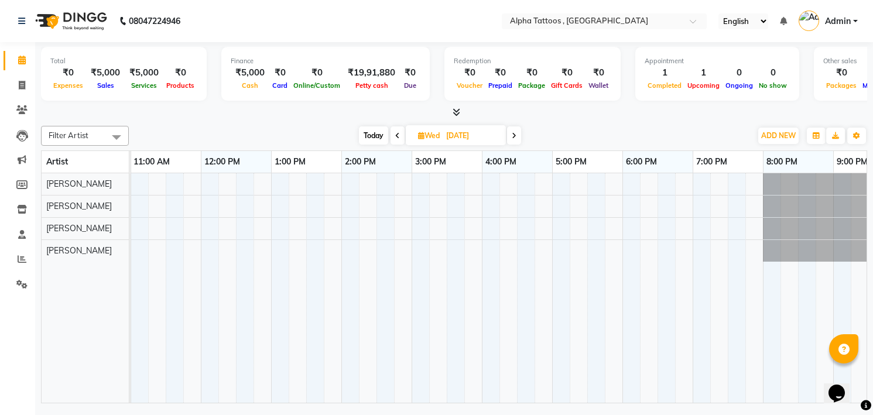
scroll to position [0, 0]
click at [284, 209] on div at bounding box center [517, 288] width 773 height 230
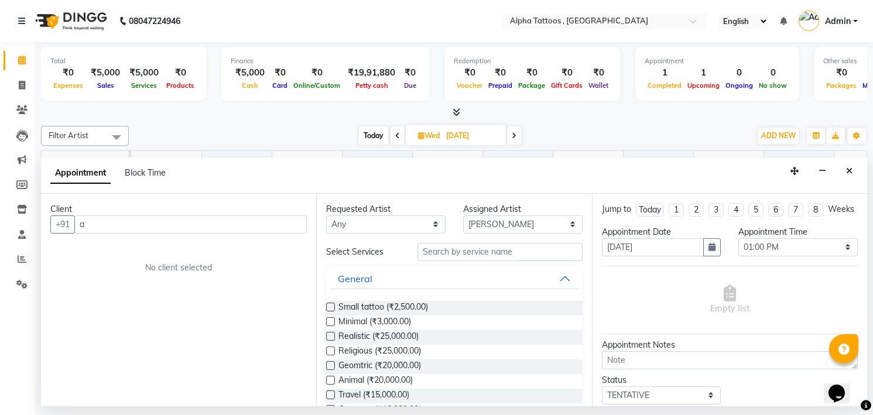
click at [217, 220] on input "a" at bounding box center [190, 224] width 232 height 18
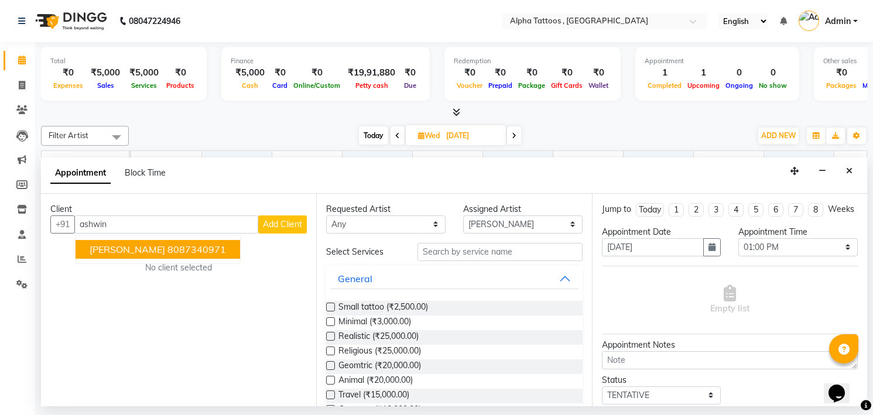
click at [170, 251] on ngb-highlight "8087340971" at bounding box center [196, 250] width 59 height 12
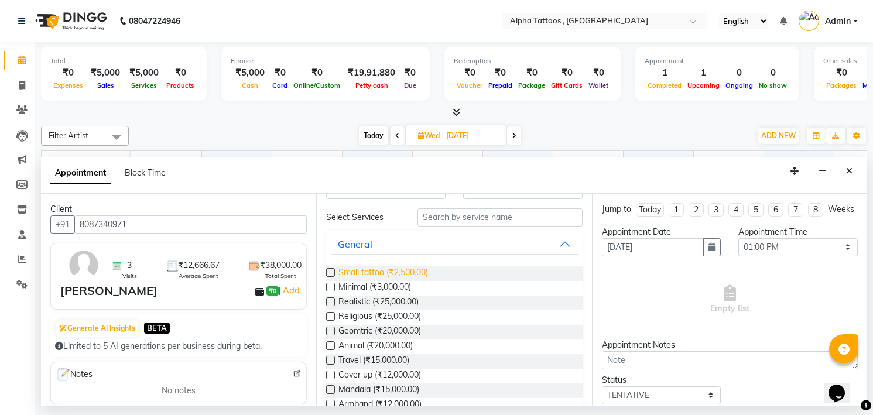
scroll to position [42, 0]
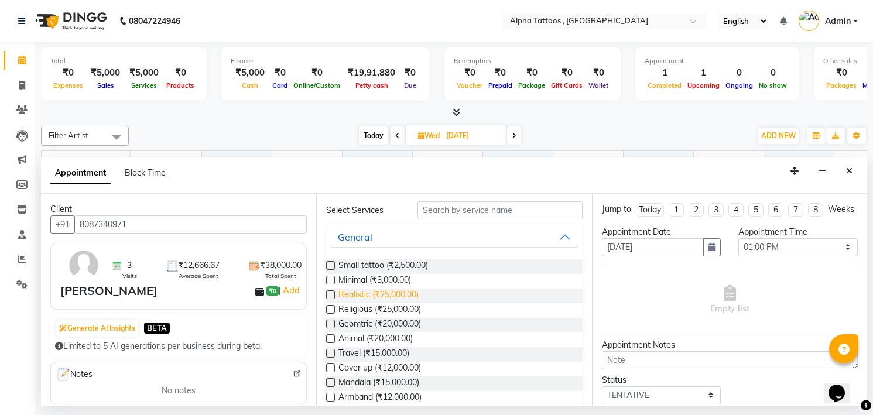
click at [366, 292] on span "Realistic (₹25,000.00)" at bounding box center [378, 296] width 80 height 15
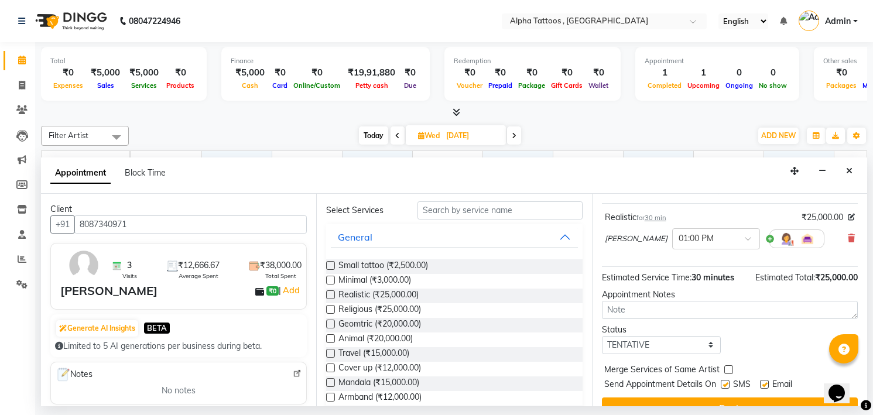
scroll to position [95, 0]
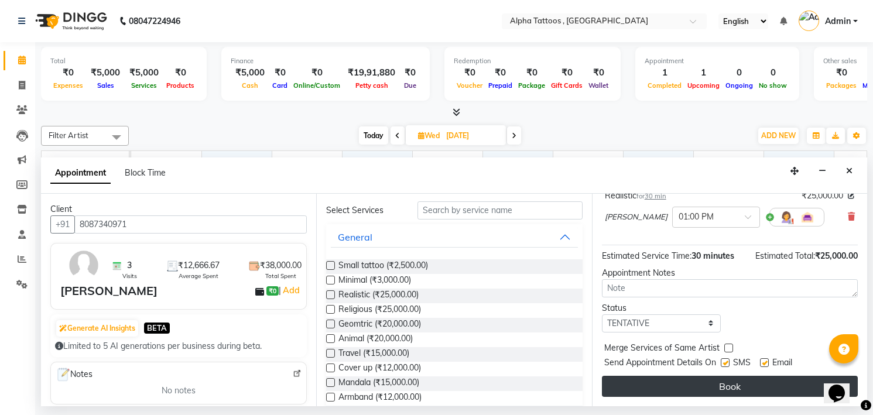
click at [723, 378] on button "Book" at bounding box center [730, 386] width 256 height 21
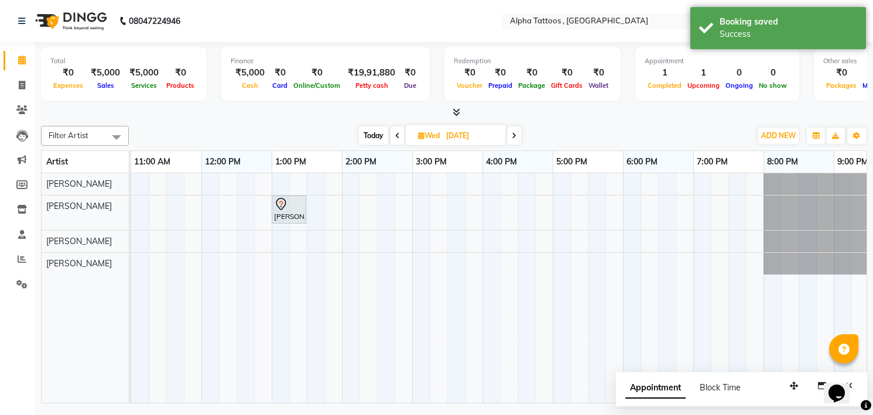
click at [380, 135] on span "Today" at bounding box center [373, 135] width 29 height 18
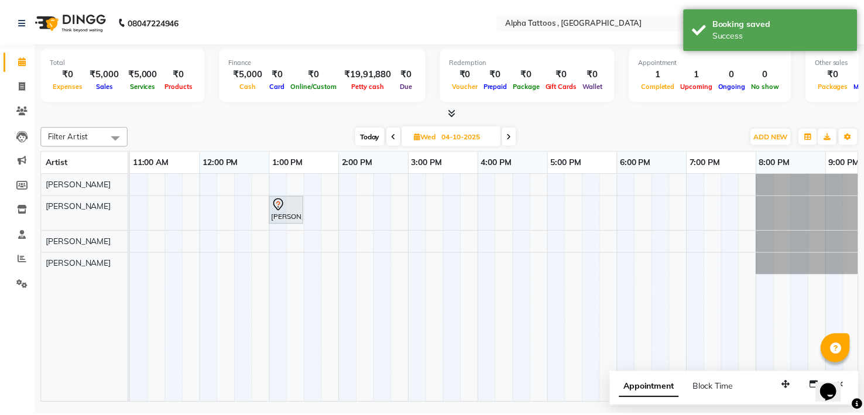
scroll to position [0, 37]
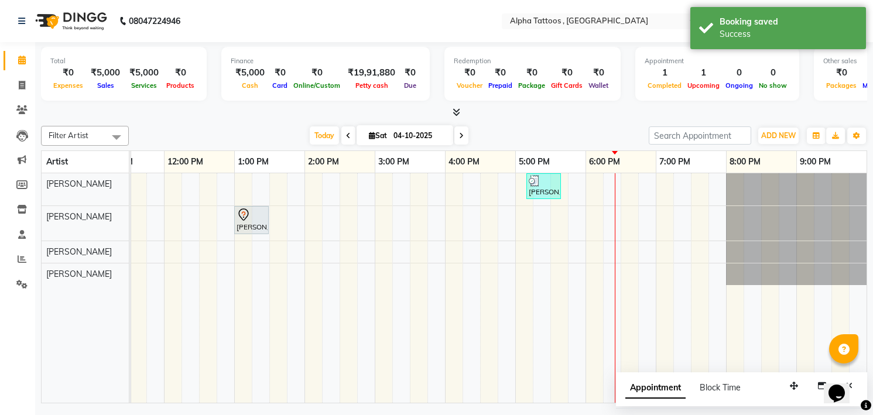
click at [268, 128] on div "[DATE] [DATE]" at bounding box center [389, 136] width 508 height 18
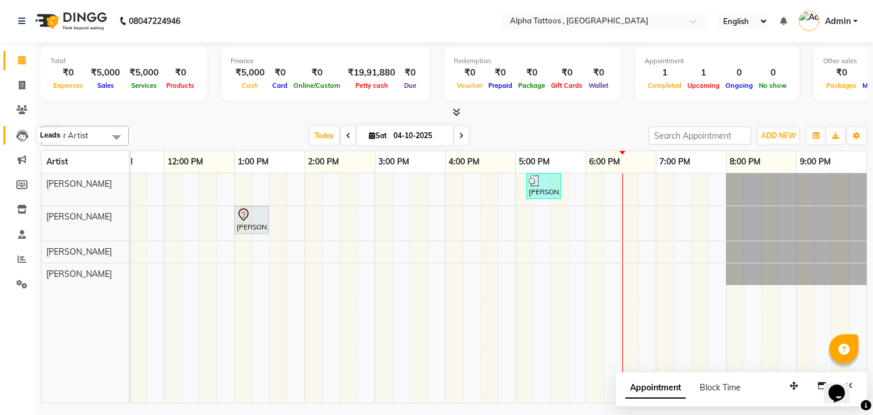
click at [25, 130] on icon at bounding box center [22, 136] width 12 height 12
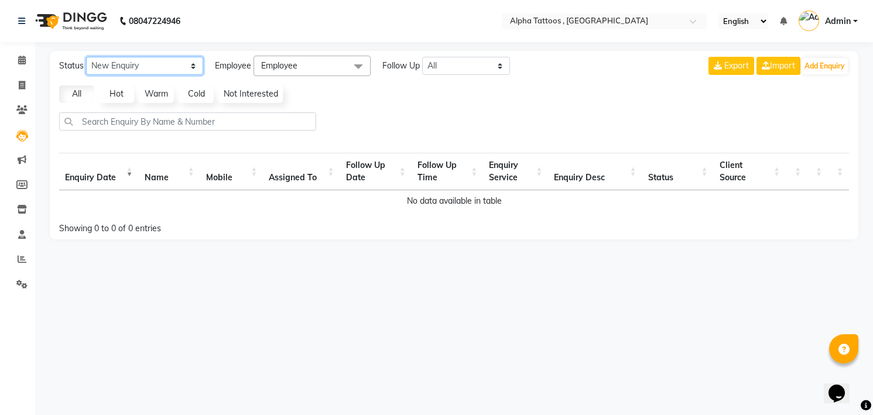
click at [158, 63] on select "New Enquiry Open Enquiry Converted Enquiry All" at bounding box center [144, 66] width 117 height 18
click at [86, 57] on select "New Enquiry Open Enquiry Converted Enquiry All" at bounding box center [144, 66] width 117 height 18
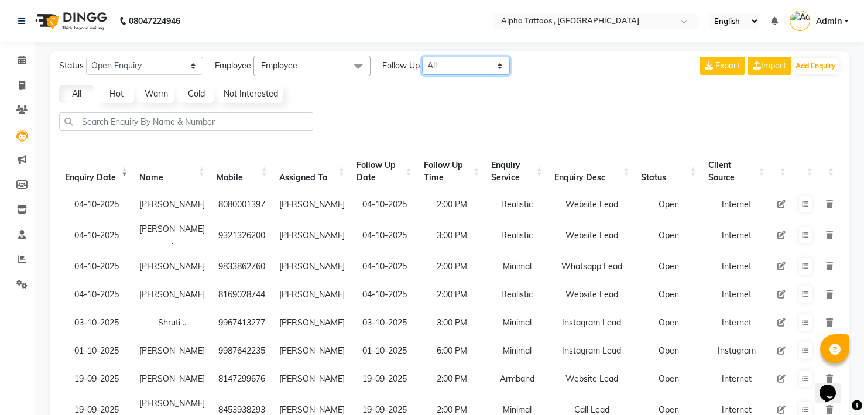
click at [469, 71] on select "All [DATE] [DATE] This Week This Month Custom" at bounding box center [466, 66] width 88 height 18
click at [423, 57] on select "All [DATE] [DATE] This Week This Month Custom" at bounding box center [466, 66] width 88 height 18
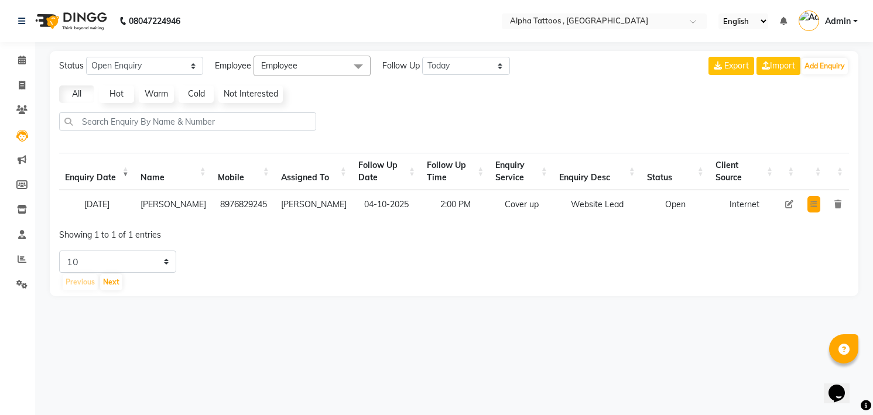
click at [813, 207] on icon at bounding box center [813, 204] width 7 height 7
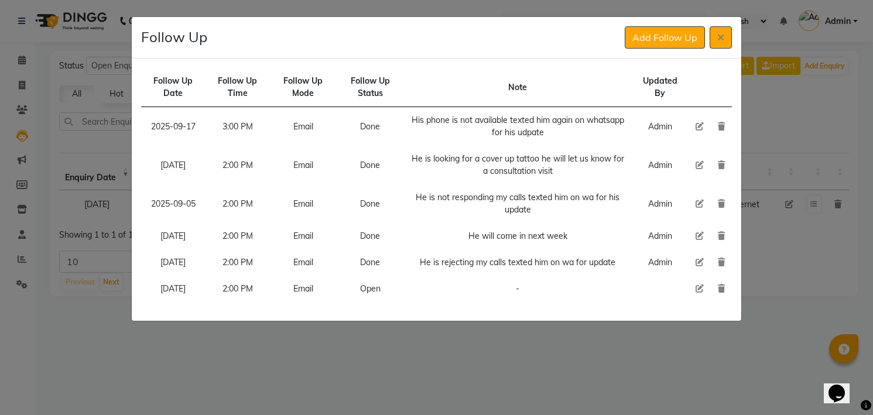
click at [701, 289] on icon at bounding box center [700, 289] width 8 height 8
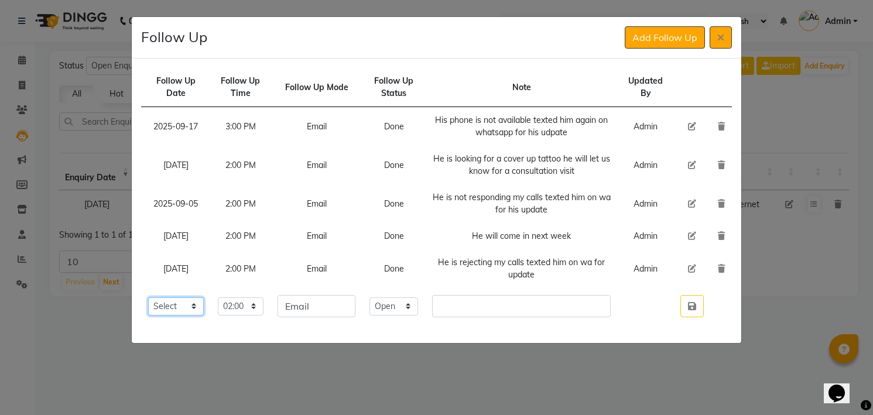
click at [204, 304] on select "Select [DATE] [DATE] [DATE] ([DATE]) [DATE] ([DATE]) [DATE] ([DATE]) [DATE] ([D…" at bounding box center [176, 306] width 56 height 18
click at [148, 297] on select "Select [DATE] [DATE] [DATE] ([DATE]) [DATE] ([DATE]) [DATE] ([DATE]) [DATE] ([D…" at bounding box center [176, 306] width 56 height 18
click at [680, 295] on button "button" at bounding box center [691, 306] width 23 height 22
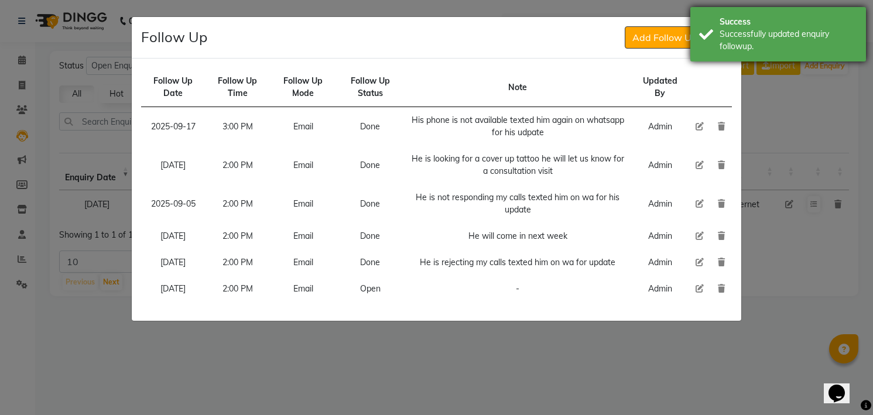
click at [777, 30] on div "Successfully updated enquiry followup." at bounding box center [789, 40] width 138 height 25
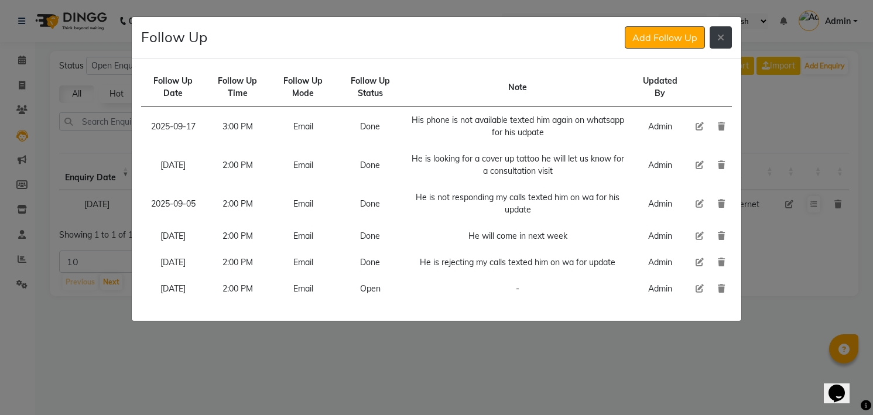
click at [716, 42] on button at bounding box center [721, 37] width 22 height 22
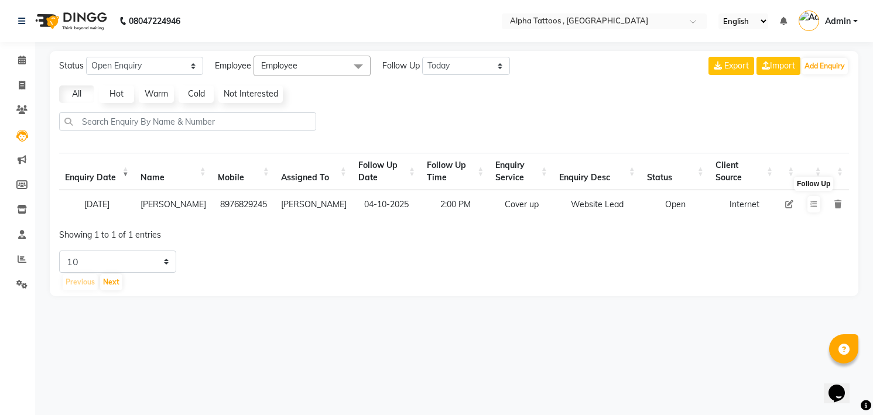
click at [77, 26] on img at bounding box center [70, 21] width 80 height 33
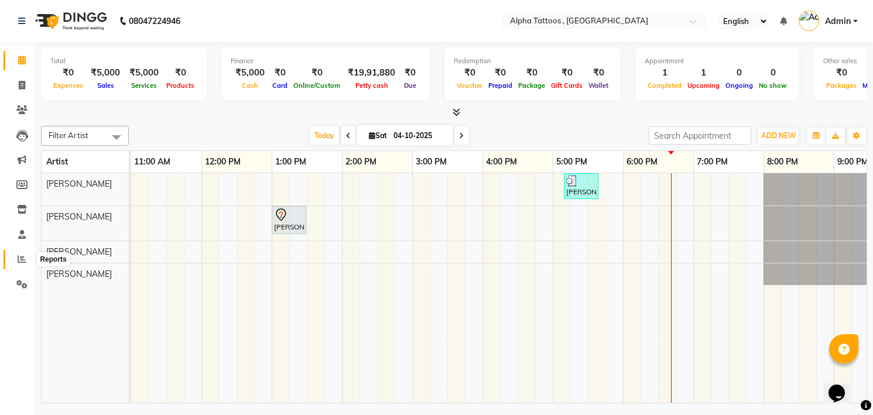
click at [16, 254] on span at bounding box center [22, 259] width 20 height 13
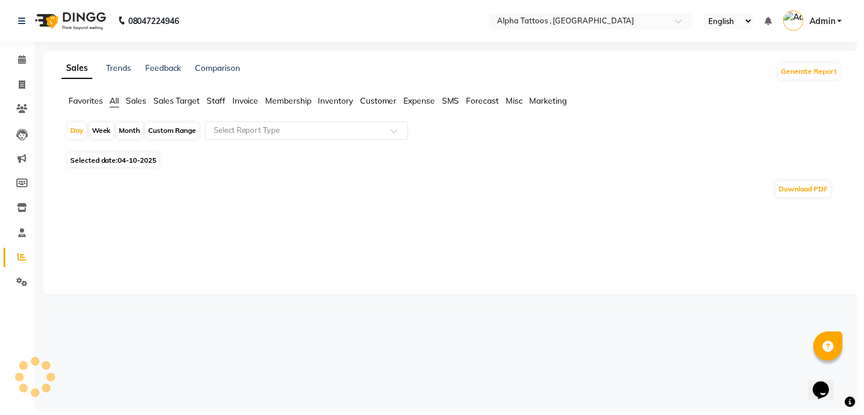
click at [129, 99] on span "Sales" at bounding box center [137, 101] width 20 height 11
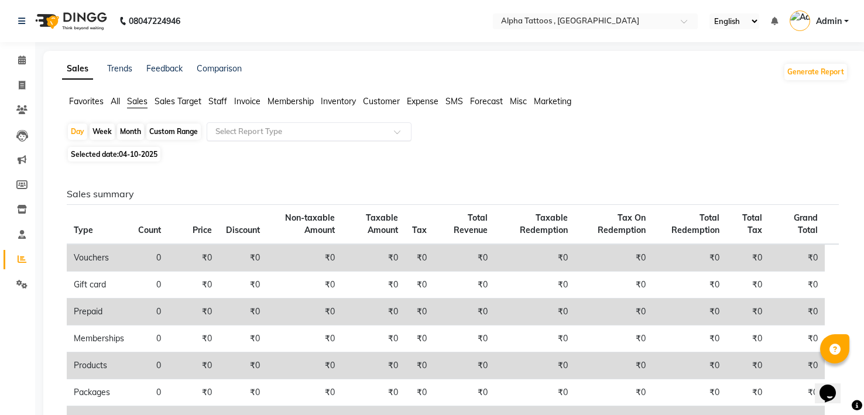
click at [235, 135] on input "text" at bounding box center [297, 132] width 169 height 12
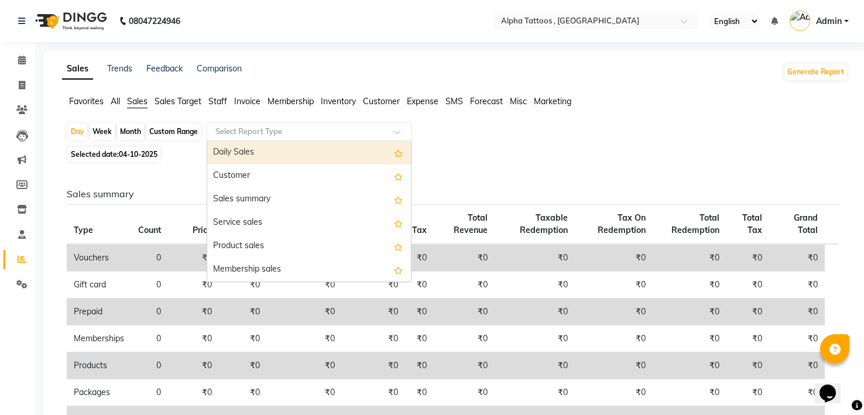
click at [238, 158] on div "Daily Sales" at bounding box center [309, 152] width 204 height 23
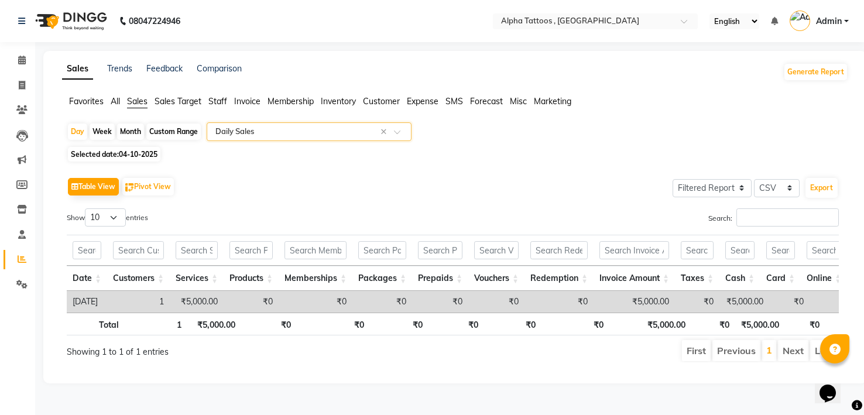
click at [136, 131] on div "Month" at bounding box center [130, 132] width 27 height 16
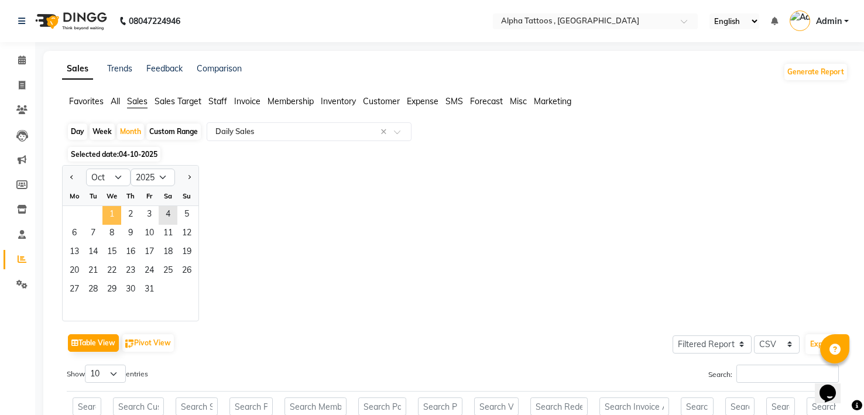
click at [115, 218] on span "1" at bounding box center [111, 215] width 19 height 19
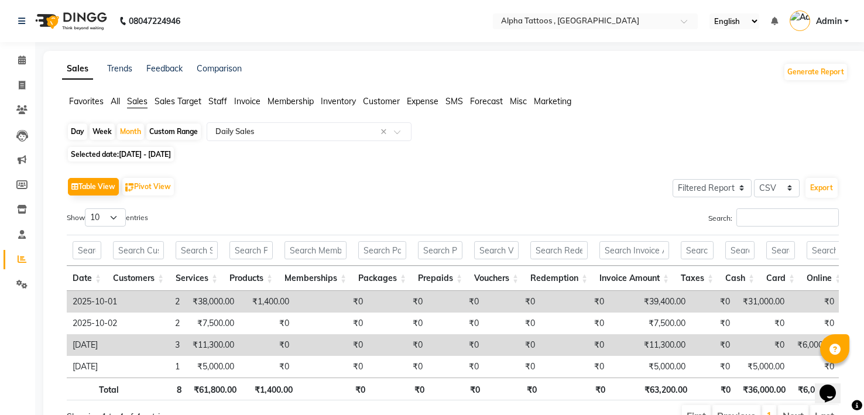
click at [83, 21] on img at bounding box center [70, 21] width 80 height 33
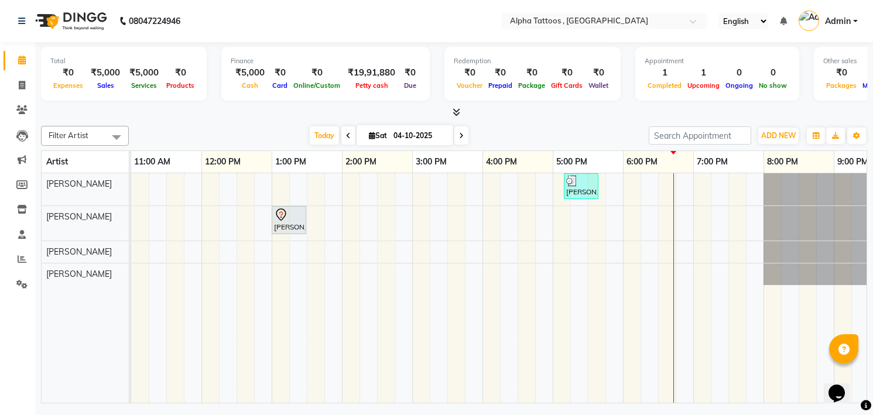
click at [15, 122] on li "Clients" at bounding box center [17, 110] width 35 height 25
click at [26, 128] on link "Leads" at bounding box center [18, 135] width 28 height 19
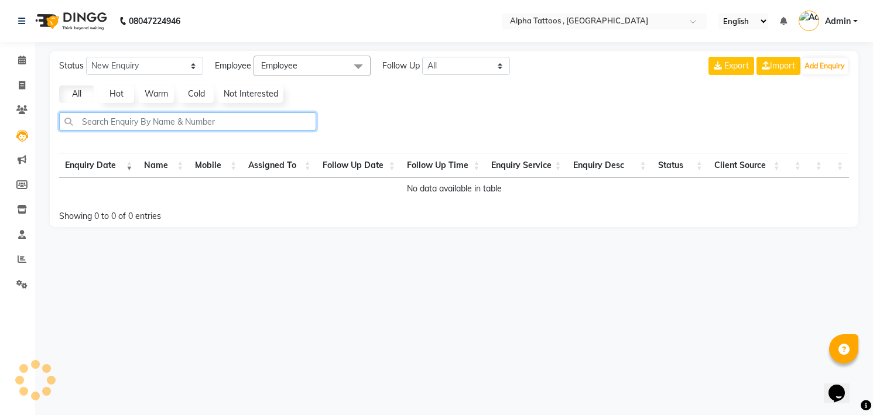
click at [117, 119] on input "text" at bounding box center [187, 121] width 257 height 18
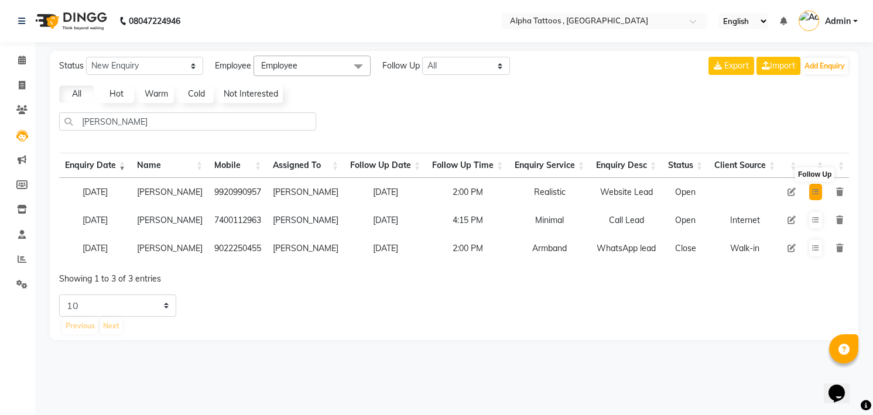
click at [813, 185] on button at bounding box center [815, 192] width 13 height 16
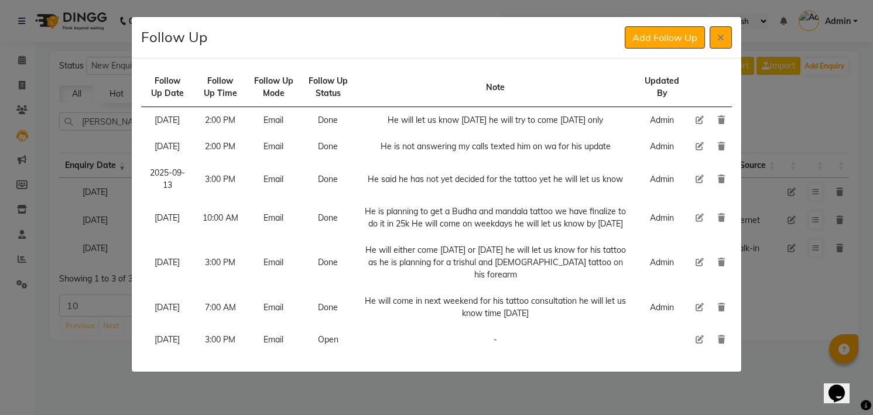
scroll to position [23, 0]
click at [696, 344] on icon at bounding box center [700, 340] width 8 height 8
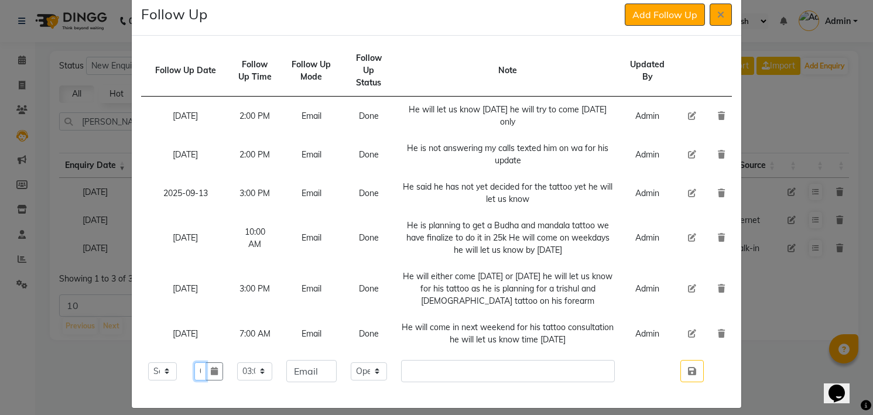
click at [206, 381] on input "03-10-2025" at bounding box center [200, 371] width 12 height 18
click at [223, 375] on button "button" at bounding box center [215, 371] width 18 height 18
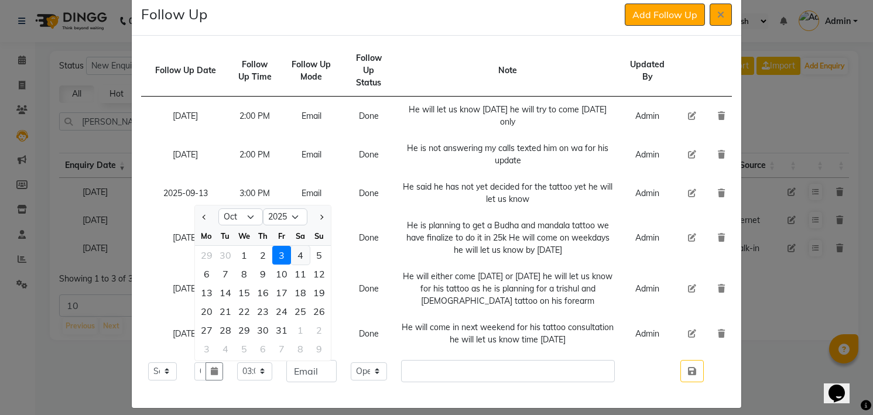
click at [310, 265] on div "4" at bounding box center [300, 255] width 19 height 19
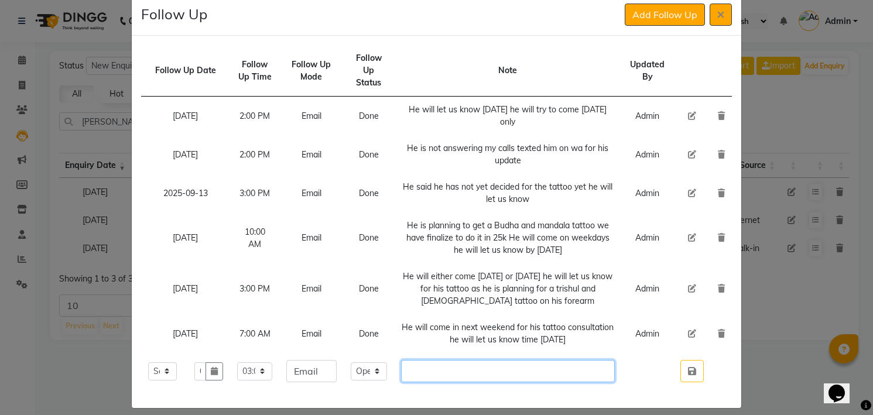
click at [514, 380] on input "text" at bounding box center [508, 371] width 214 height 22
